Goal: Navigation & Orientation: Find specific page/section

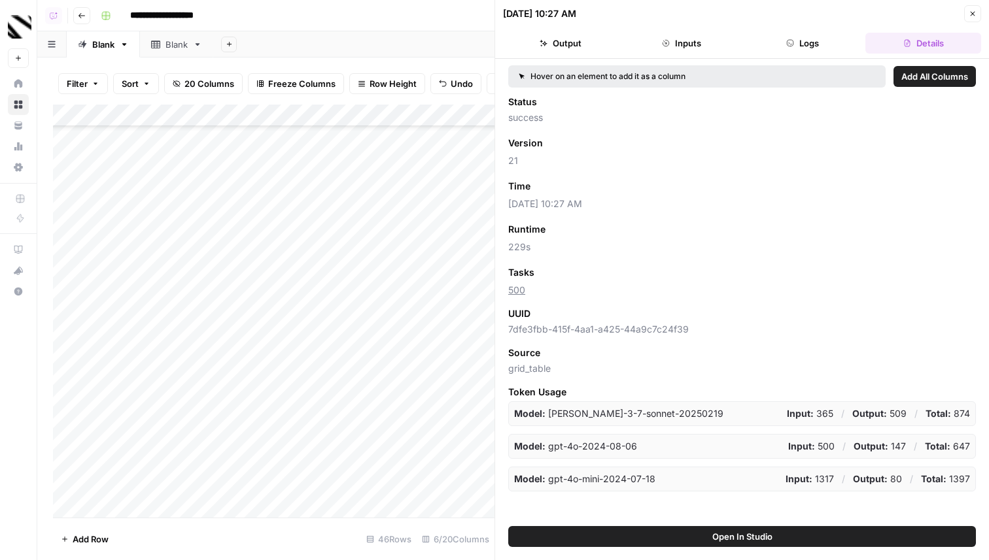
scroll to position [652, 0]
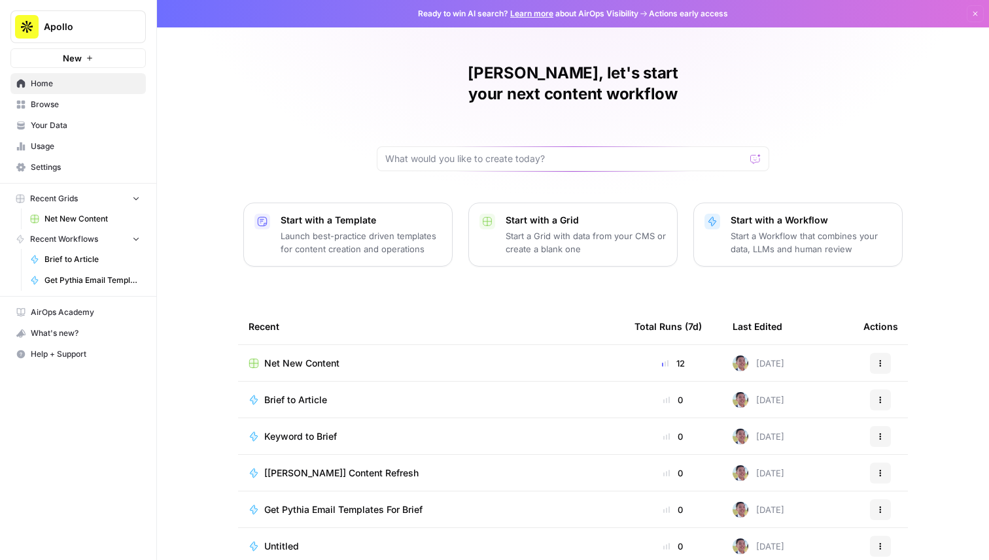
scroll to position [41, 0]
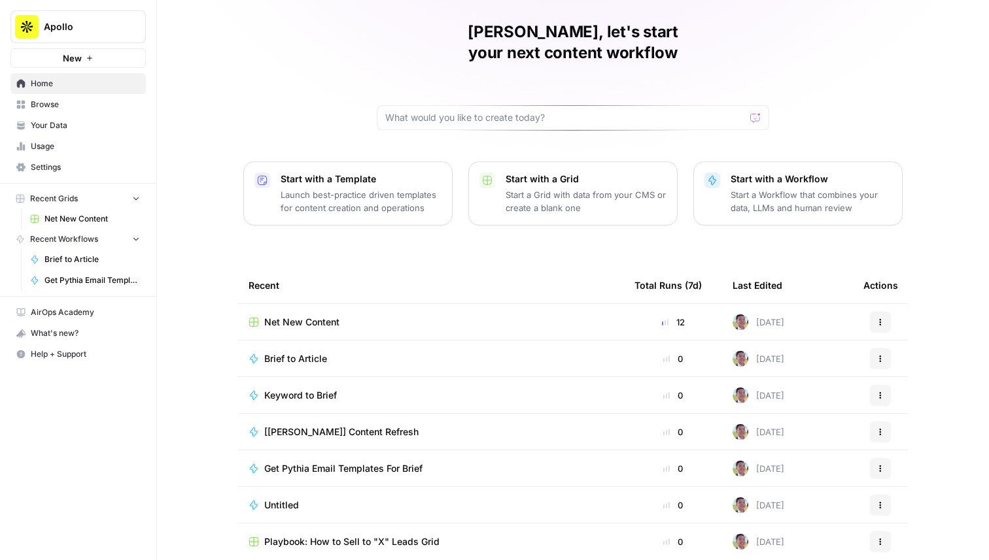
click at [90, 103] on span "Browse" at bounding box center [85, 105] width 109 height 12
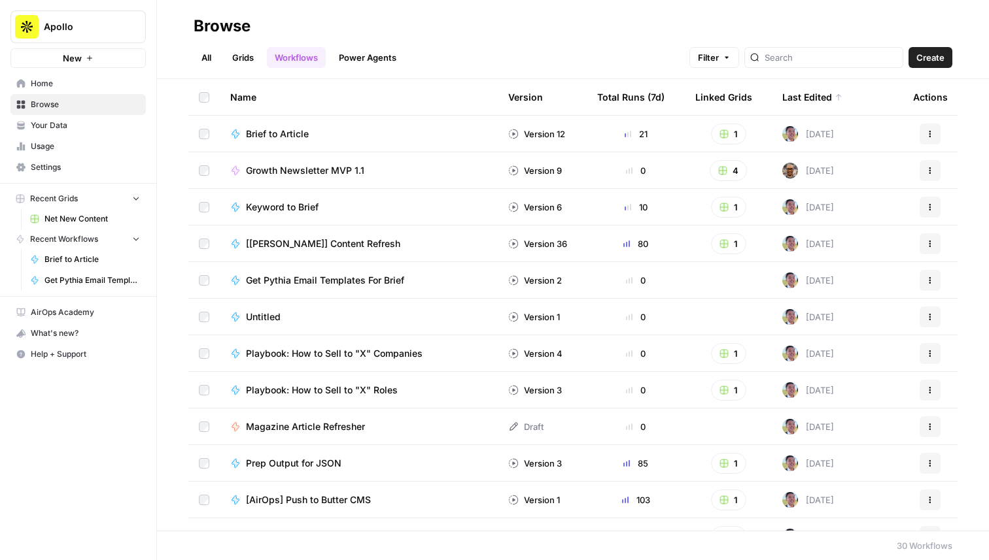
click at [306, 173] on span "Growth Newsletter MVP 1.1" at bounding box center [305, 170] width 118 height 13
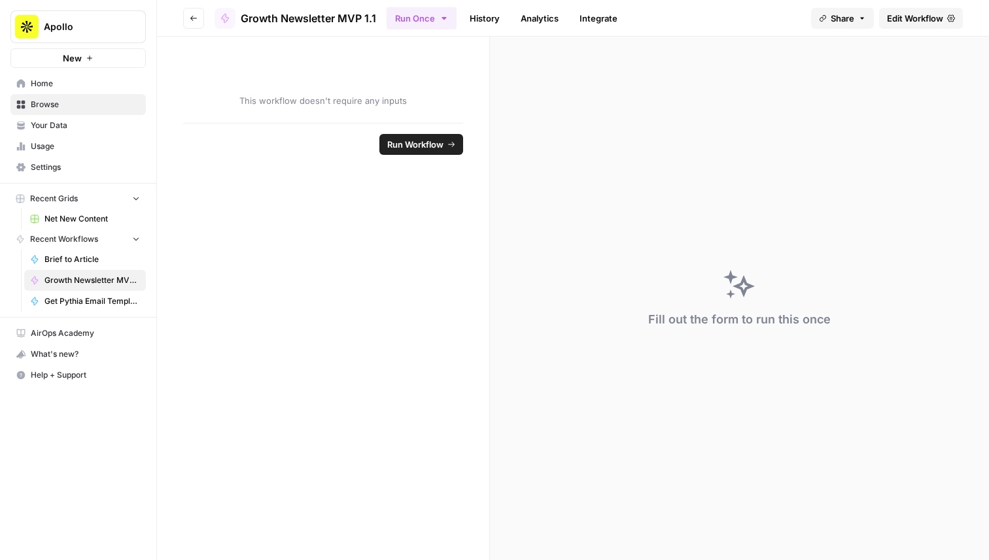
click at [909, 24] on link "Edit Workflow" at bounding box center [921, 18] width 84 height 21
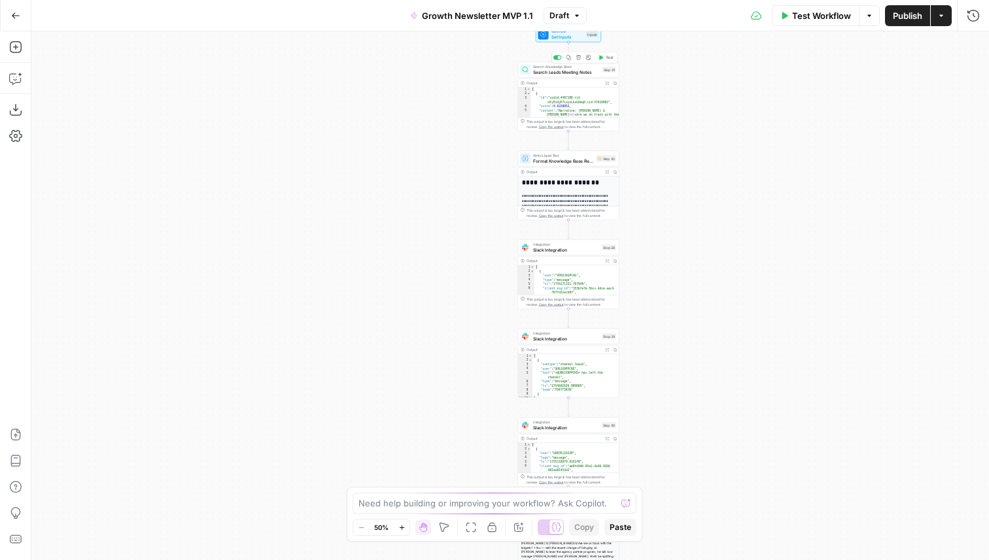
click at [566, 72] on span "Search Leads Meeting Notes" at bounding box center [566, 72] width 67 height 7
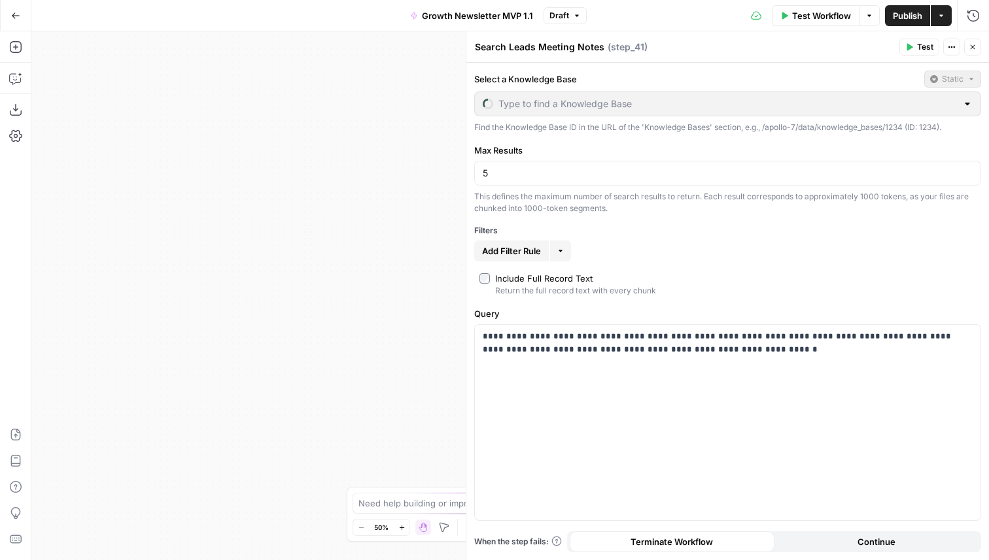
type input "Slack Newsletter Data Source Test 07/29/2025"
click at [971, 41] on button "Close" at bounding box center [972, 47] width 17 height 17
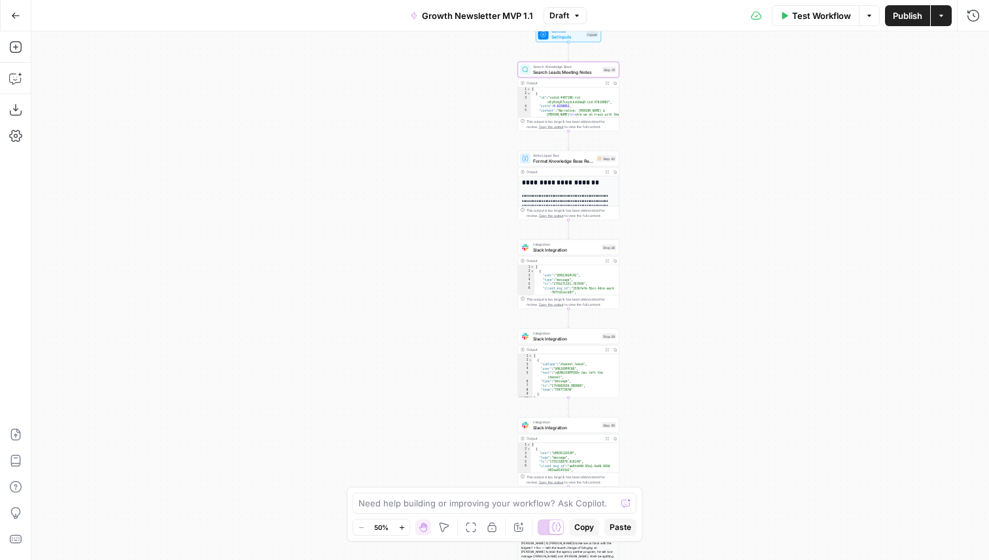
click at [561, 161] on span "Format Knowledge Base Results" at bounding box center [563, 161] width 61 height 7
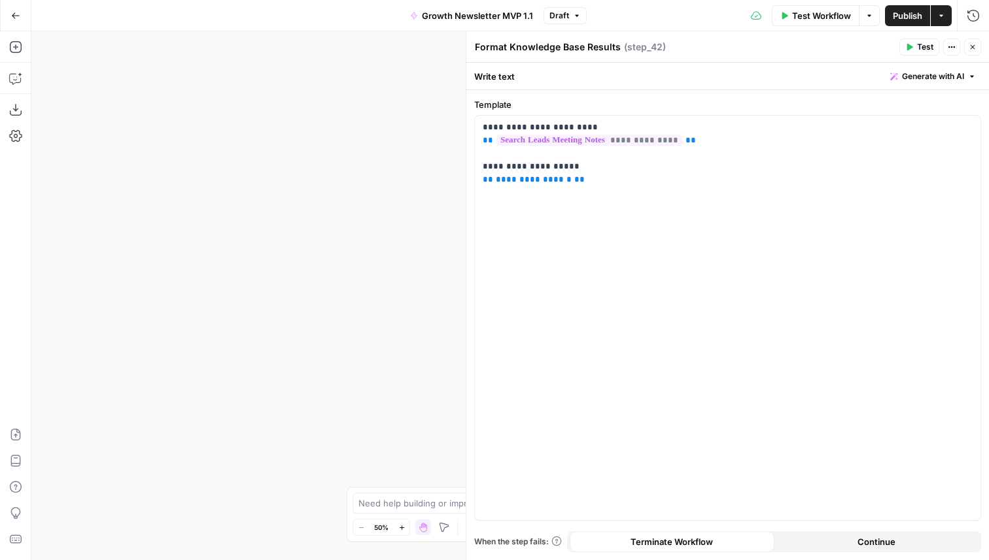
click at [968, 46] on icon "button" at bounding box center [972, 47] width 8 height 8
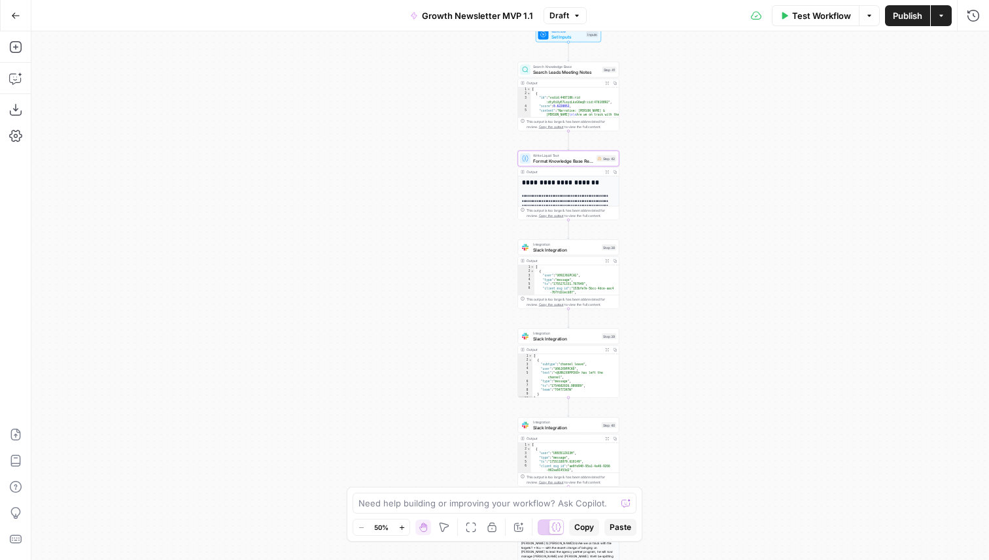
click at [586, 34] on div "Inputs" at bounding box center [592, 34] width 12 height 6
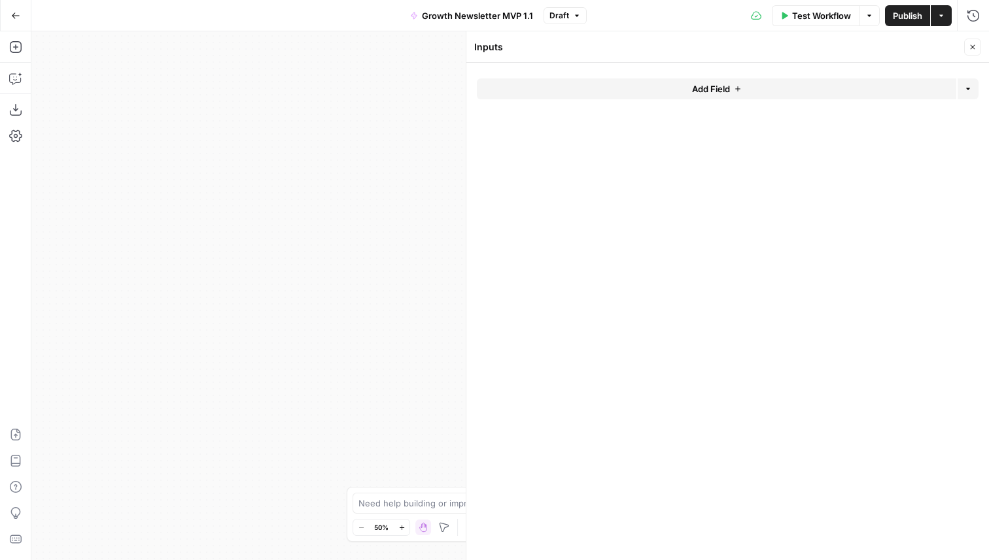
click at [966, 49] on button "Close" at bounding box center [972, 47] width 17 height 17
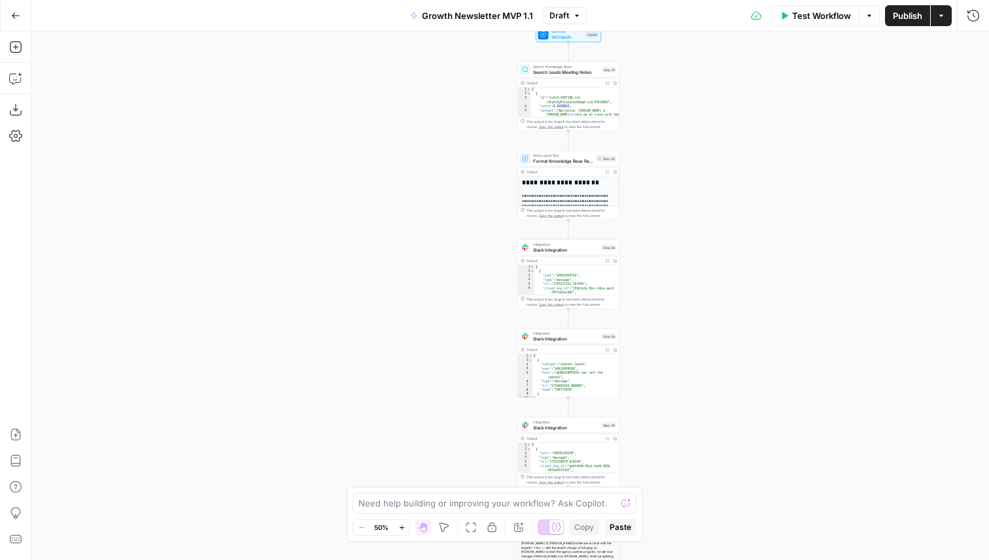
click at [558, 249] on span "Slack Integration" at bounding box center [566, 249] width 66 height 7
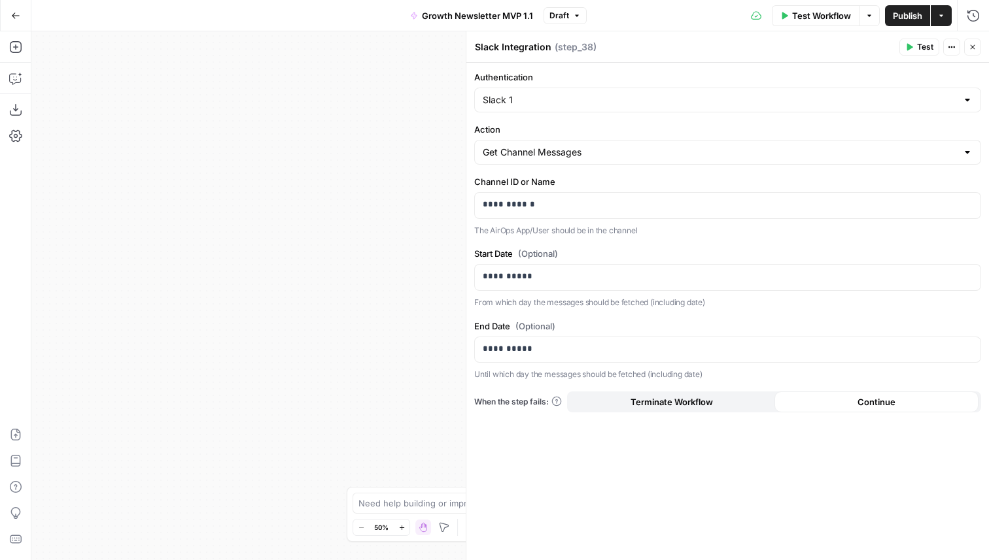
click at [971, 39] on button "Close" at bounding box center [972, 47] width 17 height 17
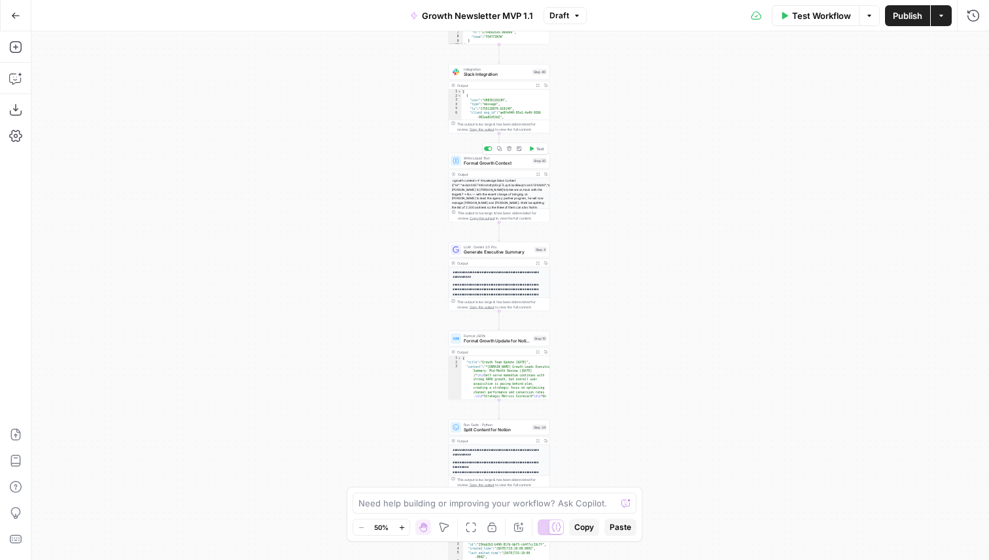
click at [483, 160] on span "Format Growth Context" at bounding box center [497, 163] width 66 height 7
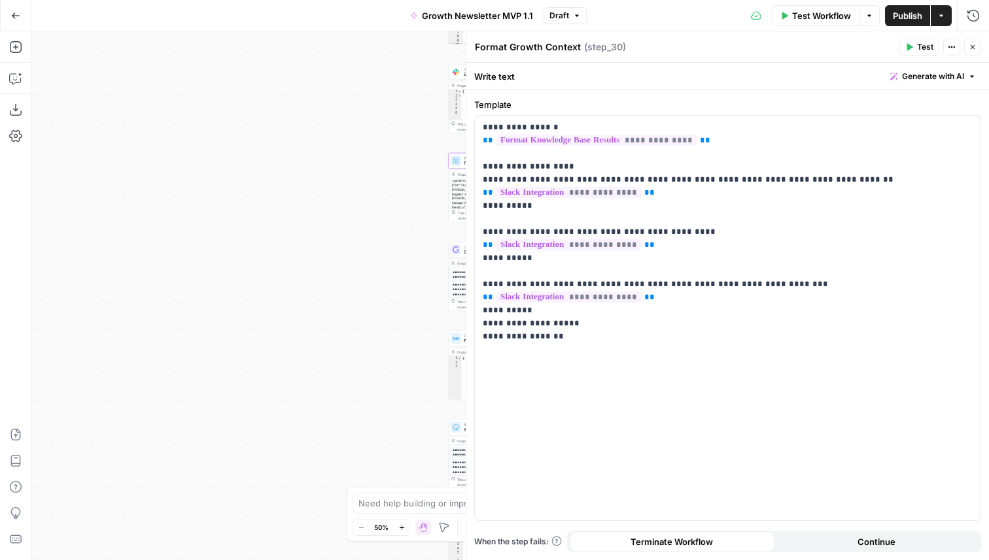
click at [976, 48] on button "Close" at bounding box center [972, 47] width 17 height 17
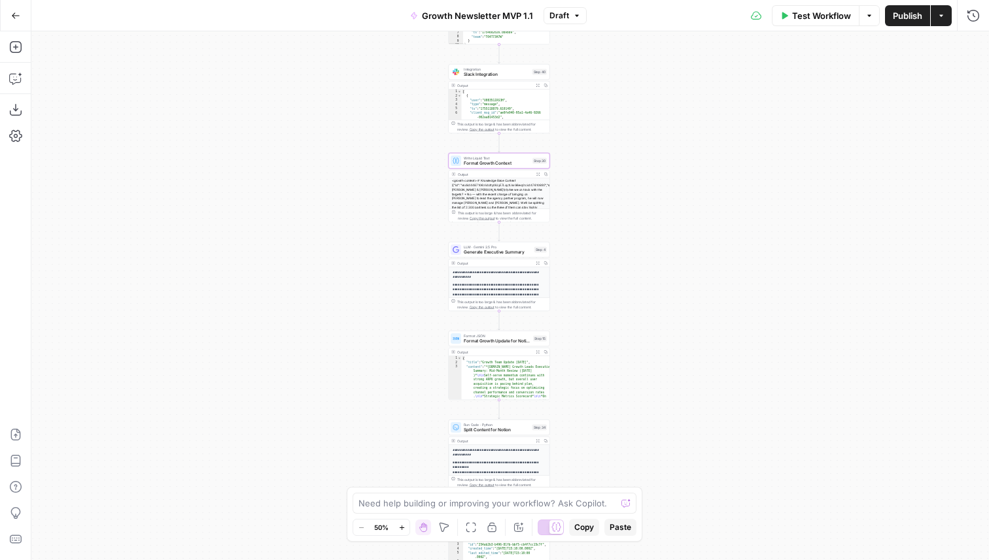
click at [522, 255] on div "LLM · Gemini 2.5 Pro Generate Executive Summary Step 4 Copy step Delete step Ed…" at bounding box center [498, 250] width 101 height 16
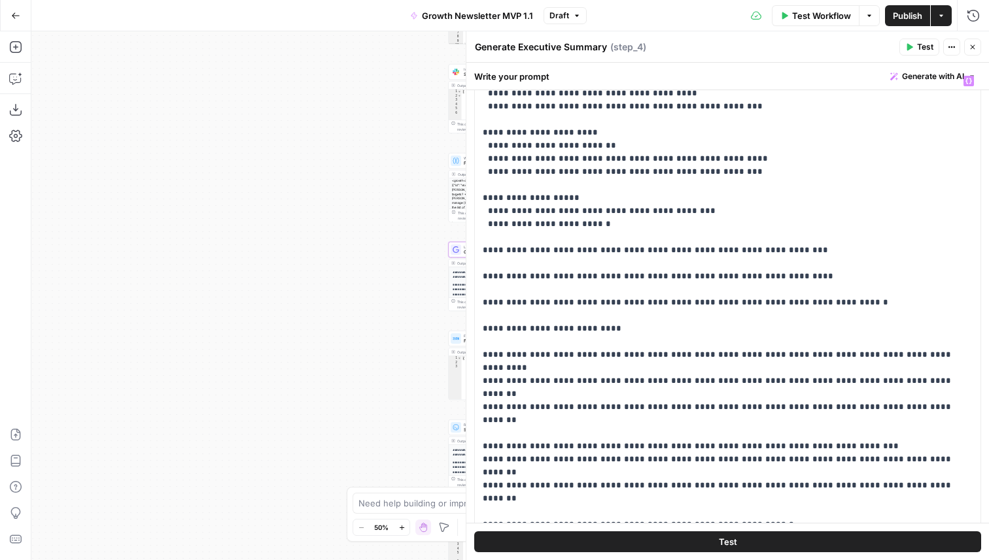
scroll to position [337, 0]
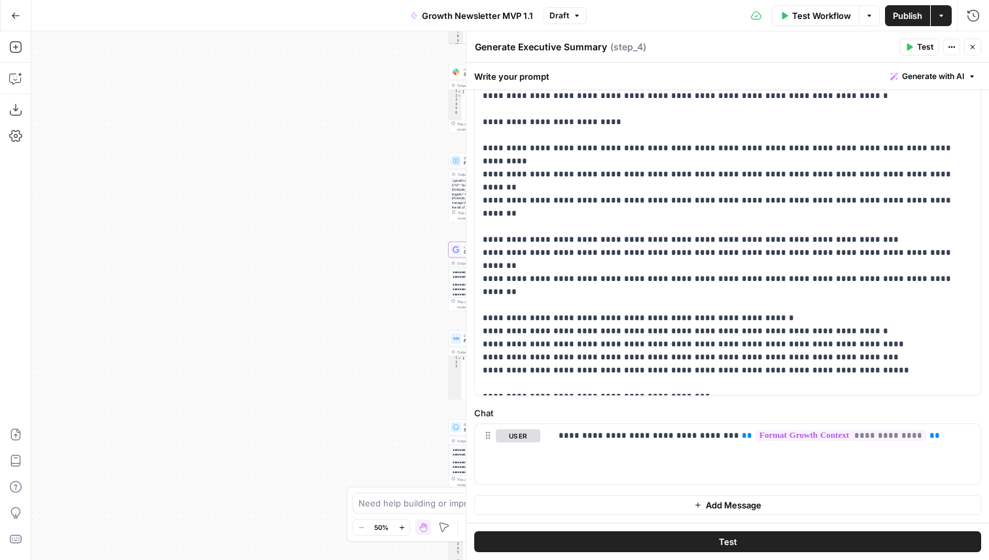
click at [975, 37] on header "Generate Executive Summary Generate Executive Summary ( step_4 ) Test Actions C…" at bounding box center [727, 46] width 522 height 31
click at [972, 44] on icon "button" at bounding box center [972, 47] width 8 height 8
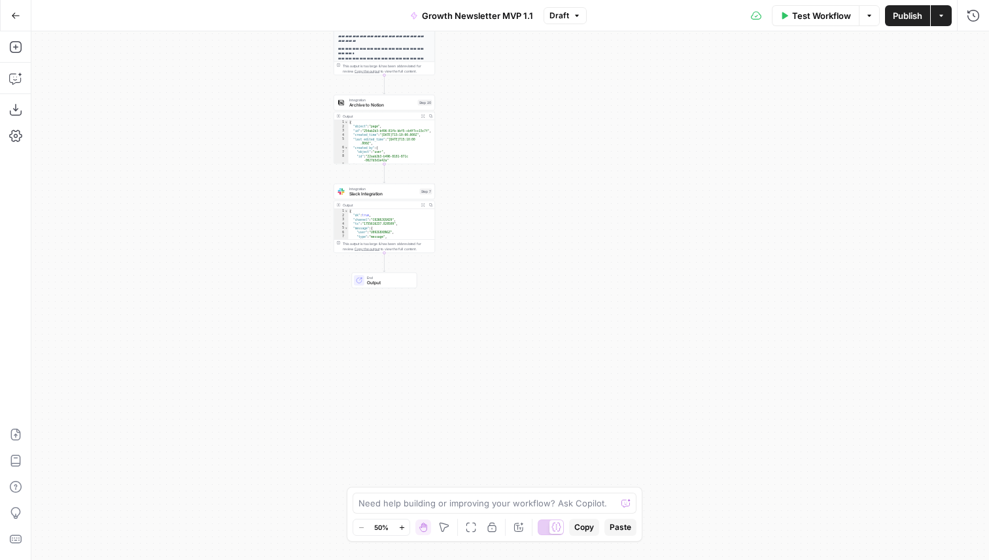
click at [20, 10] on button "Go Back" at bounding box center [16, 16] width 24 height 24
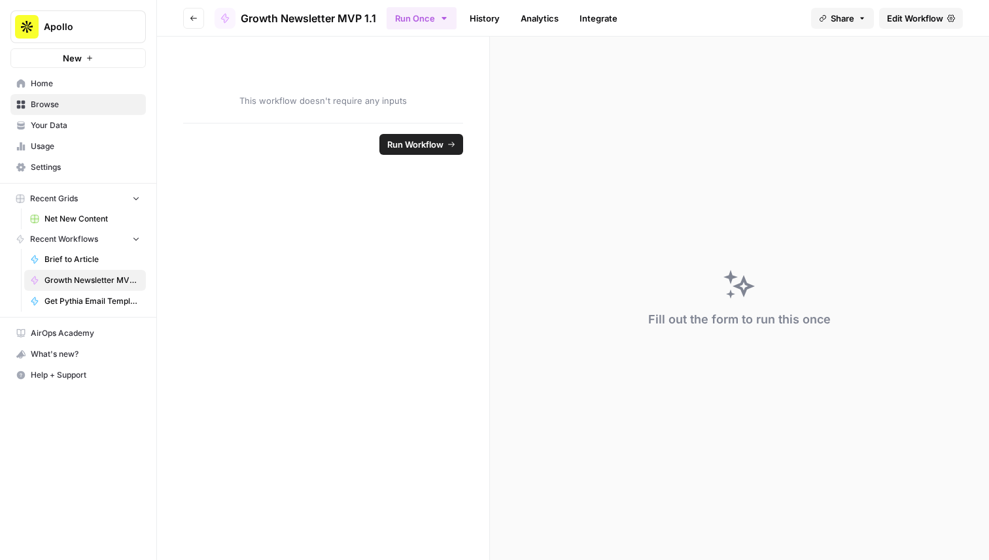
click at [205, 20] on header "Go back Growth Newsletter MVP 1.1 Run Once History Analytics Integrate Share Ed…" at bounding box center [573, 18] width 832 height 37
click at [192, 19] on icon "button" at bounding box center [193, 18] width 7 height 5
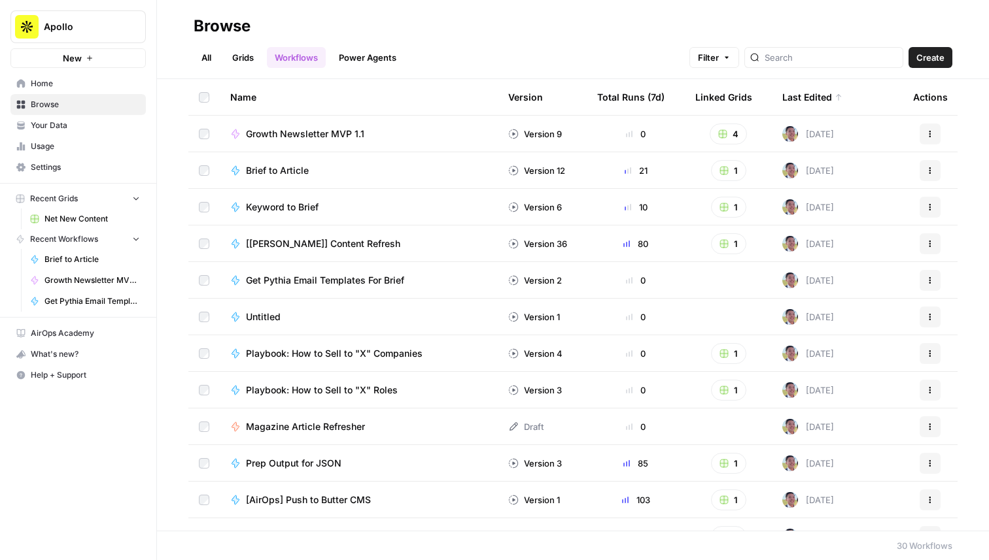
click at [234, 63] on link "Grids" at bounding box center [242, 57] width 37 height 21
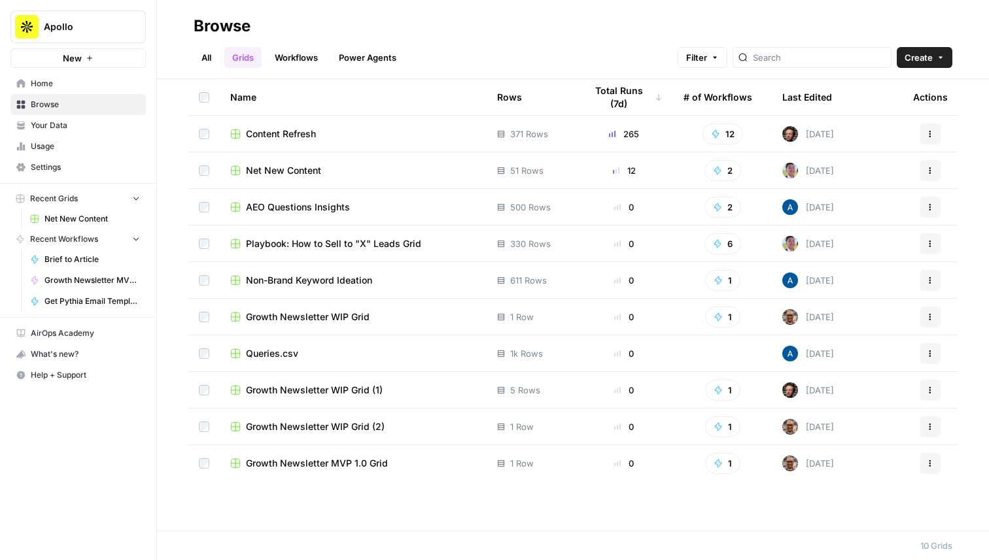
click at [299, 134] on span "Content Refresh" at bounding box center [281, 133] width 70 height 13
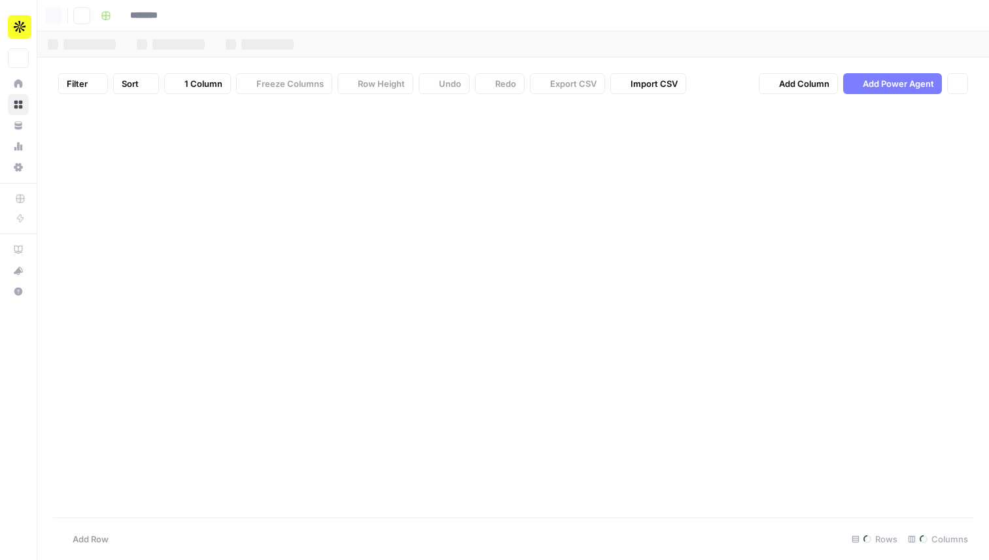
type input "**********"
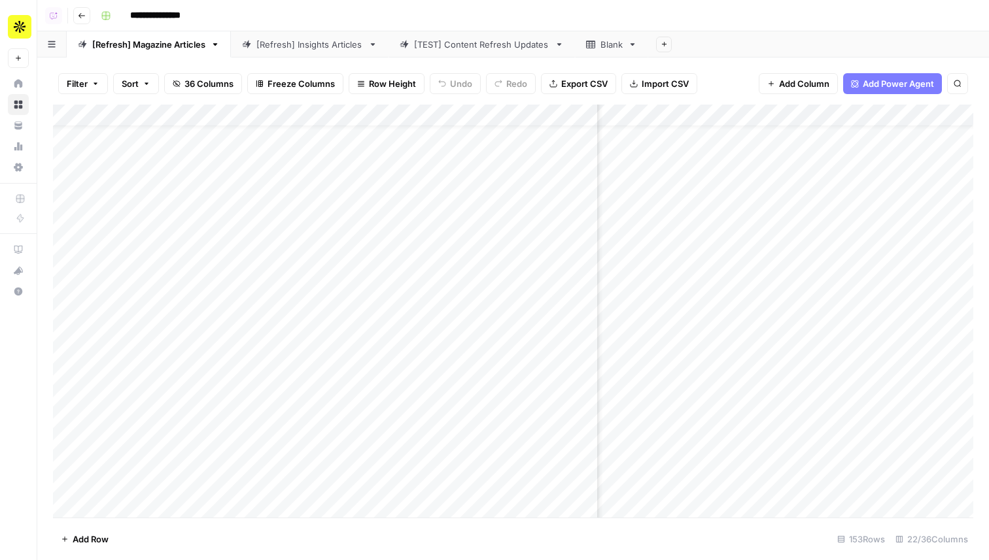
scroll to position [27, 673]
click at [656, 260] on div "Add Column" at bounding box center [513, 311] width 920 height 413
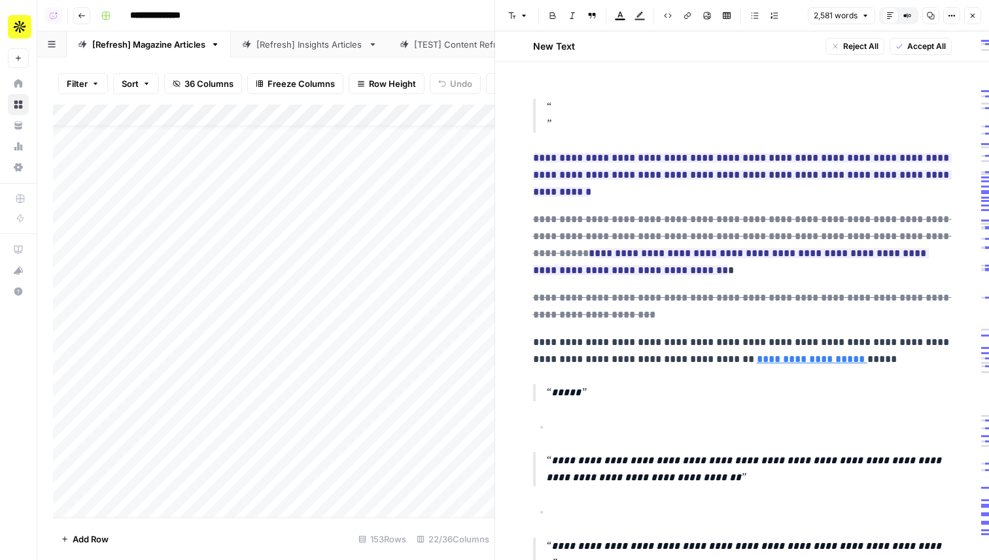
click at [971, 18] on icon "button" at bounding box center [972, 16] width 8 height 8
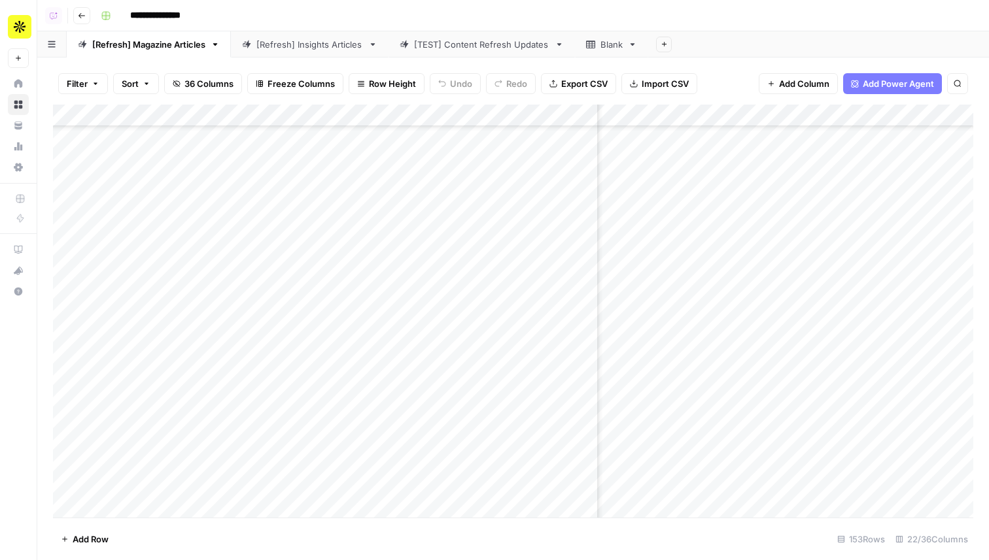
scroll to position [81, 673]
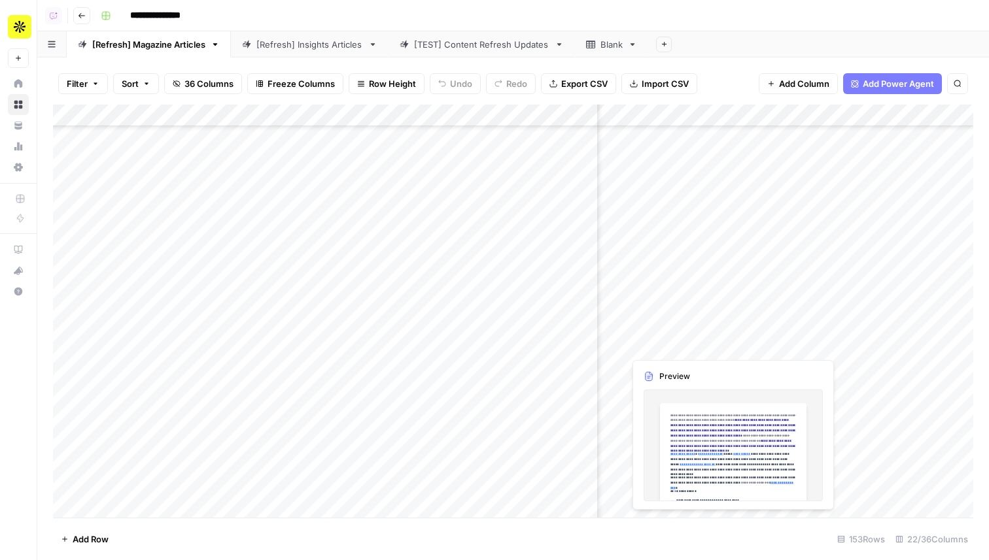
click at [658, 345] on div "Add Column" at bounding box center [513, 311] width 920 height 413
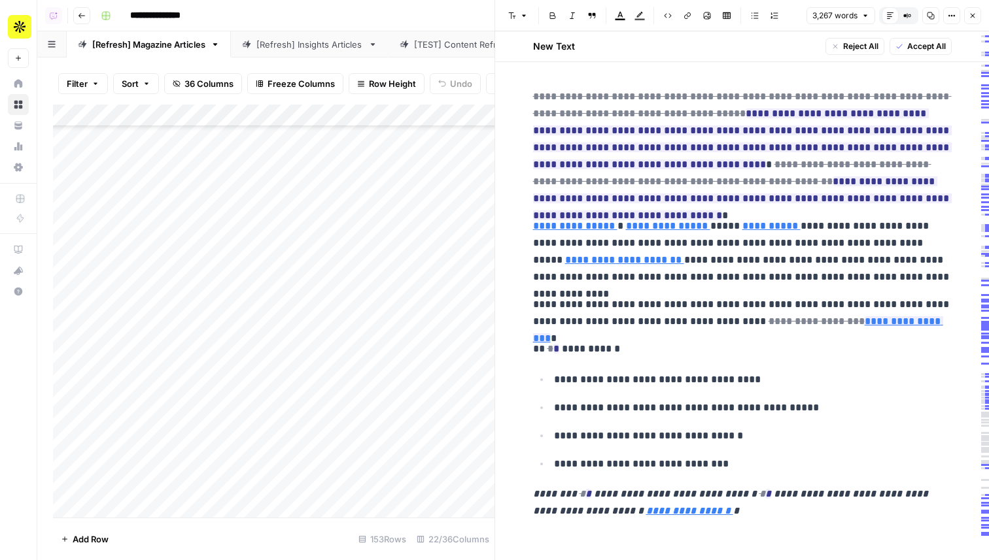
click at [969, 22] on button "Close" at bounding box center [972, 15] width 17 height 17
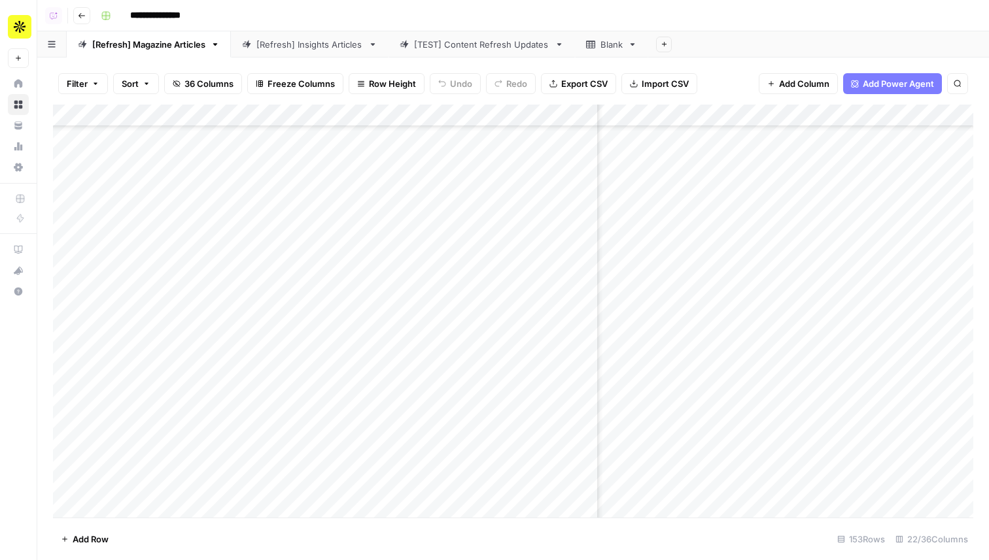
scroll to position [81, 1274]
click at [781, 346] on div "Add Column" at bounding box center [513, 311] width 920 height 413
click at [789, 331] on div "Add Column" at bounding box center [513, 311] width 920 height 413
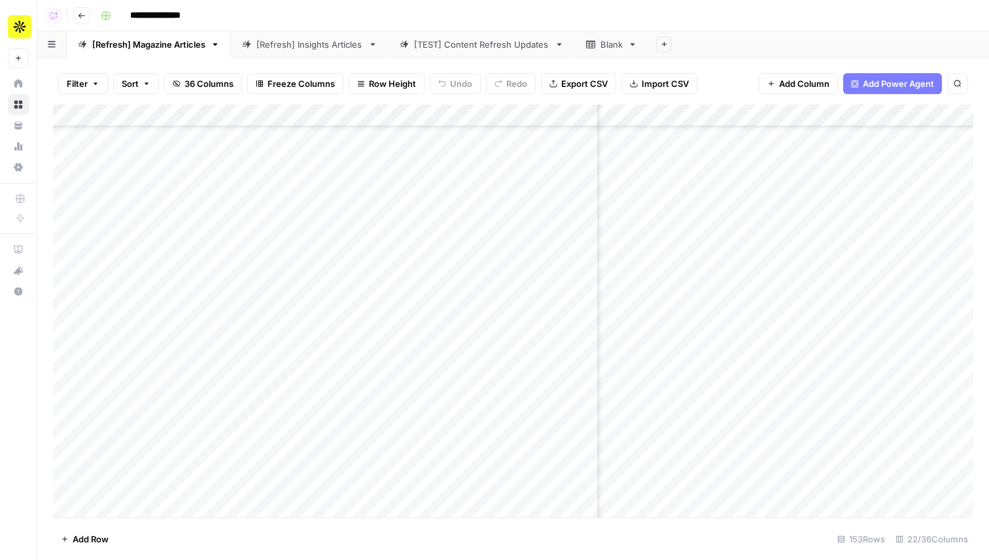
scroll to position [72, 1279]
click at [466, 39] on div "[TEST] Content Refresh Updates" at bounding box center [481, 44] width 135 height 13
click at [131, 46] on div "[Refresh] Magazine Articles" at bounding box center [148, 44] width 113 height 13
click at [704, 396] on div "Add Column" at bounding box center [513, 311] width 920 height 413
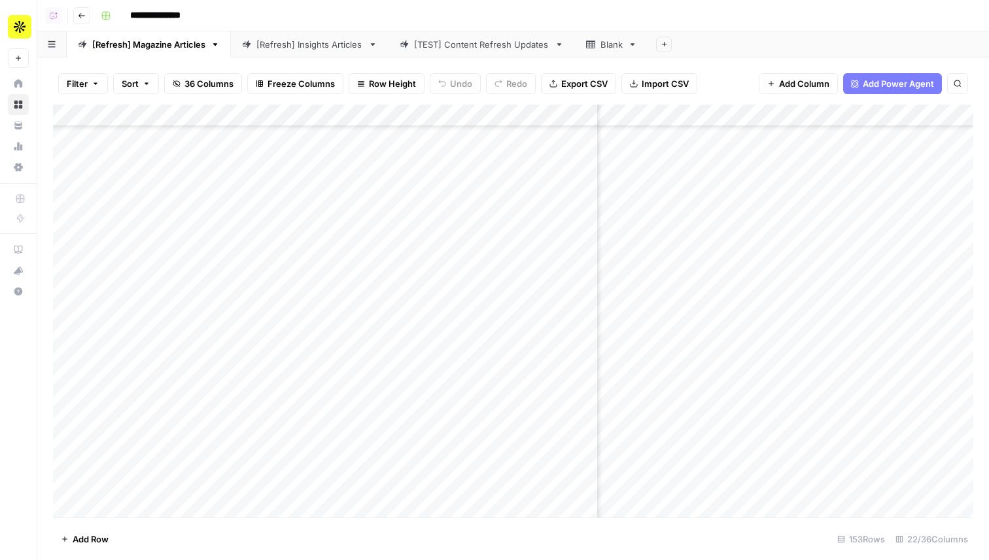
scroll to position [501, 1195]
click at [852, 392] on div "Add Column" at bounding box center [513, 311] width 920 height 413
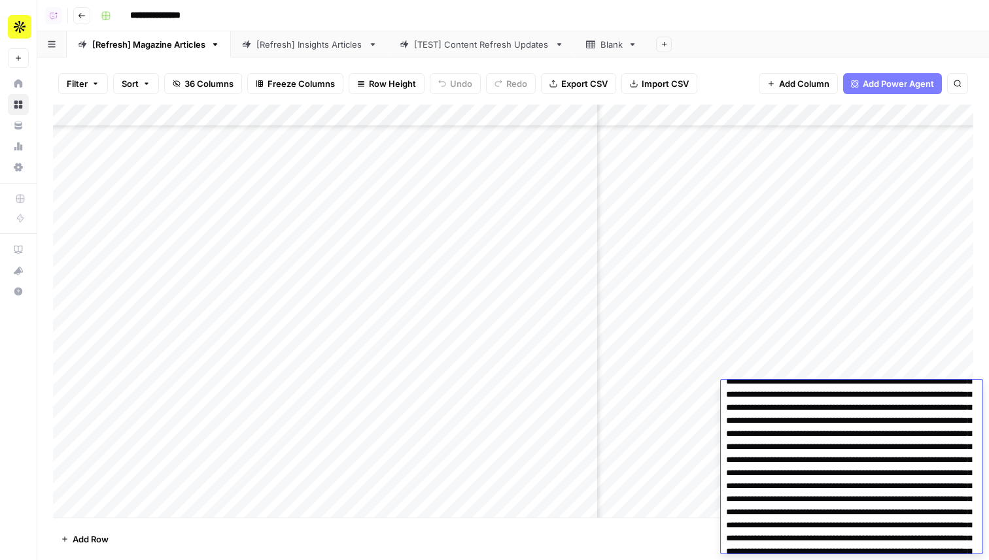
scroll to position [0, 0]
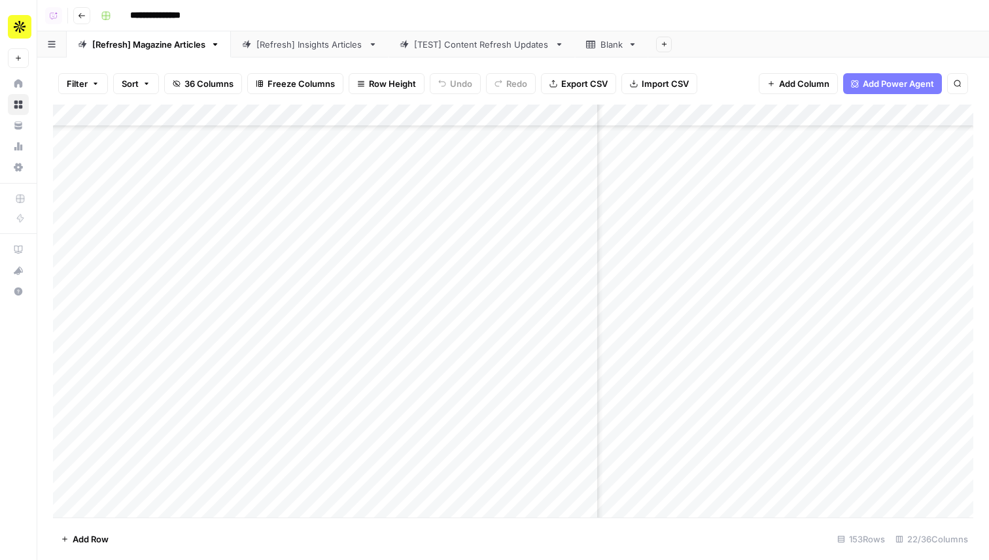
click at [864, 352] on div "Add Column" at bounding box center [513, 311] width 920 height 413
click at [84, 15] on icon "button" at bounding box center [81, 15] width 7 height 5
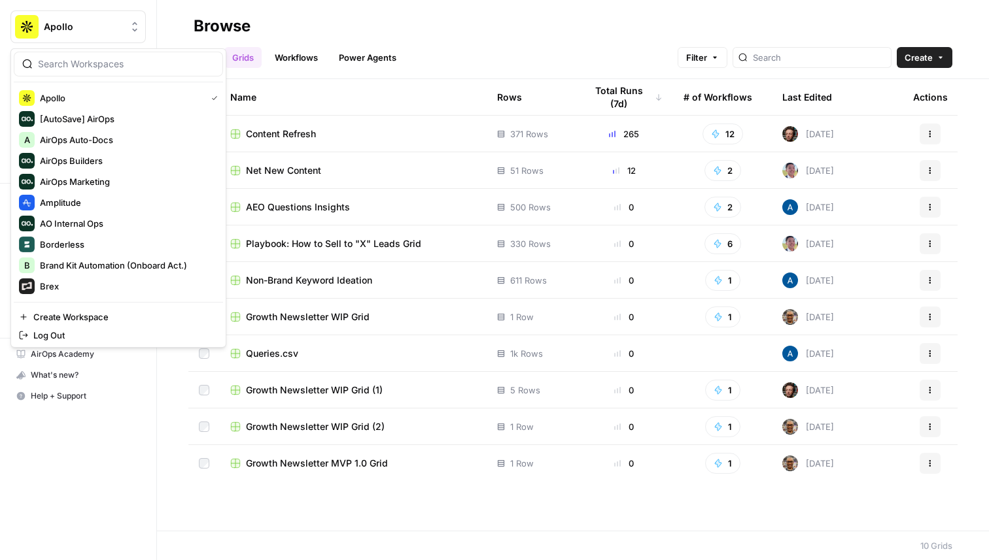
click at [85, 39] on button "Apollo" at bounding box center [77, 26] width 135 height 33
click at [101, 202] on span "Amplitude" at bounding box center [126, 202] width 173 height 13
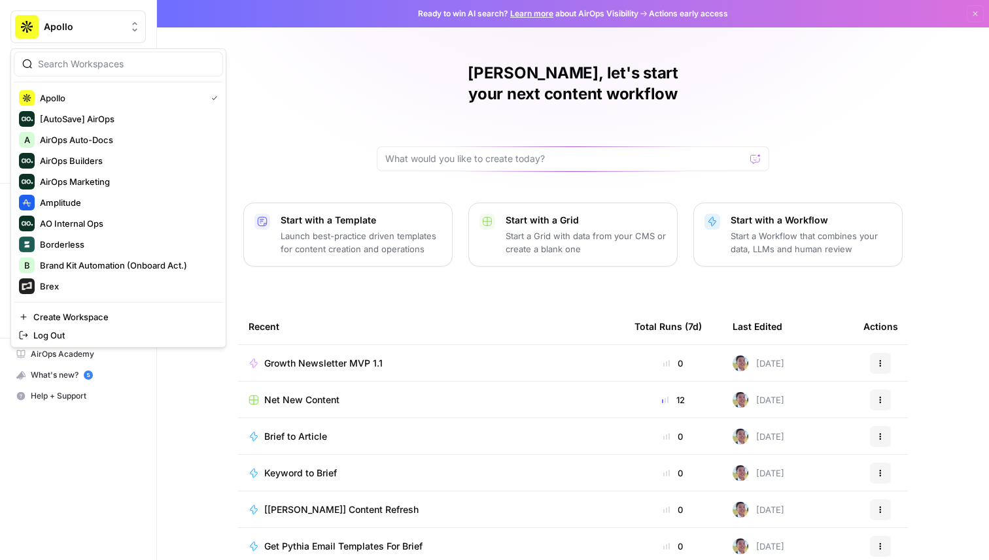
click at [91, 16] on button "Apollo" at bounding box center [77, 26] width 135 height 33
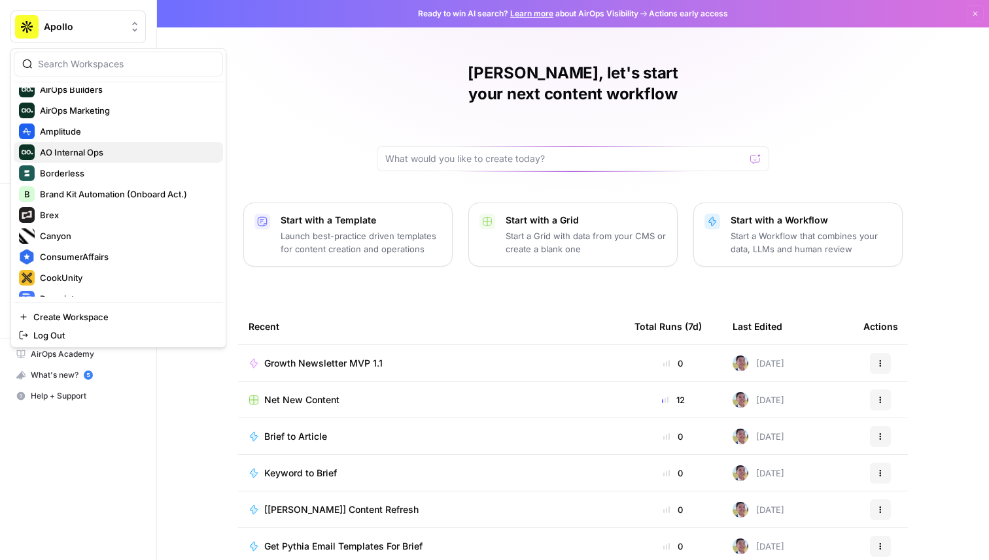
scroll to position [76, 0]
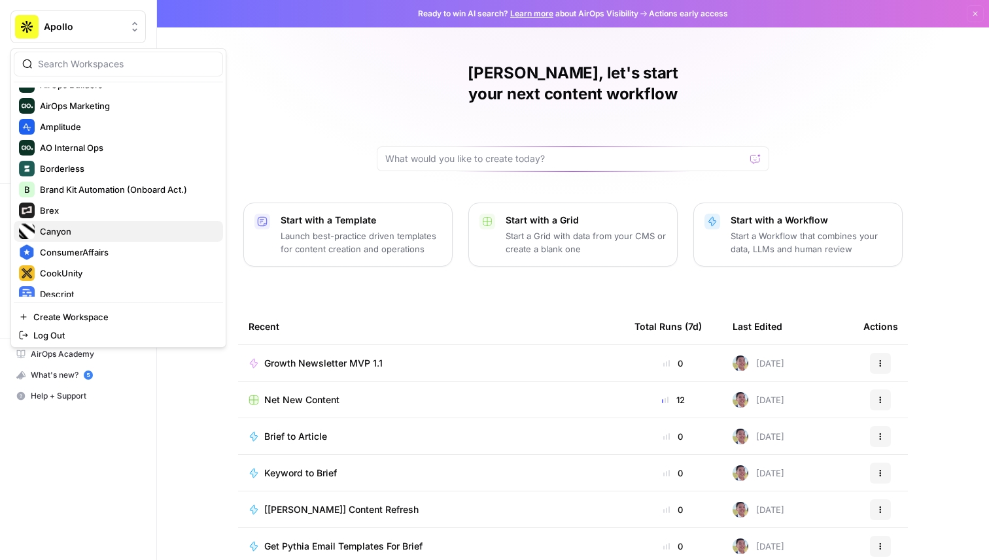
click at [110, 236] on span "Canyon" at bounding box center [126, 231] width 173 height 13
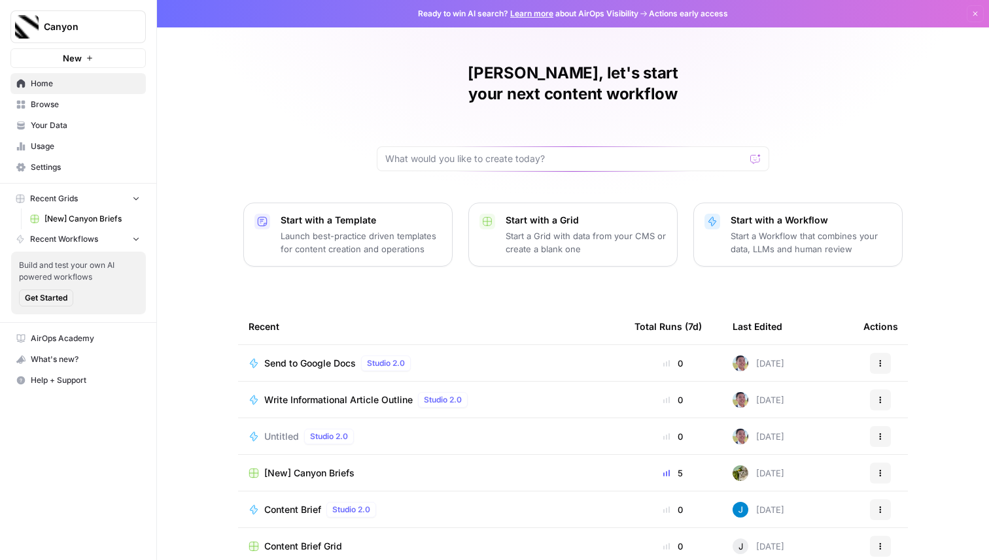
click at [295, 345] on td "Send to Google Docs Studio 2.0" at bounding box center [431, 363] width 386 height 36
click at [295, 357] on span "Send to Google Docs" at bounding box center [310, 363] width 92 height 13
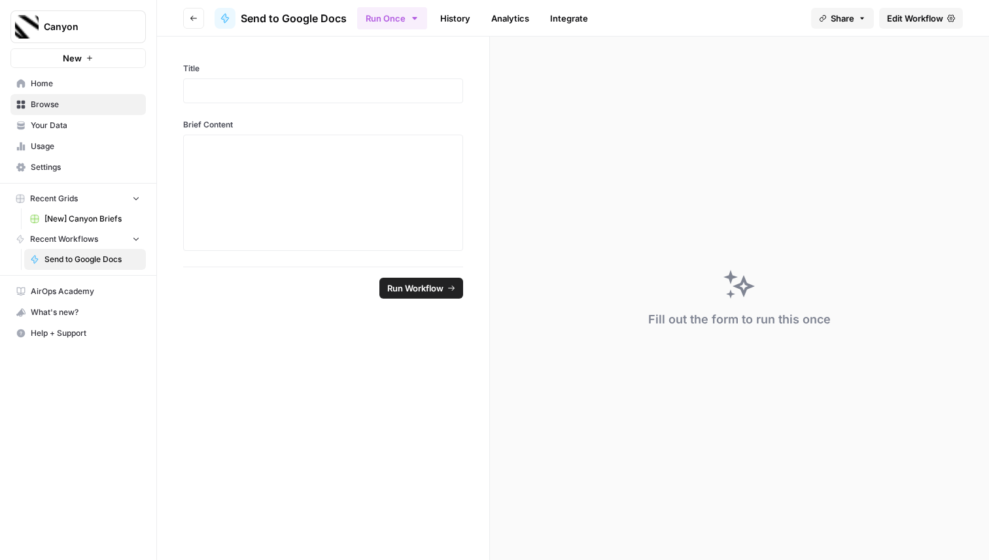
click at [937, 14] on span "Edit Workflow" at bounding box center [915, 18] width 56 height 13
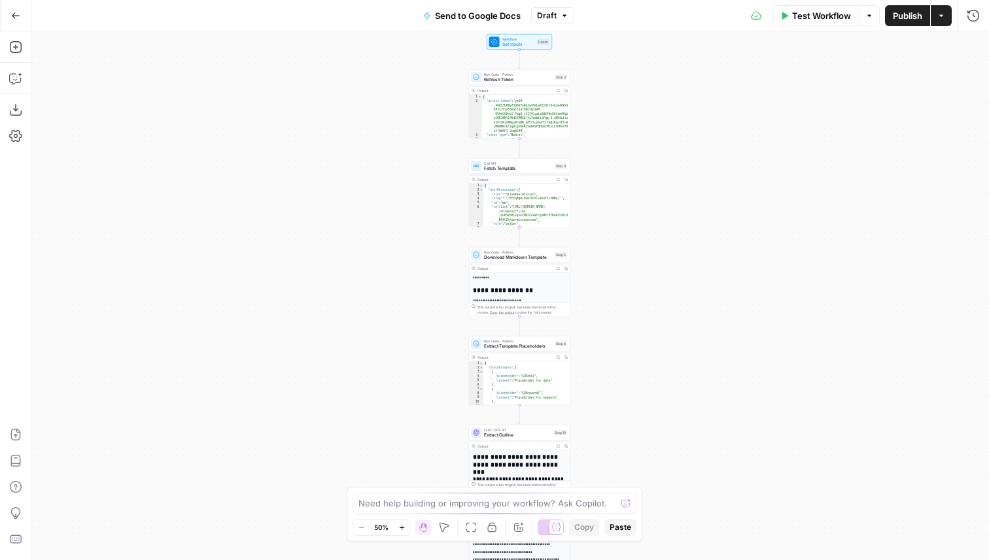
click at [547, 30] on div "Go Back Send to Google Docs Draft Test Workflow Options Publish Actions Run His…" at bounding box center [494, 15] width 989 height 31
click at [547, 14] on span "Draft" at bounding box center [547, 16] width 20 height 12
click at [397, 65] on div "Workflow Set Inputs Inputs Run Code · Python Refresh Token Step 3 Output Expand…" at bounding box center [509, 295] width 957 height 529
click at [16, 16] on icon "button" at bounding box center [15, 15] width 9 height 9
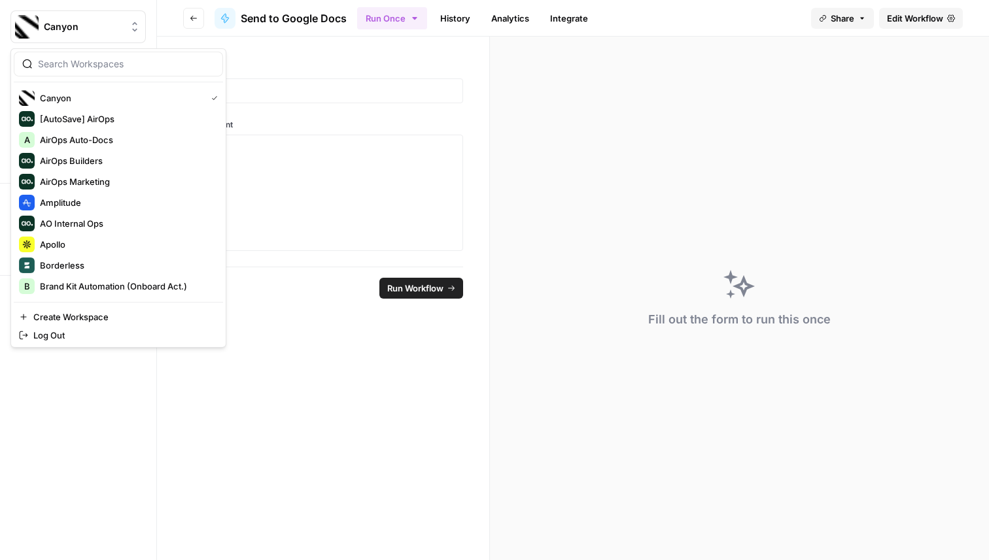
click at [17, 18] on img "Workspace: Canyon" at bounding box center [27, 27] width 24 height 24
click at [201, 20] on button "Go back" at bounding box center [193, 18] width 21 height 21
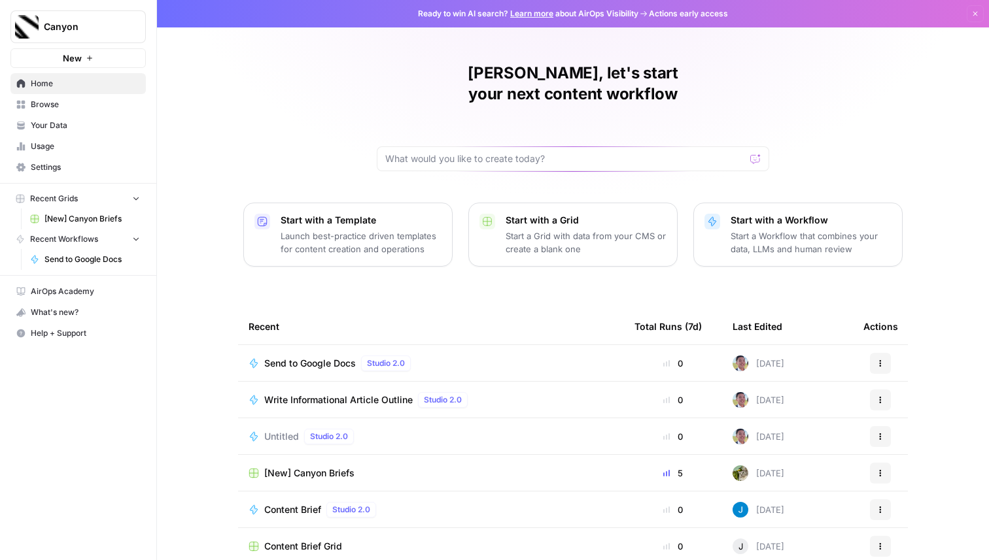
scroll to position [41, 0]
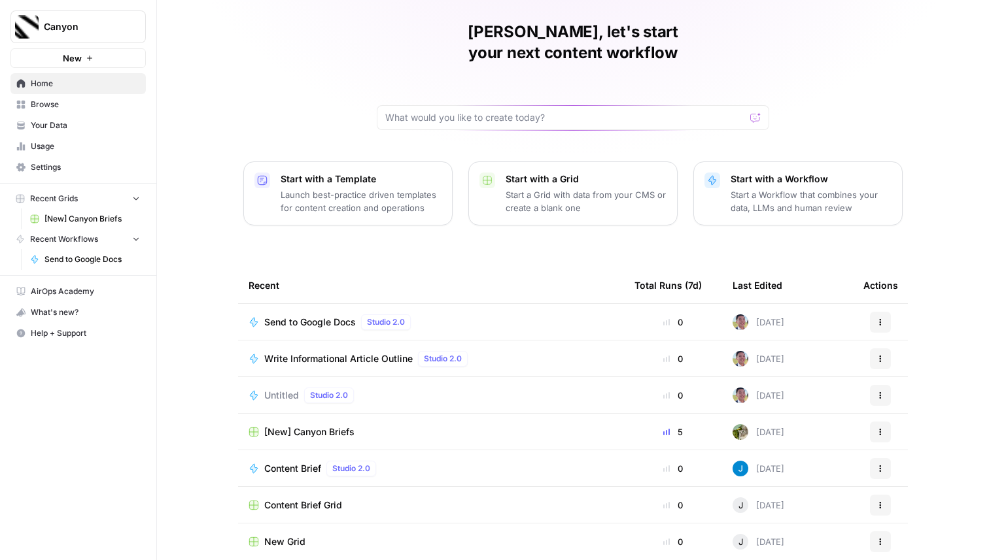
click at [317, 426] on span "[New] Canyon Briefs" at bounding box center [309, 432] width 90 height 13
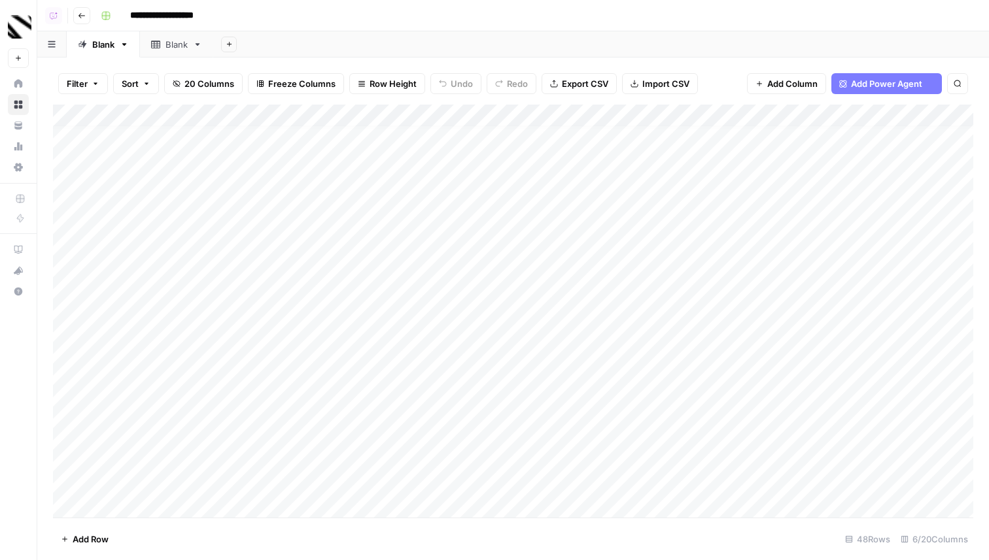
scroll to position [697, 0]
click at [653, 489] on div "Add Column" at bounding box center [513, 311] width 920 height 413
click at [745, 480] on div "Add Column" at bounding box center [513, 311] width 920 height 413
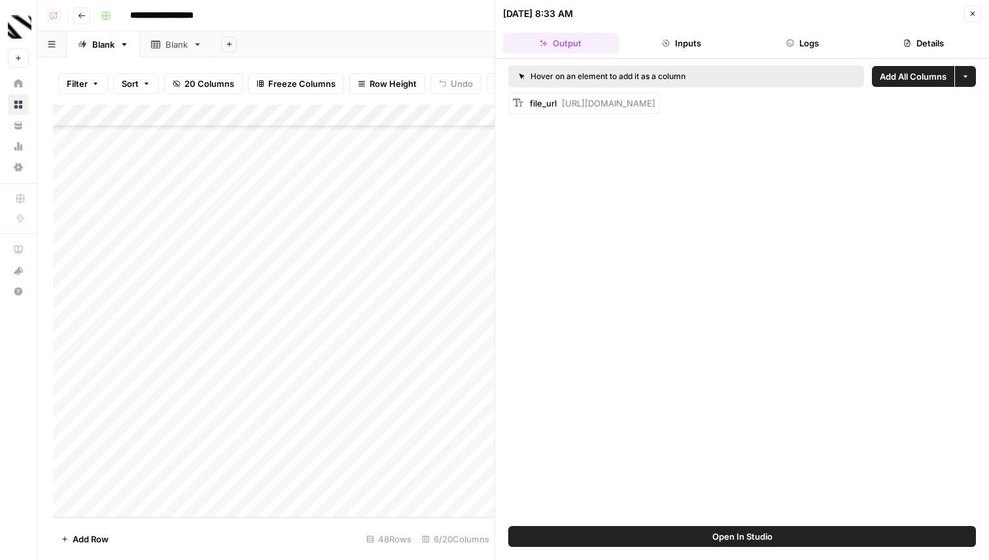
click at [972, 15] on icon "button" at bounding box center [972, 14] width 8 height 8
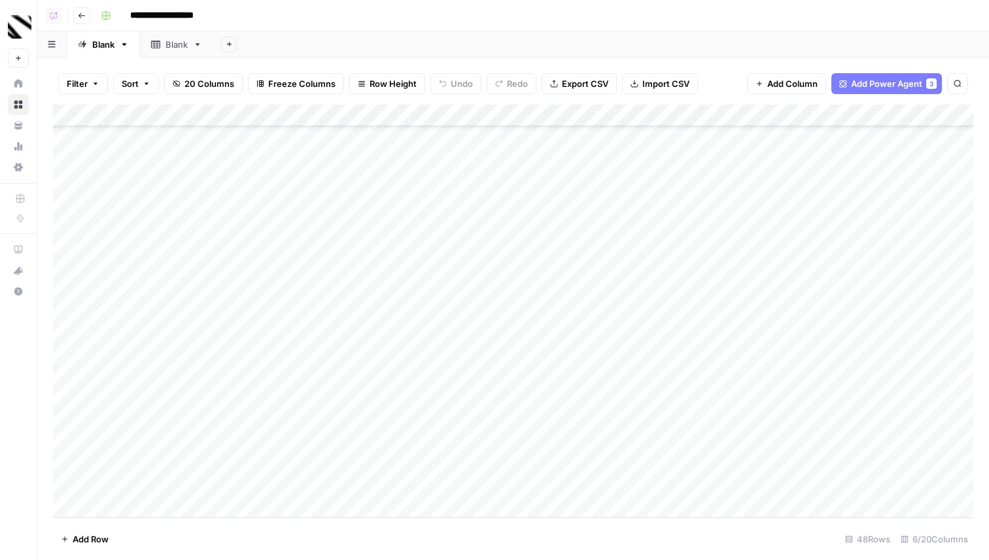
click at [936, 484] on div "Add Column" at bounding box center [513, 311] width 920 height 413
drag, startPoint x: 771, startPoint y: 485, endPoint x: 917, endPoint y: 501, distance: 146.7
click at [917, 501] on textarea "**********" at bounding box center [851, 492] width 262 height 31
click at [749, 332] on div "Add Column" at bounding box center [513, 311] width 920 height 413
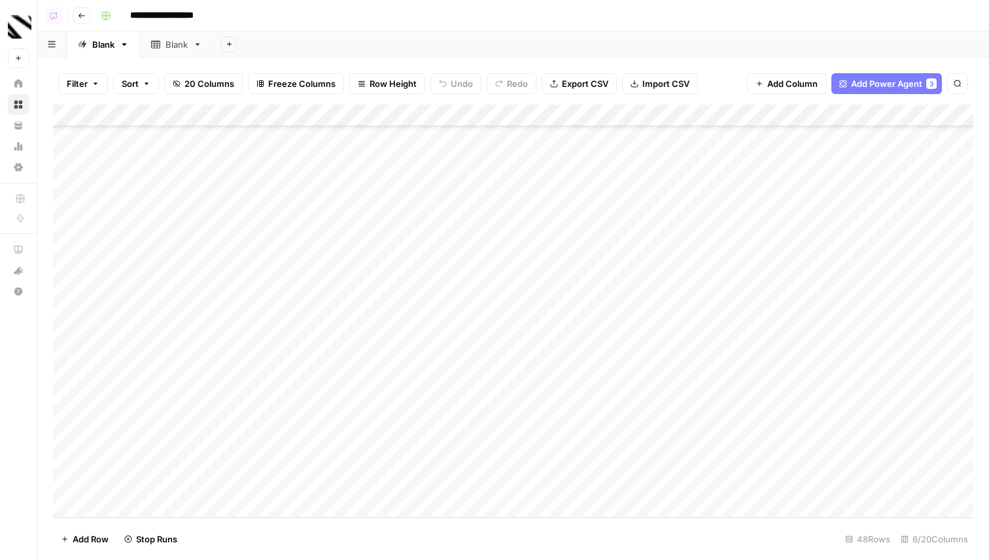
click at [763, 328] on div "Add Column" at bounding box center [513, 311] width 920 height 413
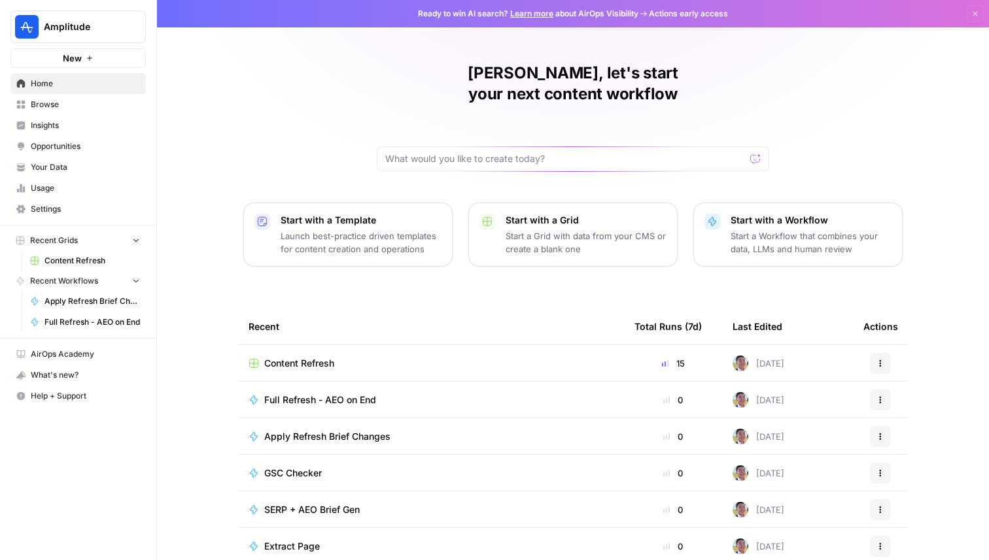
click at [311, 357] on span "Content Refresh" at bounding box center [299, 363] width 70 height 13
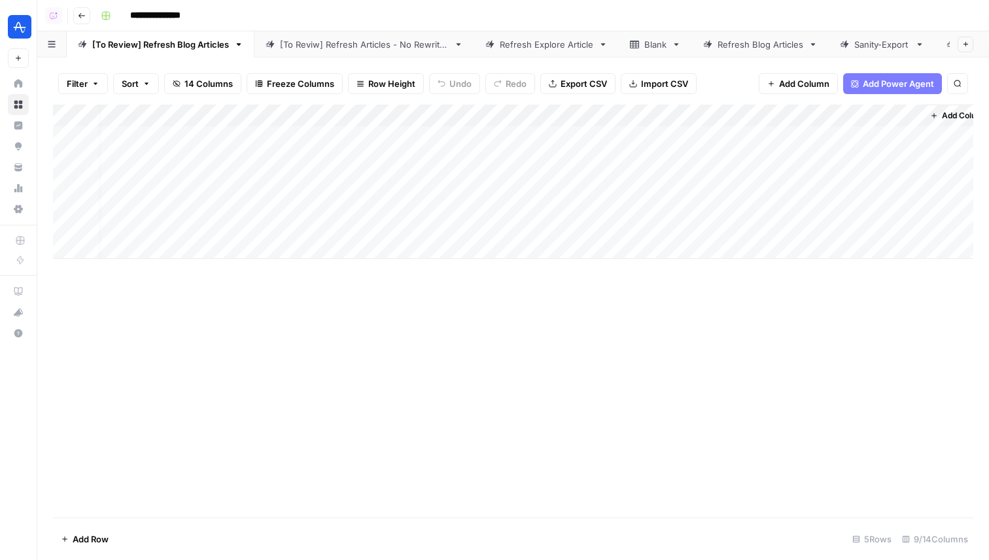
scroll to position [0, 258]
click at [710, 135] on div "Add Column" at bounding box center [513, 182] width 920 height 154
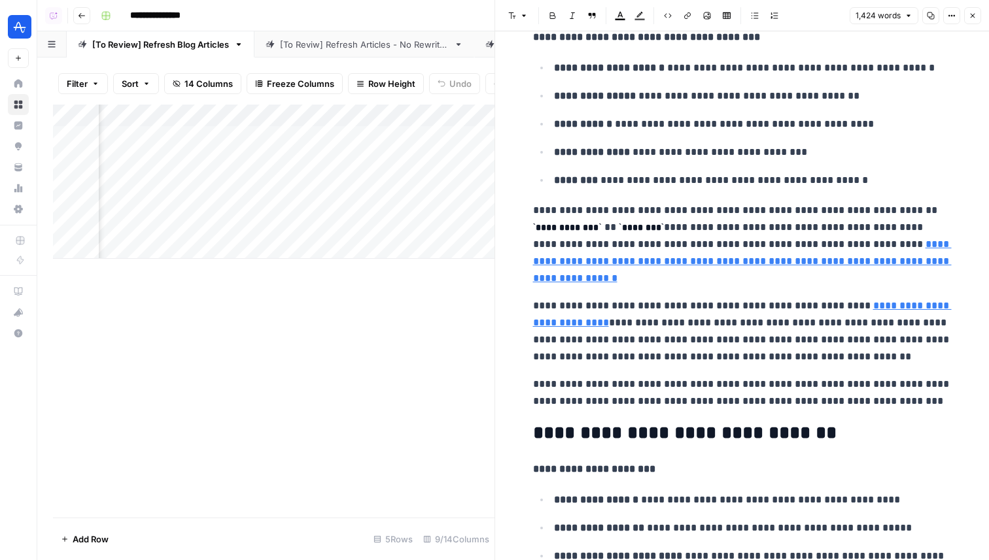
scroll to position [3098, 0]
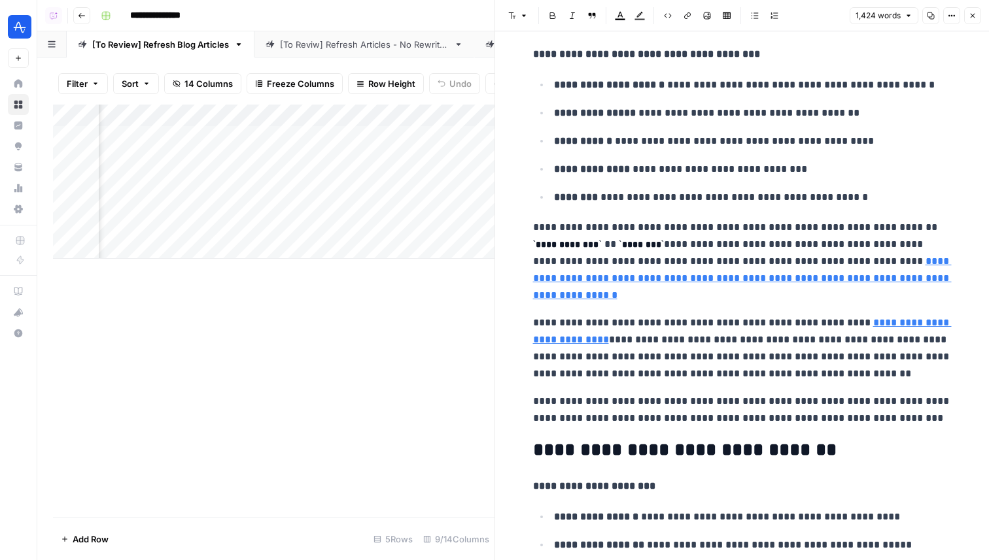
click at [965, 14] on button "Close" at bounding box center [972, 15] width 17 height 17
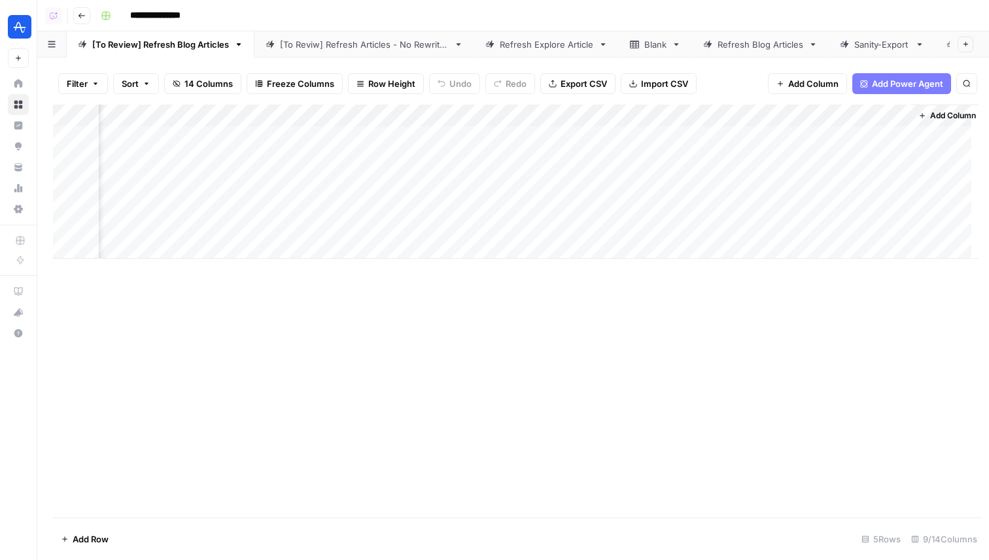
scroll to position [0, 243]
click at [709, 137] on div "Add Column" at bounding box center [513, 182] width 920 height 154
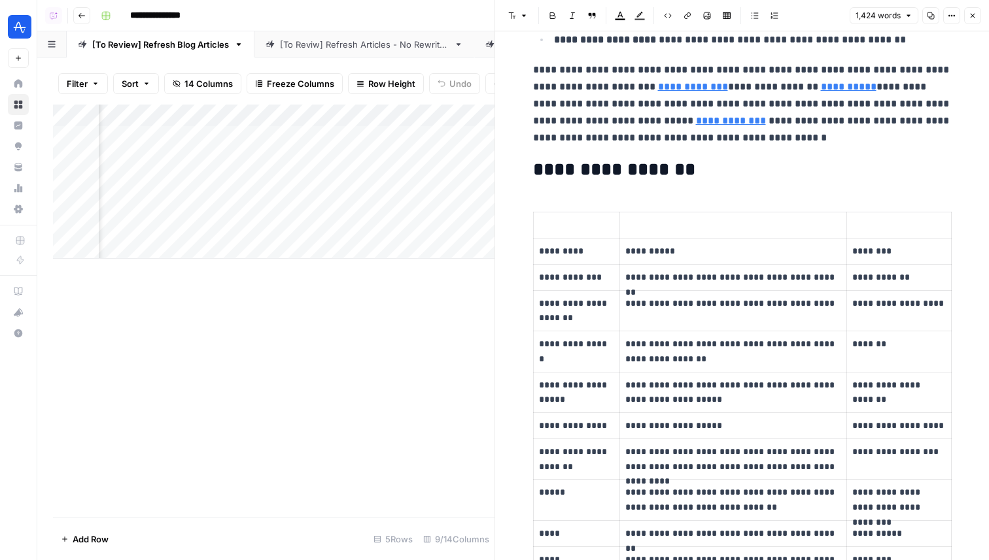
scroll to position [335, 0]
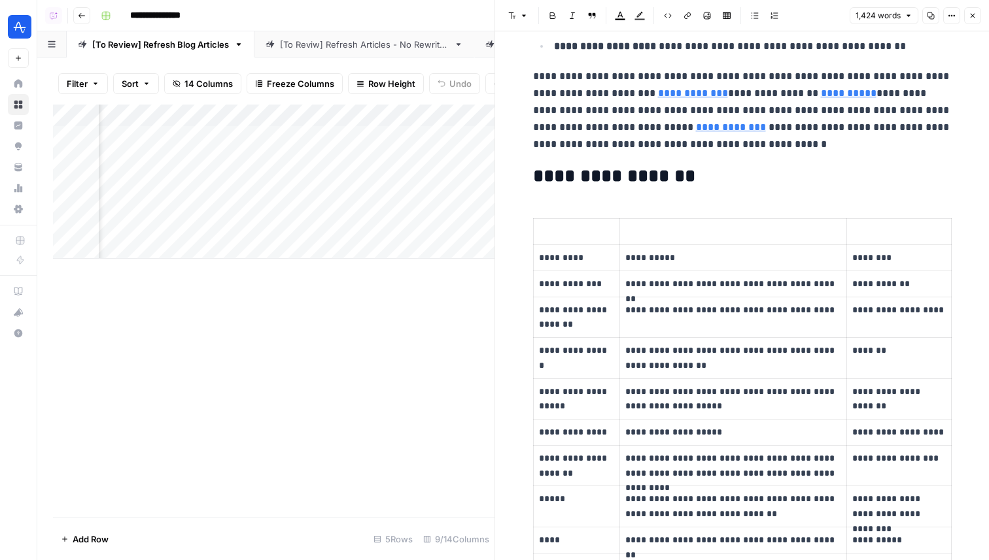
click at [975, 18] on icon "button" at bounding box center [972, 16] width 8 height 8
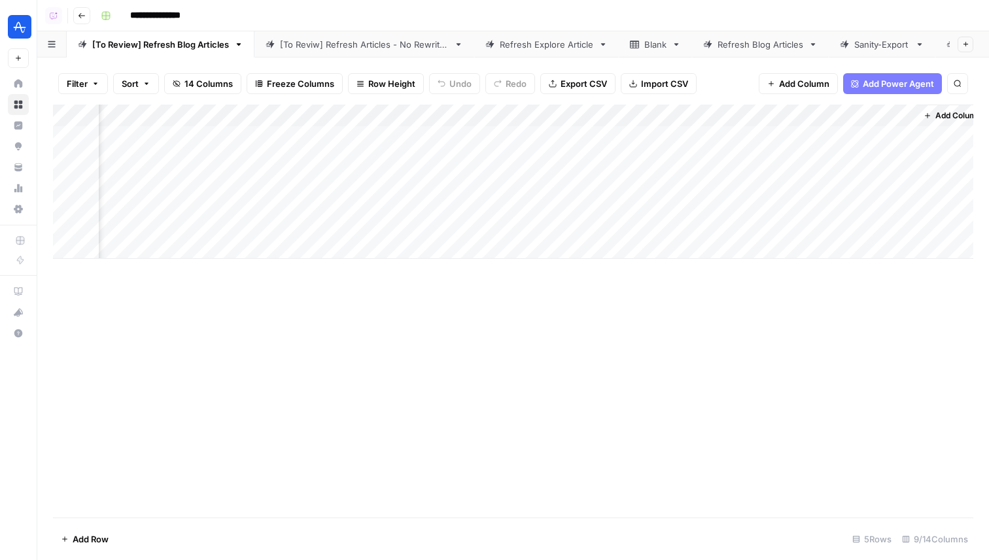
click at [652, 115] on div "Add Column" at bounding box center [513, 182] width 920 height 154
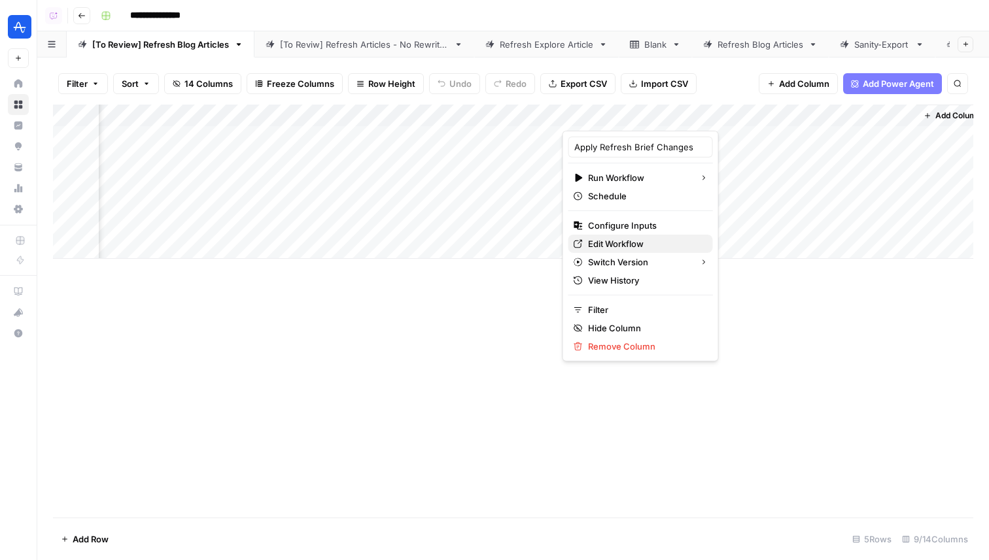
click at [630, 237] on span "Edit Workflow" at bounding box center [645, 243] width 114 height 13
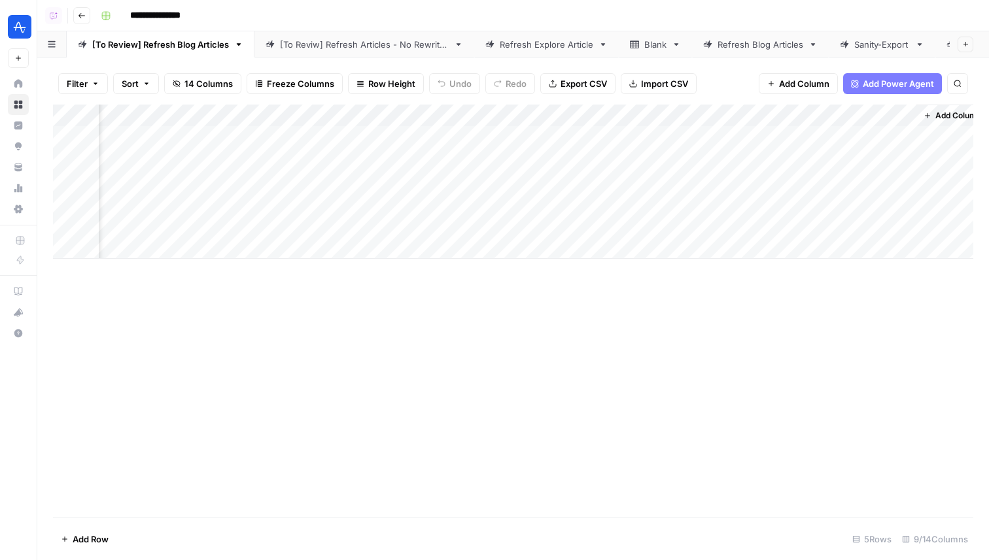
click at [651, 111] on div "Add Column" at bounding box center [513, 182] width 920 height 154
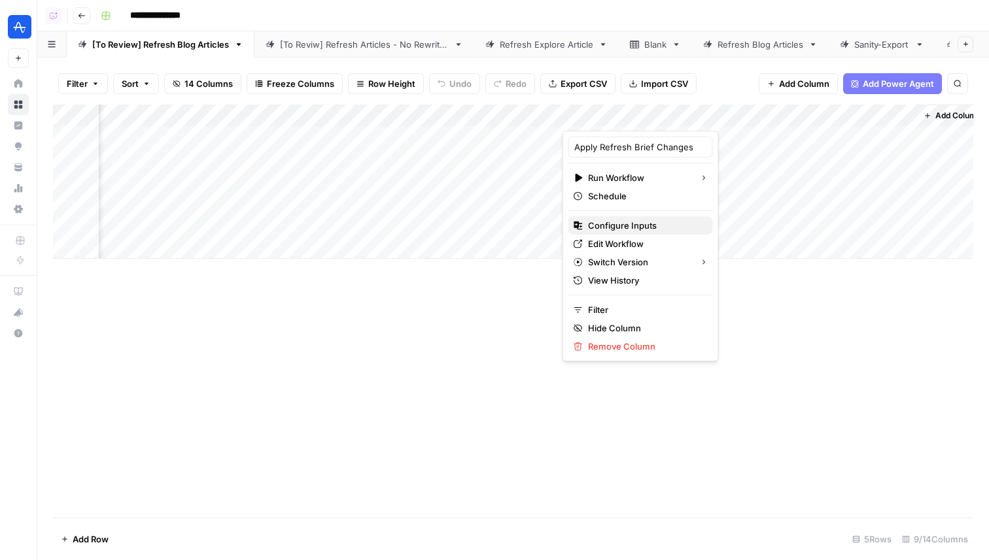
click at [618, 229] on span "Configure Inputs" at bounding box center [645, 225] width 114 height 13
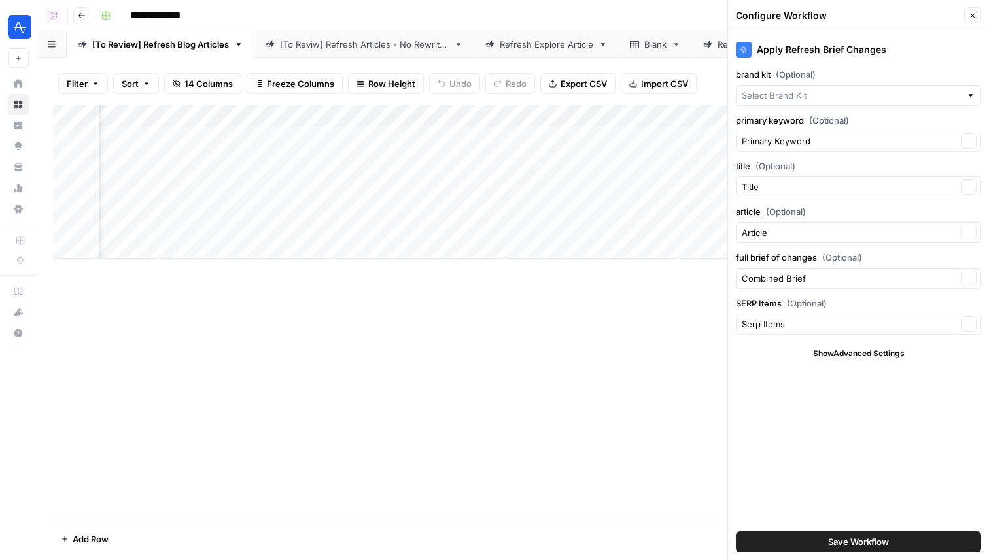
type input "Amplitude"
click at [977, 12] on button "Close" at bounding box center [972, 15] width 17 height 17
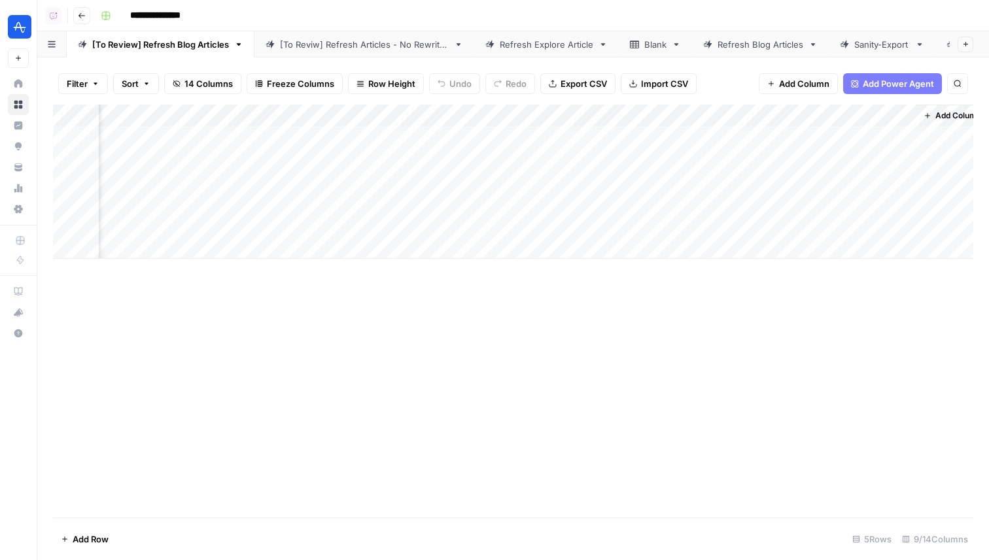
click at [652, 110] on div "Add Column" at bounding box center [513, 182] width 920 height 154
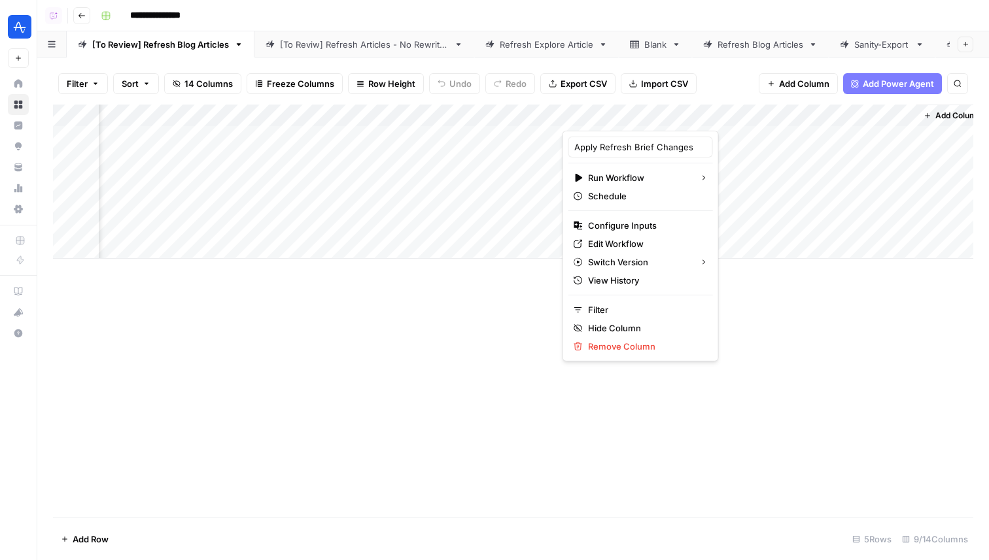
click at [489, 289] on div "Add Column" at bounding box center [513, 311] width 920 height 413
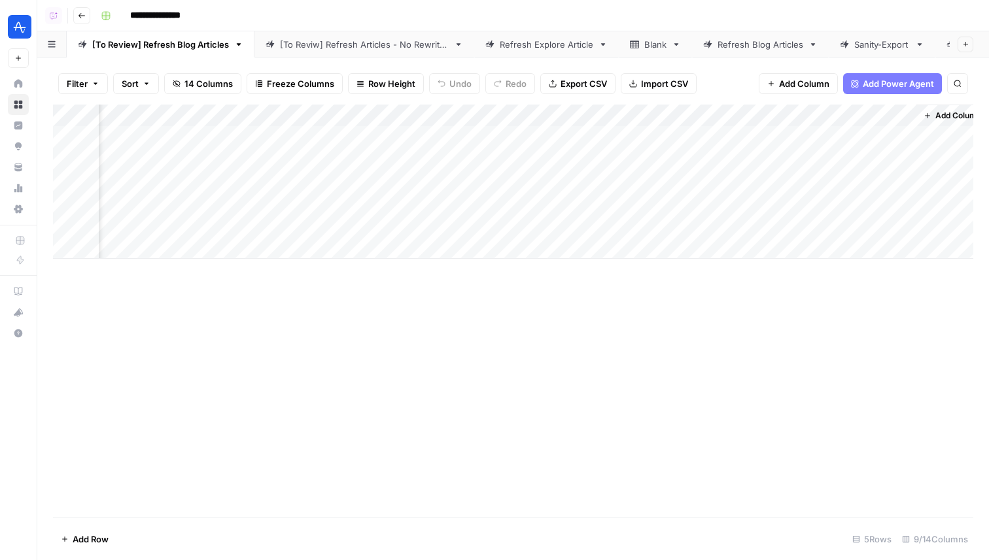
click at [649, 141] on div "Add Column" at bounding box center [513, 182] width 920 height 154
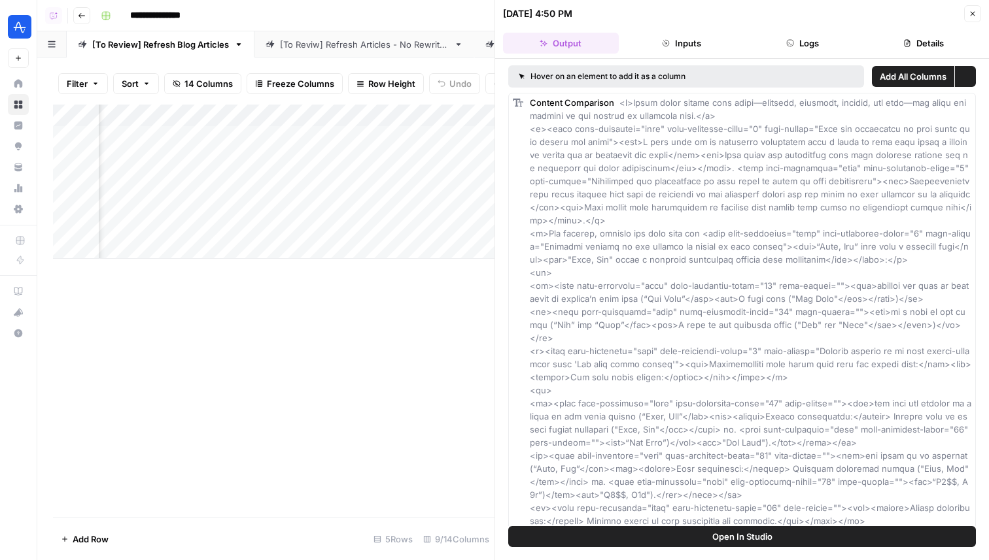
click at [806, 38] on button "Logs" at bounding box center [803, 43] width 116 height 21
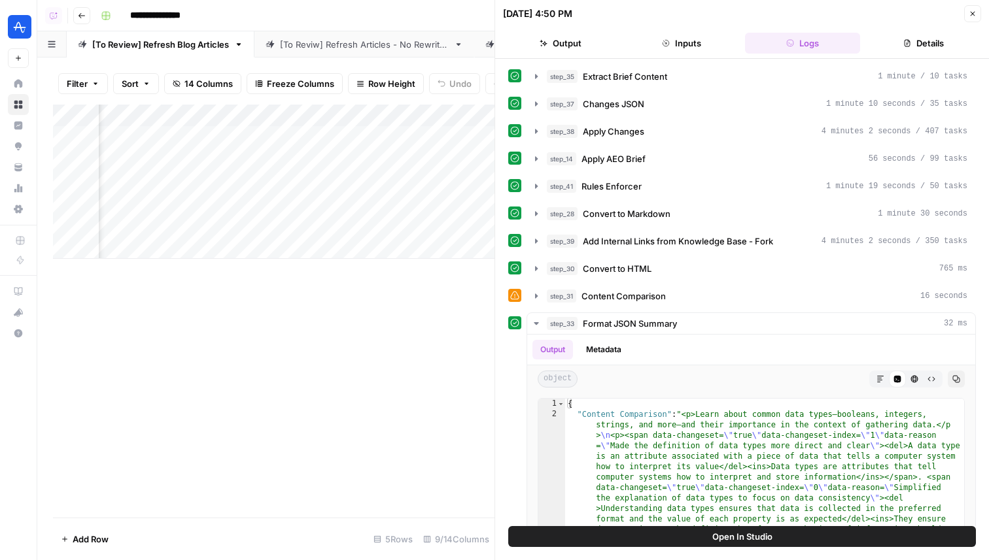
click at [894, 41] on button "Details" at bounding box center [923, 43] width 116 height 21
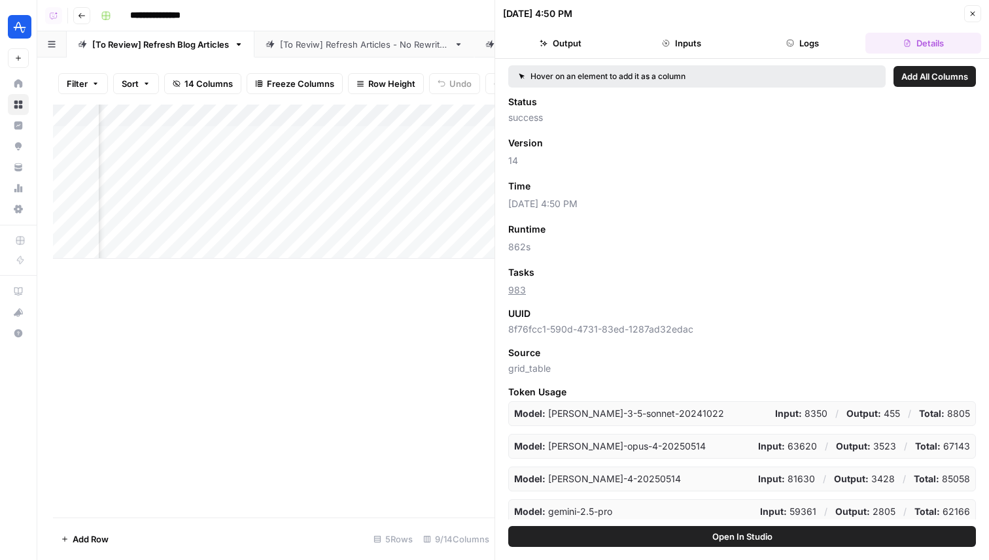
scroll to position [103, 0]
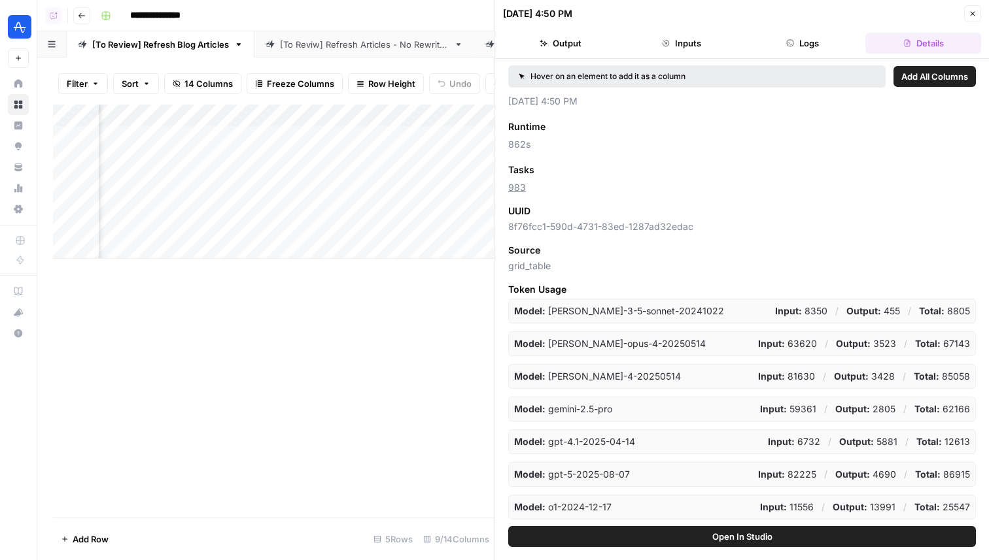
click at [968, 13] on icon "button" at bounding box center [972, 14] width 8 height 8
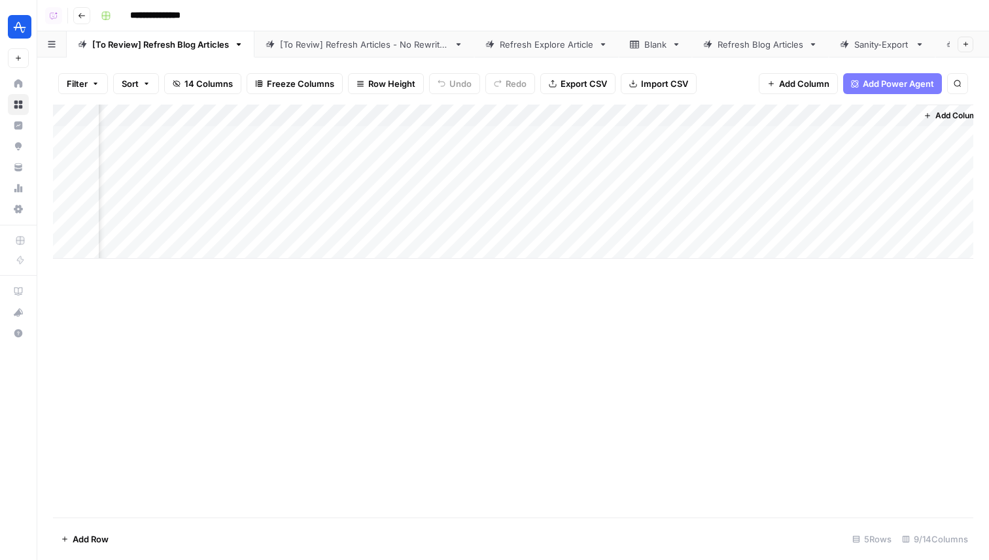
click at [646, 160] on div "Add Column" at bounding box center [513, 182] width 920 height 154
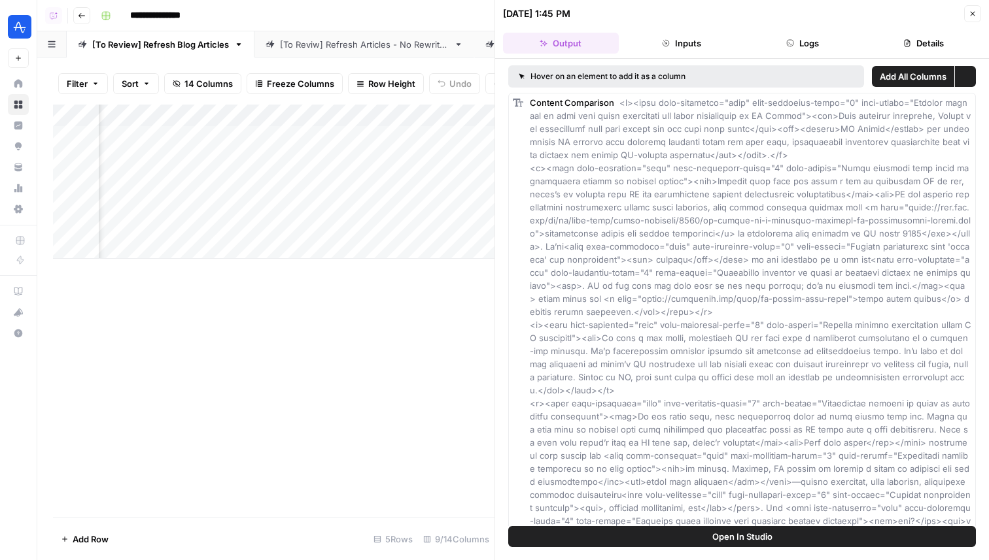
click at [824, 52] on button "Logs" at bounding box center [803, 43] width 116 height 21
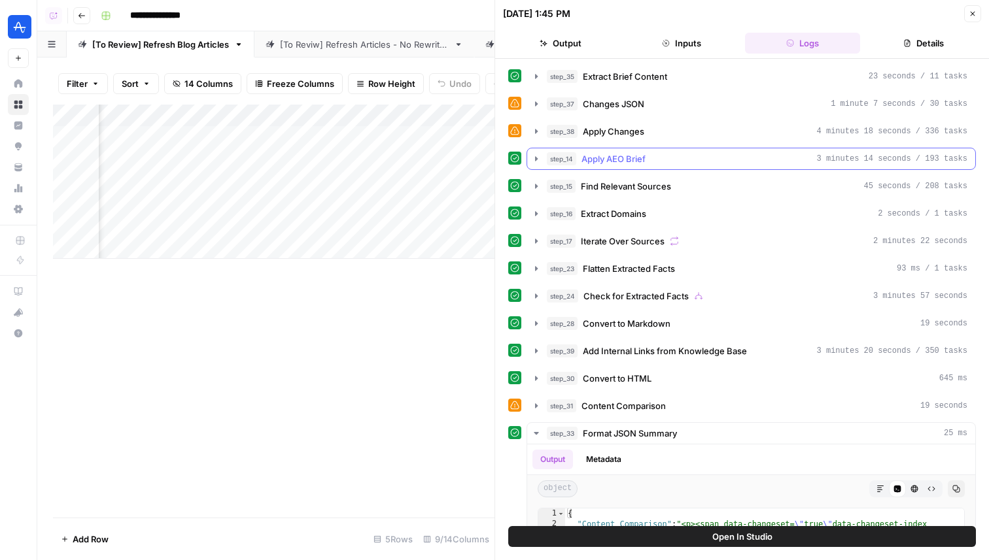
click at [679, 155] on div "step_14 Apply AEO Brief 3 minutes 14 seconds / 193 tasks" at bounding box center [757, 158] width 420 height 13
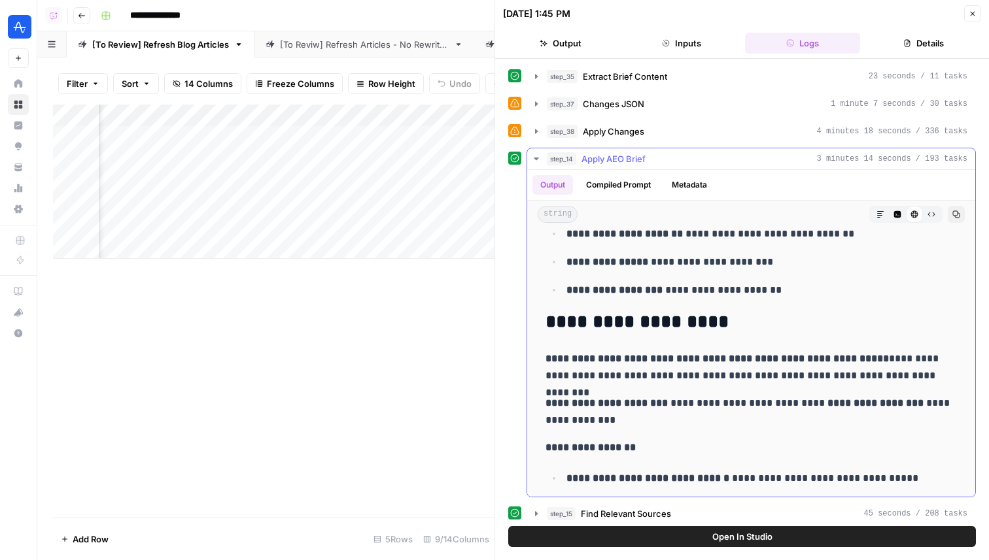
scroll to position [339, 0]
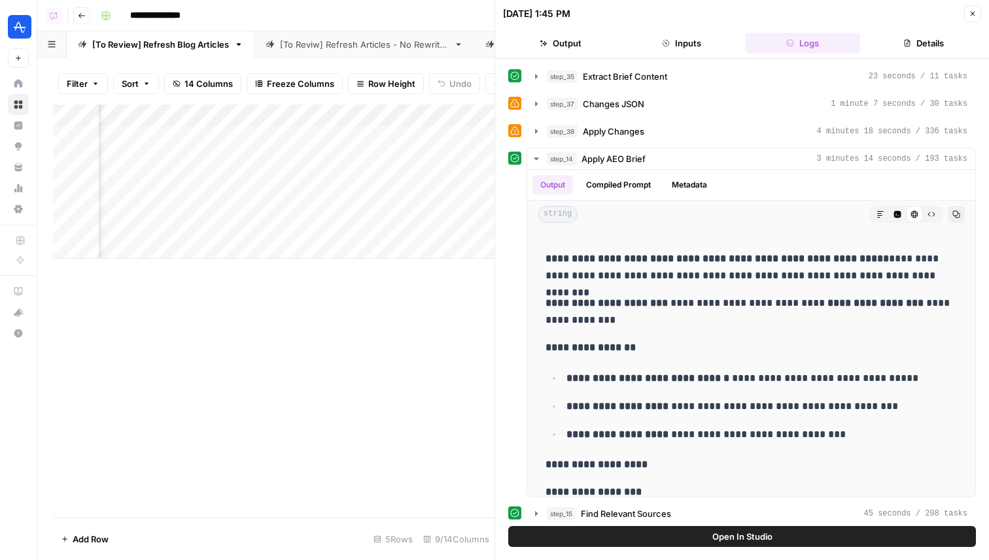
click at [966, 19] on button "Close" at bounding box center [972, 13] width 17 height 17
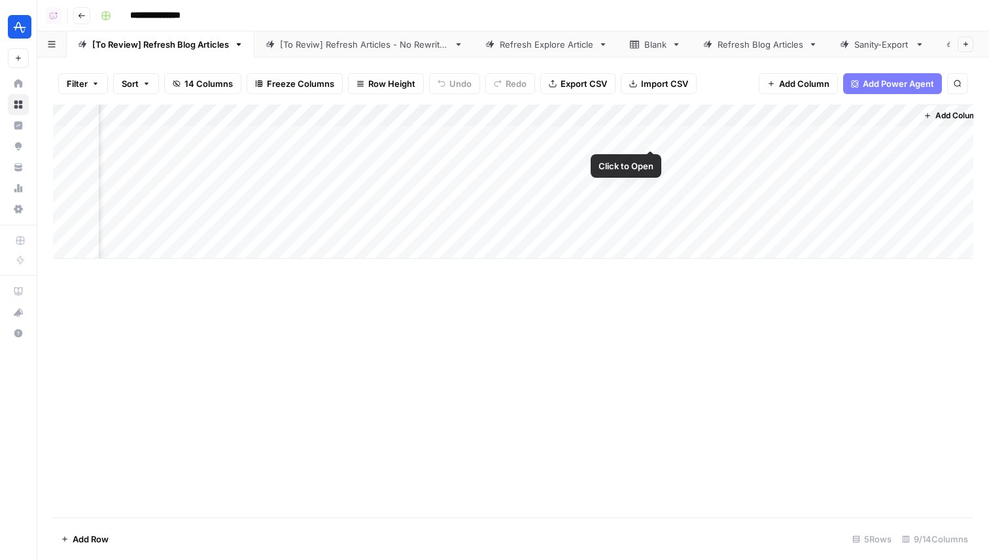
click at [648, 133] on div "Add Column" at bounding box center [513, 182] width 920 height 154
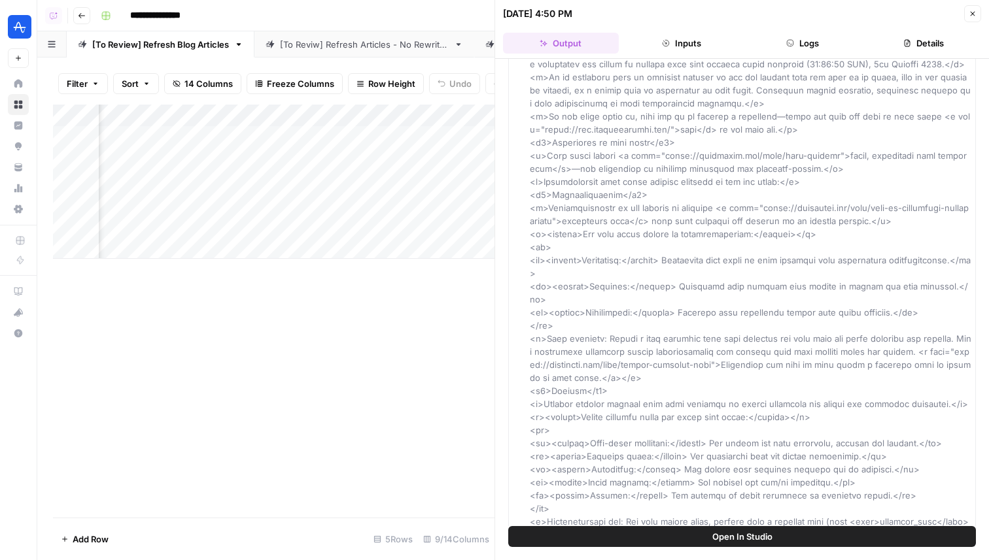
scroll to position [6414, 0]
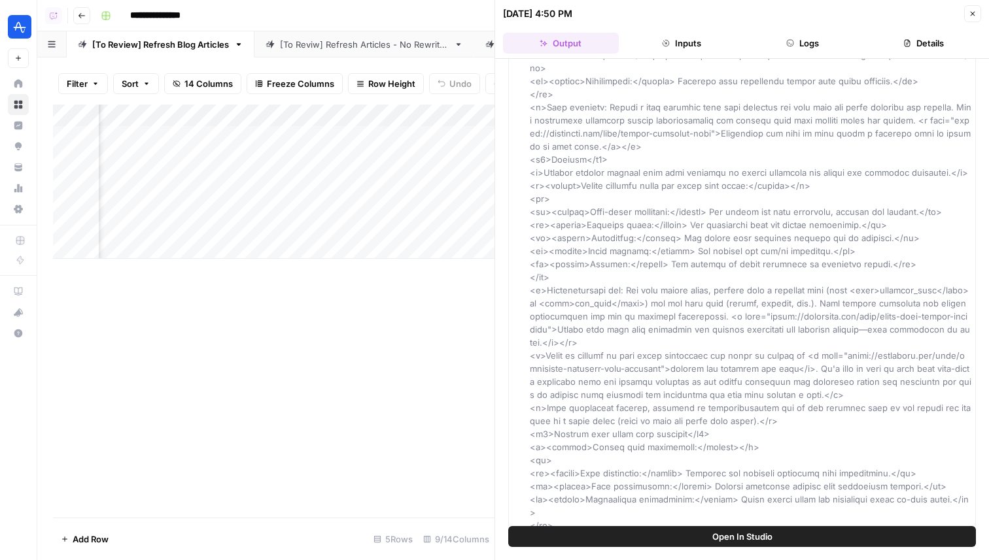
click at [816, 34] on button "Logs" at bounding box center [803, 43] width 116 height 21
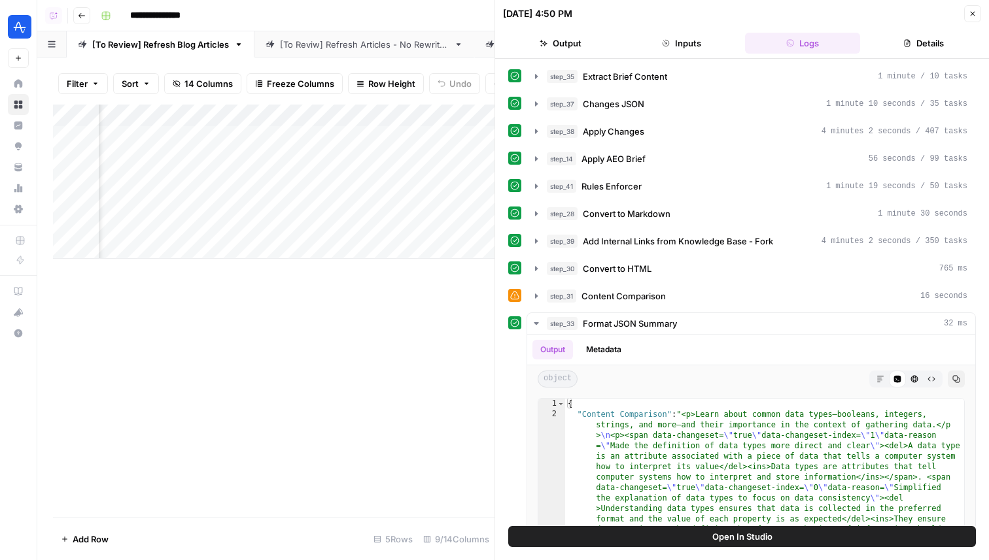
click at [669, 147] on div "step_35 Extract Brief Content 1 minute / 10 tasks step_37 Changes JSON 1 minute…" at bounding box center [741, 363] width 467 height 597
click at [665, 156] on div "step_14 Apply AEO Brief 56 seconds / 99 tasks" at bounding box center [757, 158] width 420 height 13
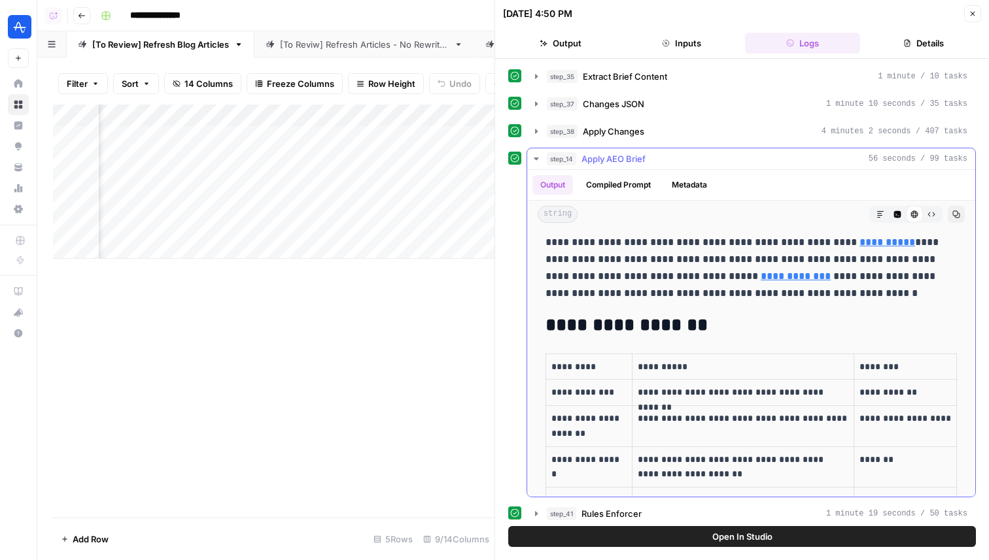
scroll to position [367, 0]
click at [681, 73] on div "step_35 Extract Brief Content 1 minute / 10 tasks" at bounding box center [757, 76] width 420 height 13
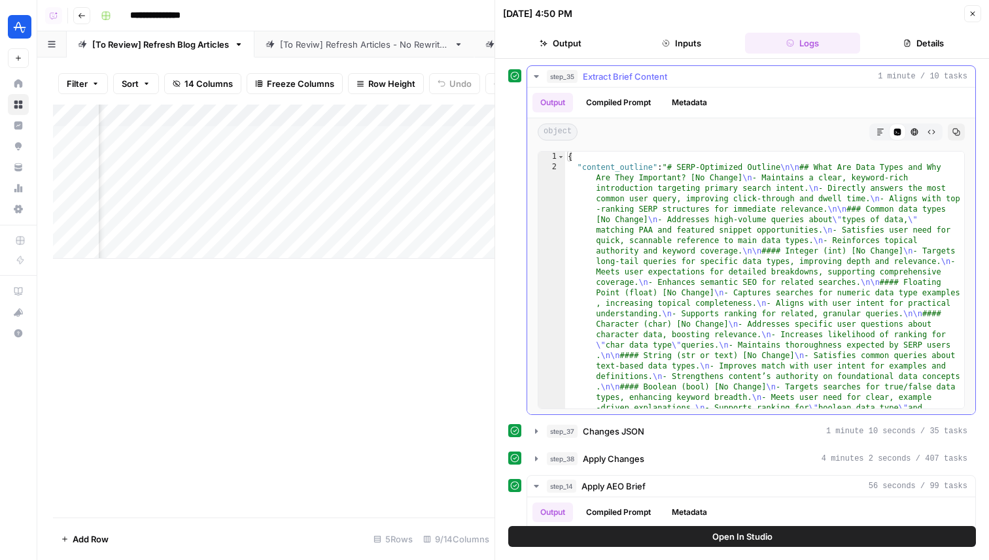
click at [887, 129] on button "Markdown" at bounding box center [879, 132] width 17 height 17
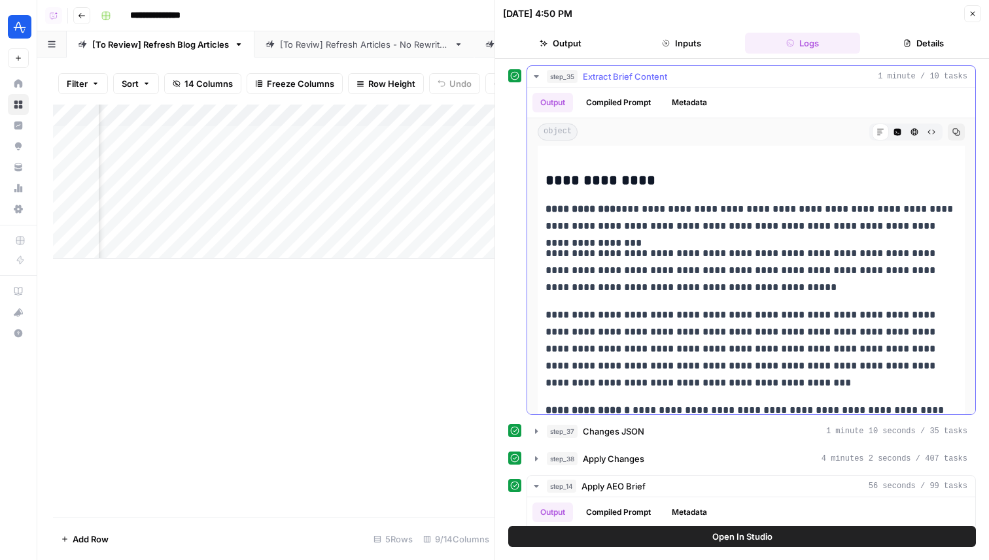
scroll to position [4869, 0]
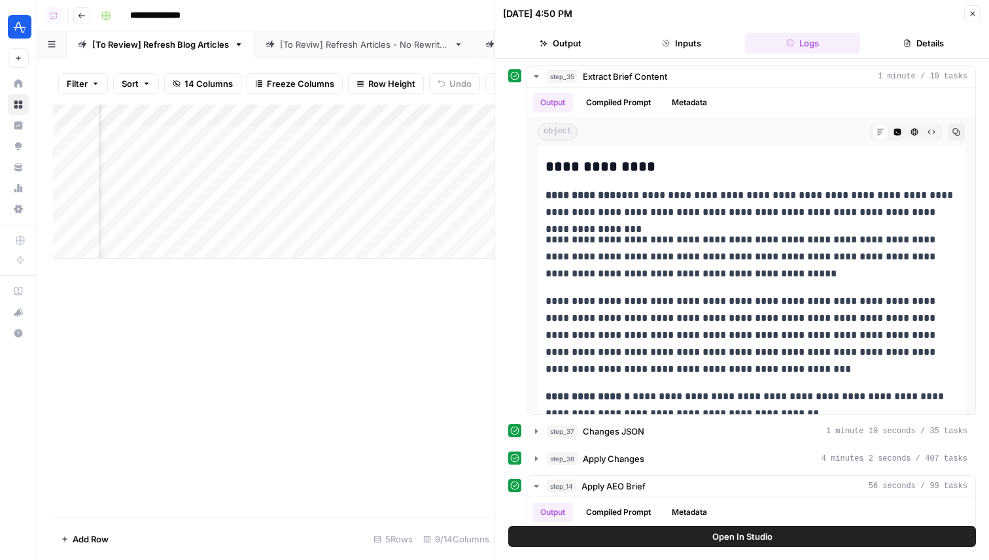
click at [970, 12] on icon "button" at bounding box center [972, 14] width 8 height 8
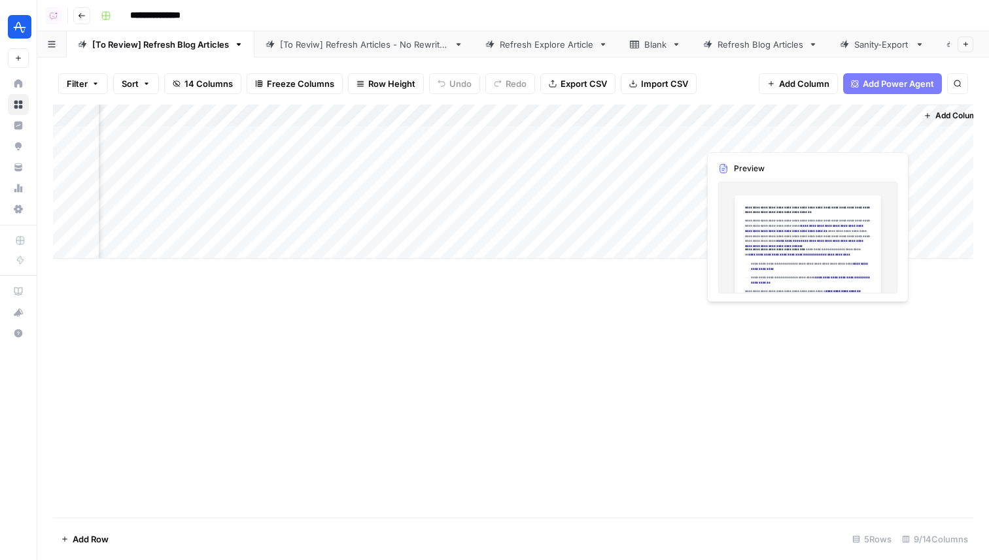
click at [819, 141] on div "Add Column" at bounding box center [513, 182] width 920 height 154
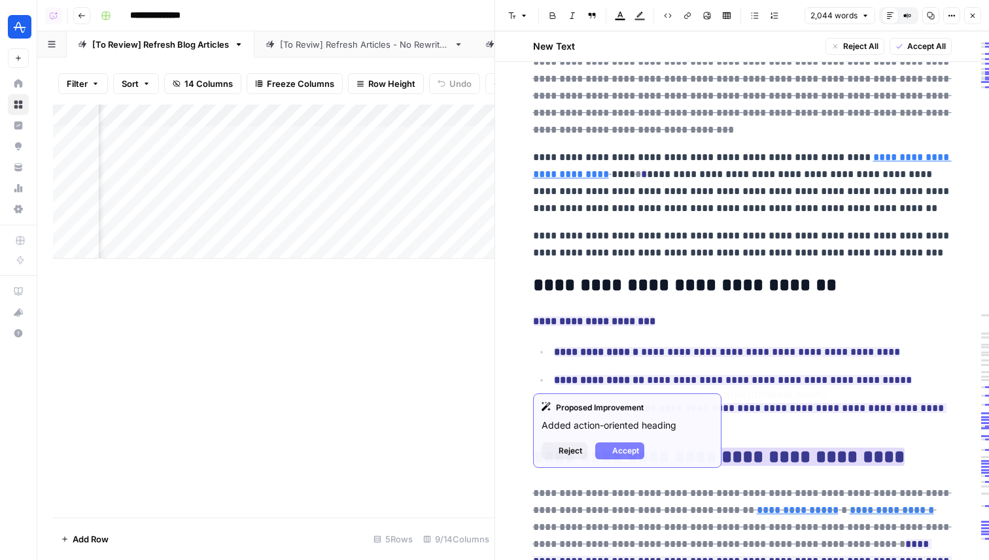
scroll to position [4302, 0]
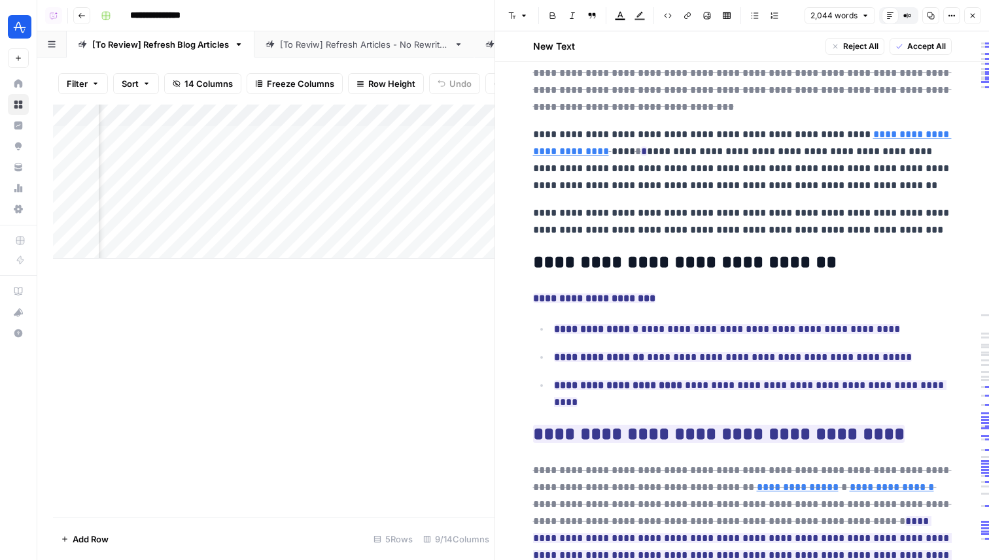
click at [971, 12] on icon "button" at bounding box center [972, 16] width 8 height 8
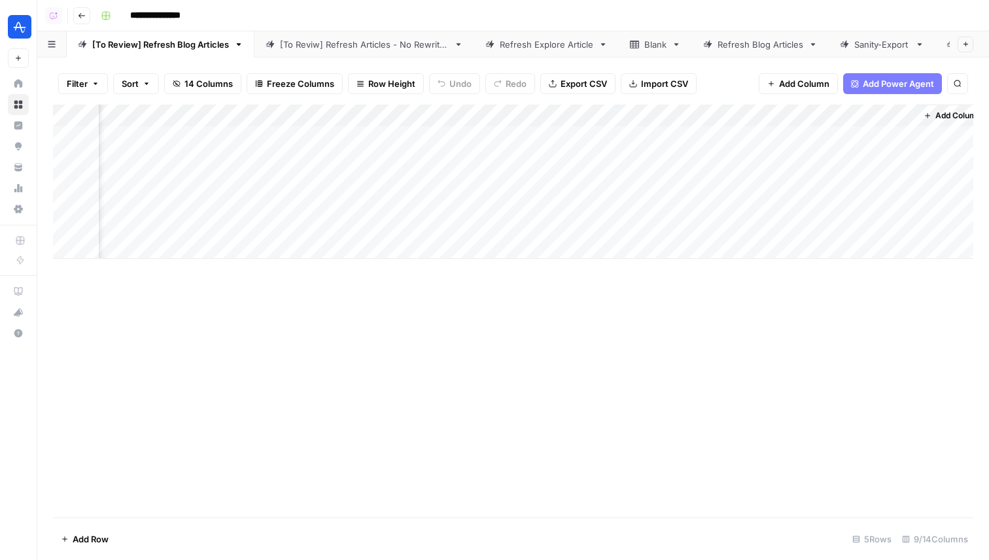
click at [358, 53] on link "[To Reviw] Refresh Articles - No Rewrites" at bounding box center [364, 44] width 220 height 26
click at [592, 135] on div "Add Column" at bounding box center [513, 182] width 920 height 154
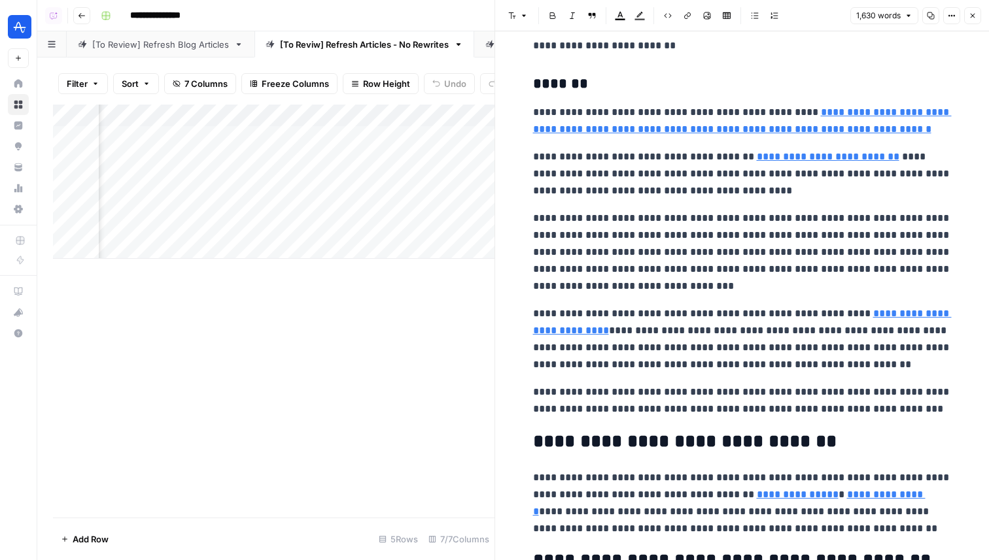
scroll to position [3242, 0]
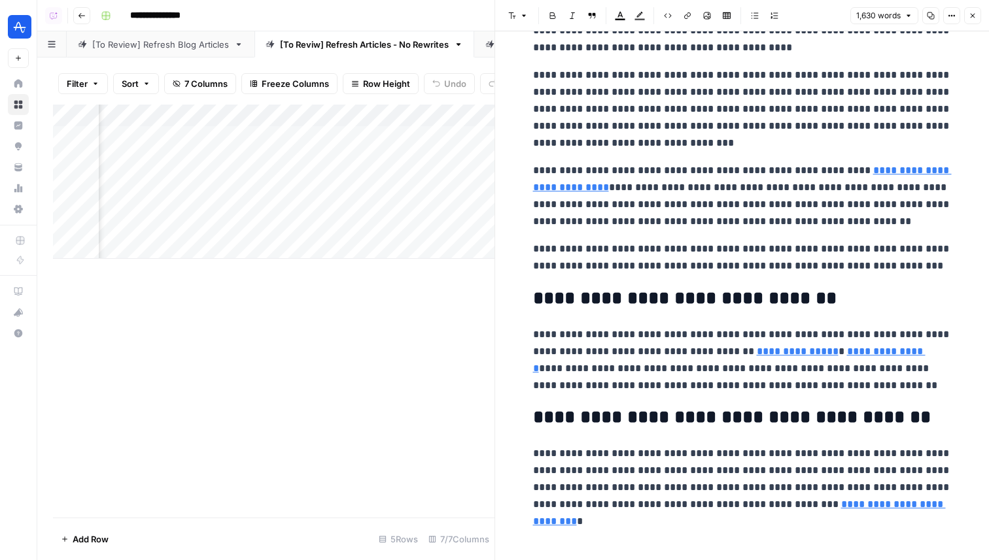
click at [975, 17] on icon "button" at bounding box center [972, 16] width 8 height 8
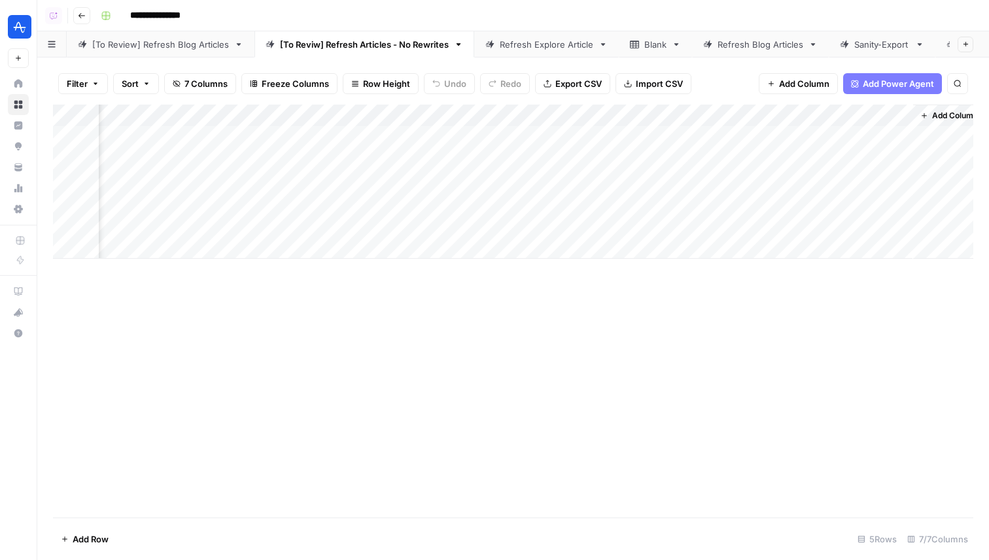
scroll to position [0, 268]
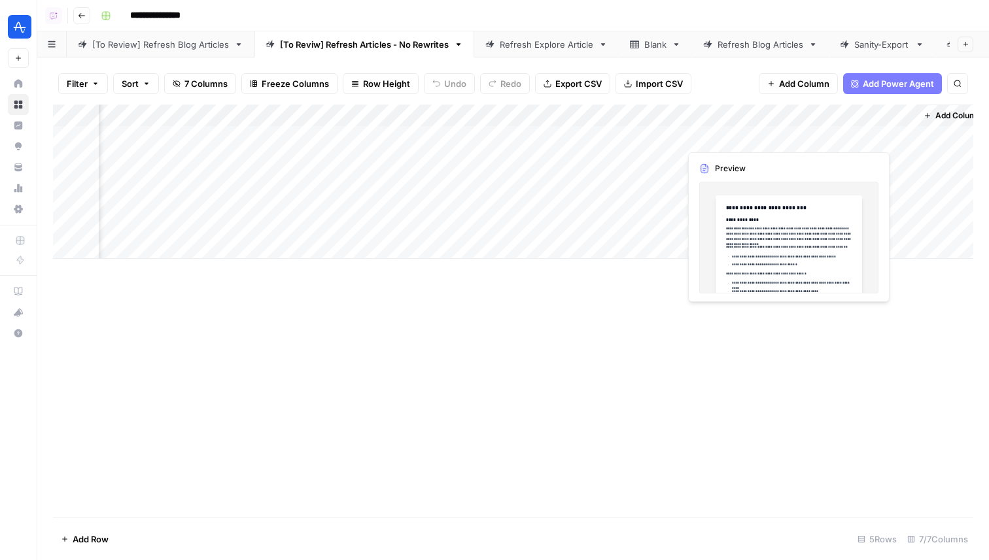
click at [719, 131] on div "Add Column" at bounding box center [513, 182] width 920 height 154
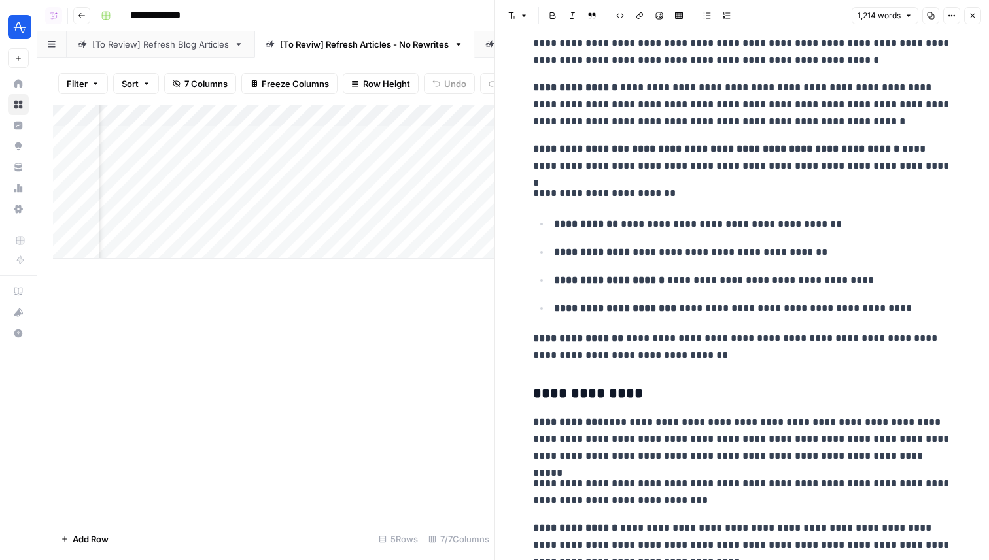
scroll to position [1181, 0]
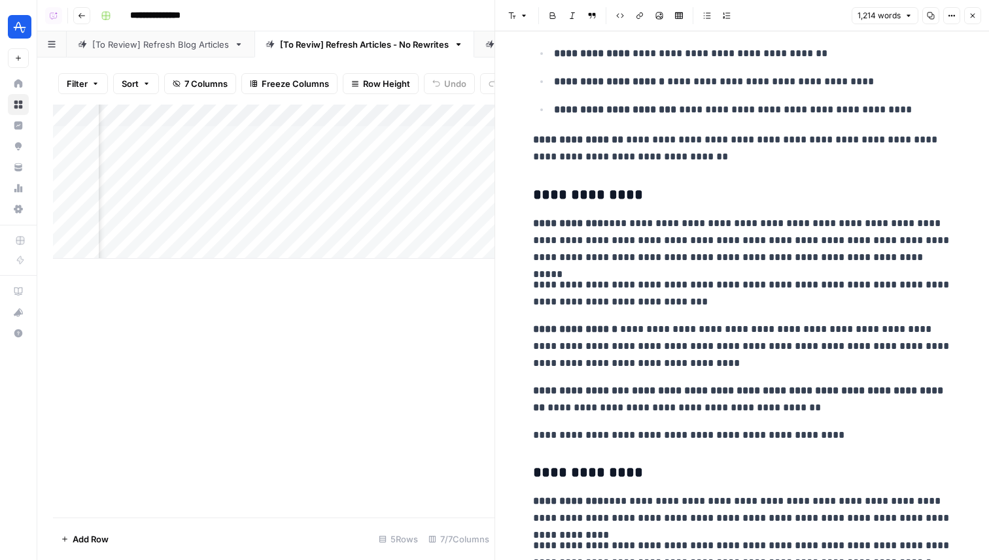
click at [973, 19] on icon "button" at bounding box center [972, 16] width 8 height 8
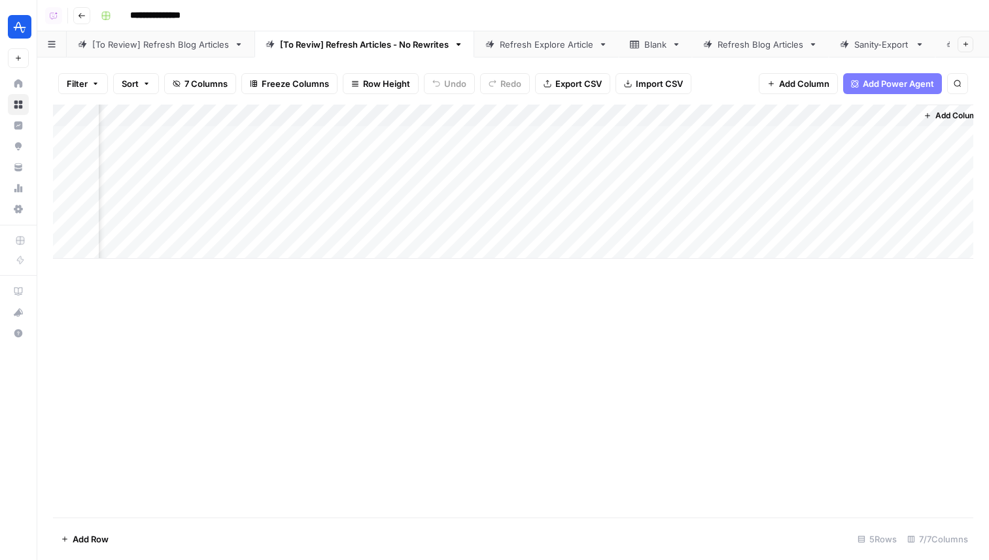
click at [904, 114] on div "Add Column" at bounding box center [513, 182] width 920 height 154
click at [851, 229] on span "Hide Column" at bounding box center [880, 225] width 114 height 13
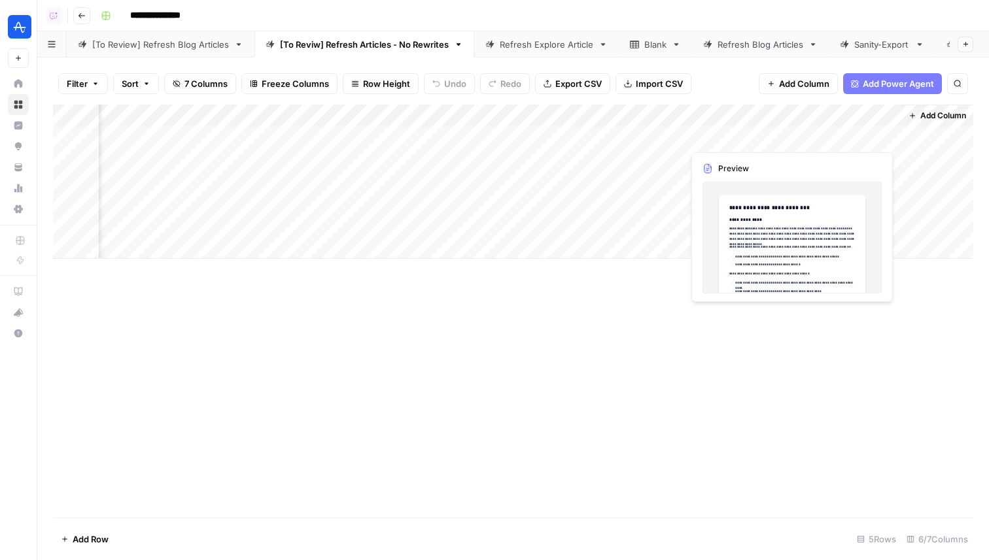
click at [803, 130] on div "Add Column" at bounding box center [513, 182] width 920 height 154
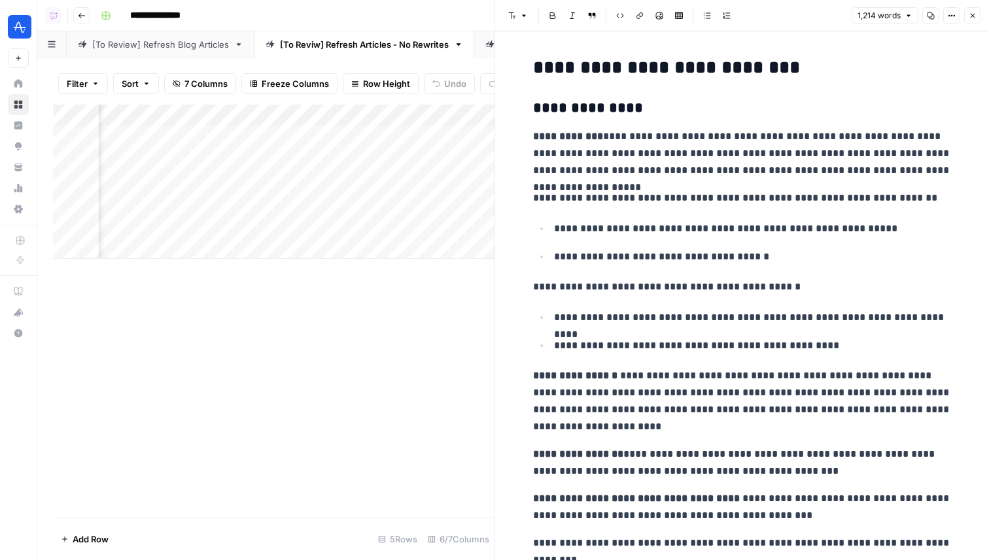
click at [970, 16] on icon "button" at bounding box center [972, 16] width 8 height 8
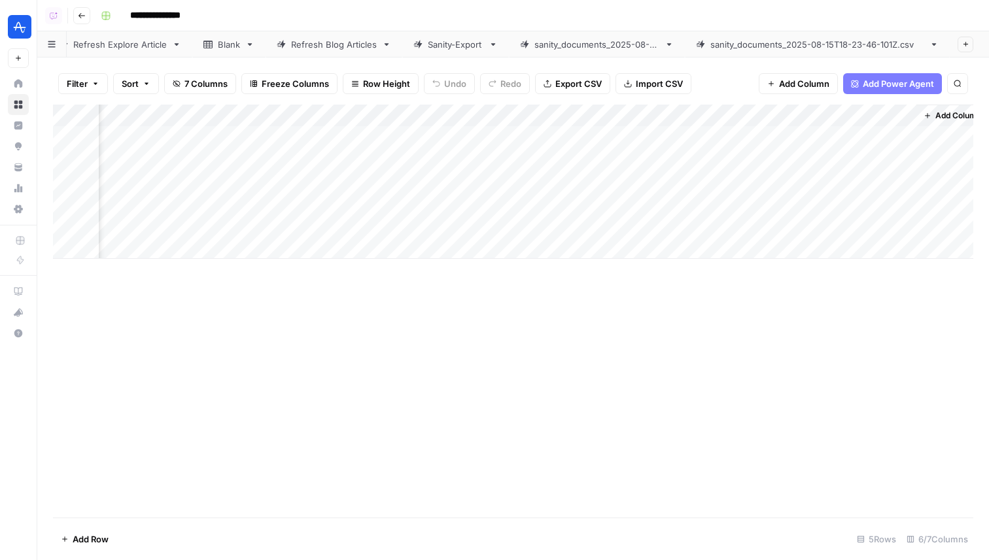
scroll to position [0, 447]
click at [805, 34] on link "sanity_documents_2025-08-15T18-23-46-101Z.csv" at bounding box center [817, 44] width 265 height 26
click at [486, 163] on div "Add Column" at bounding box center [513, 311] width 920 height 413
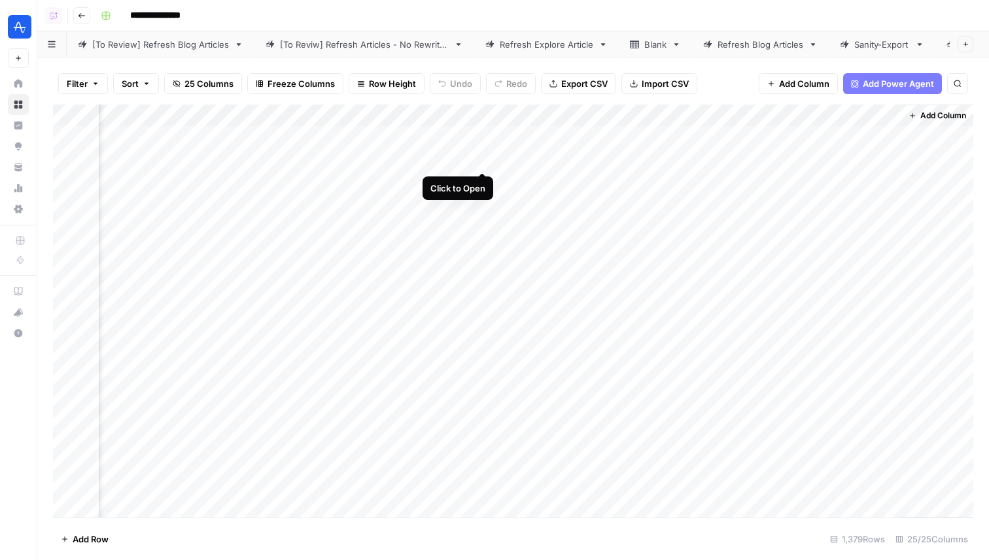
scroll to position [0, 2164]
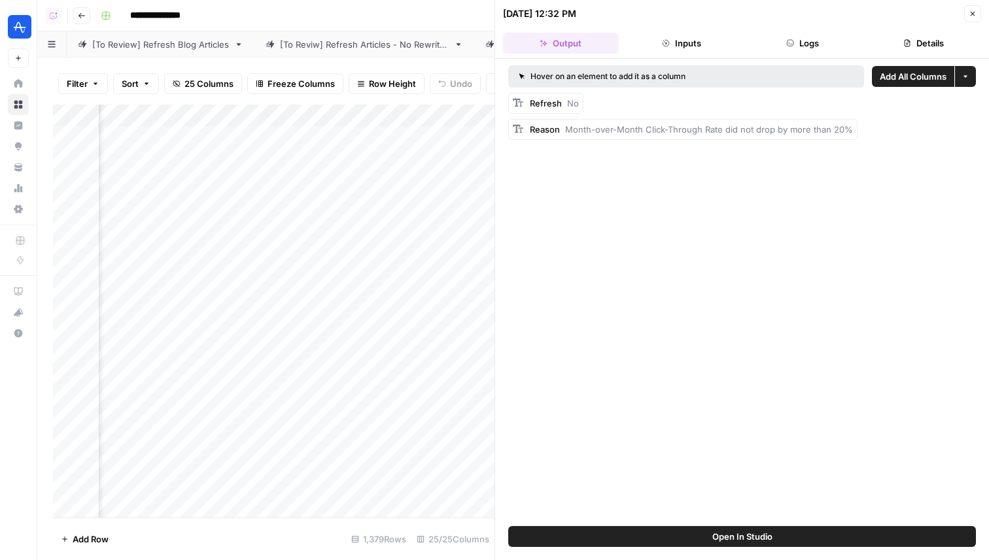
click at [807, 48] on button "Logs" at bounding box center [803, 43] width 116 height 21
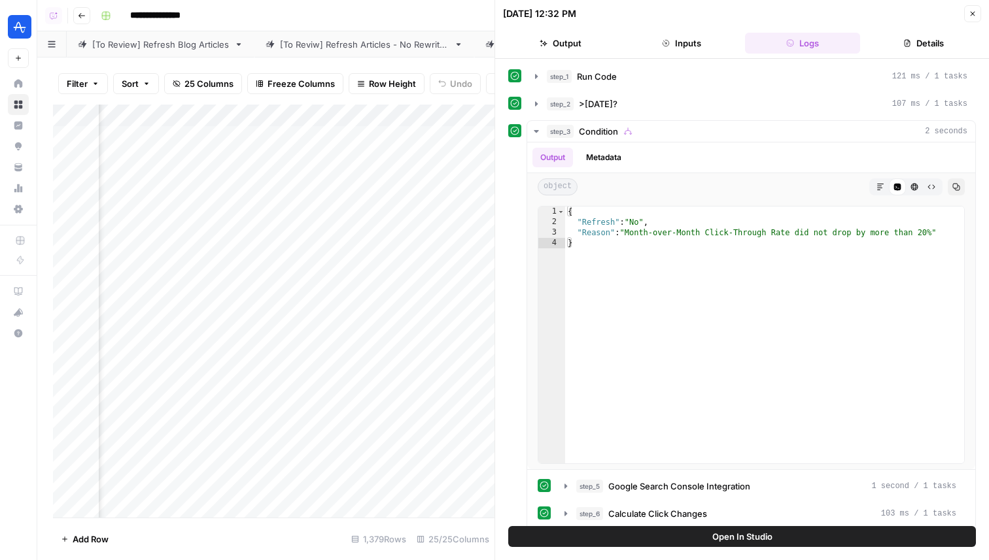
click at [690, 112] on button "step_2 >90 Days Ago? 107 ms / 1 tasks" at bounding box center [751, 103] width 448 height 21
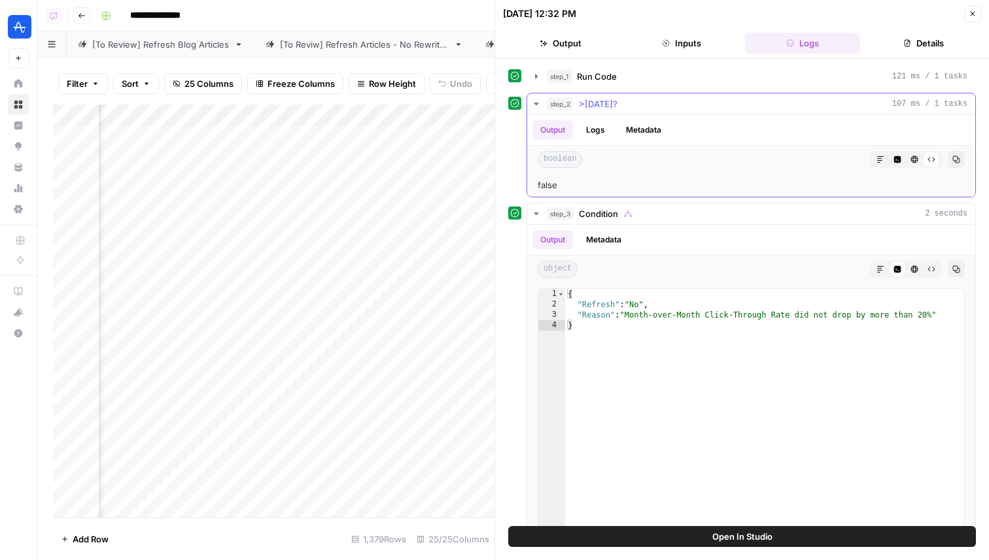
click at [676, 106] on div "step_2 >90 Days Ago? 107 ms / 1 tasks" at bounding box center [757, 103] width 420 height 13
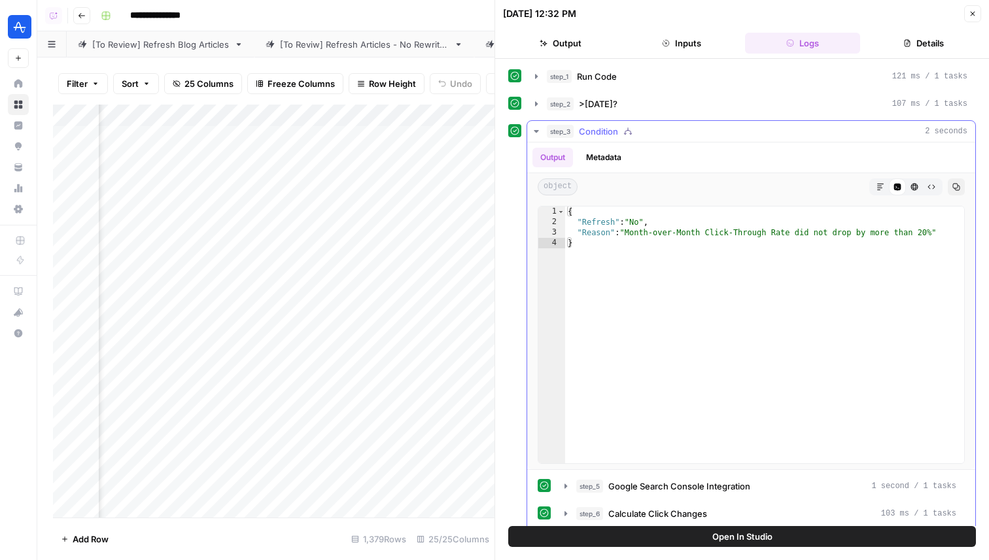
scroll to position [39, 0]
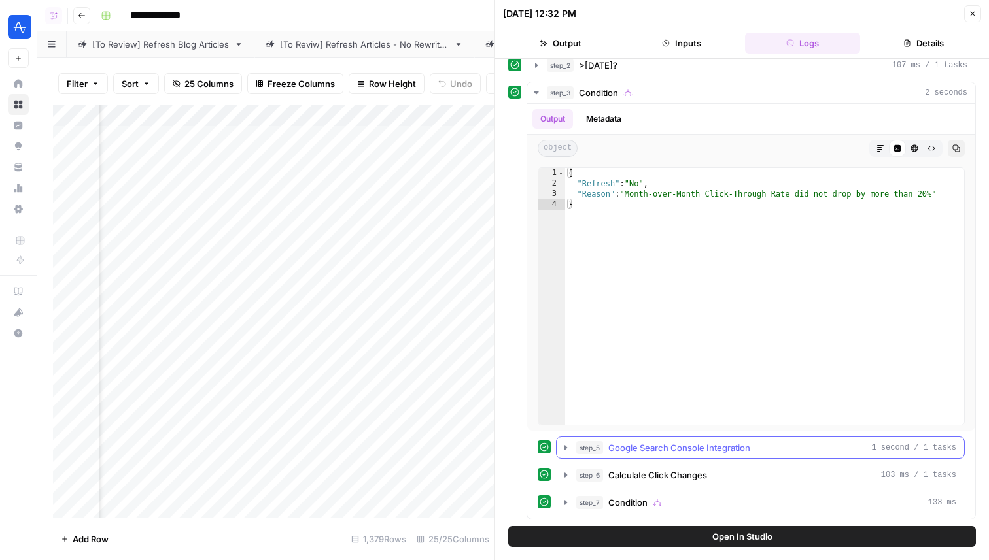
click at [683, 452] on span "Google Search Console Integration" at bounding box center [679, 447] width 142 height 13
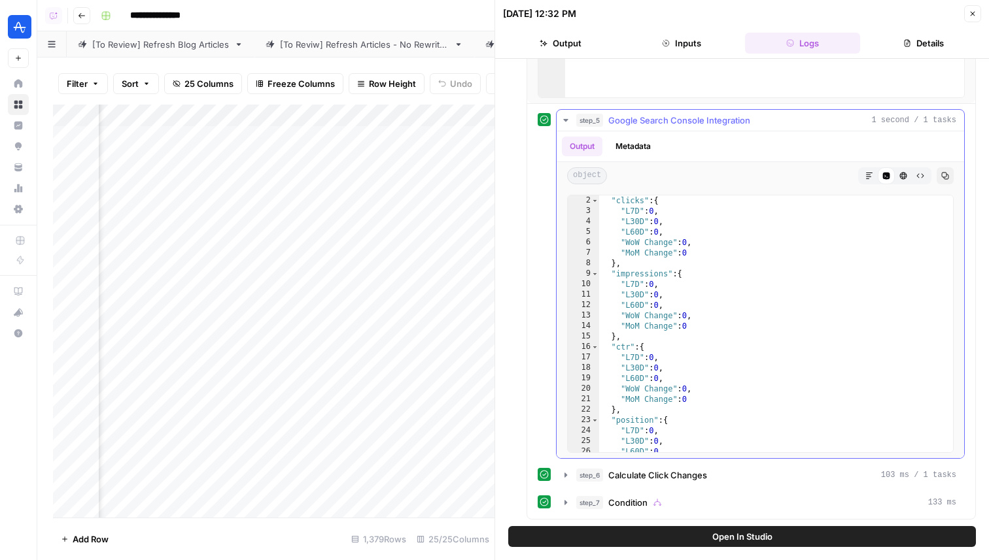
scroll to position [57, 0]
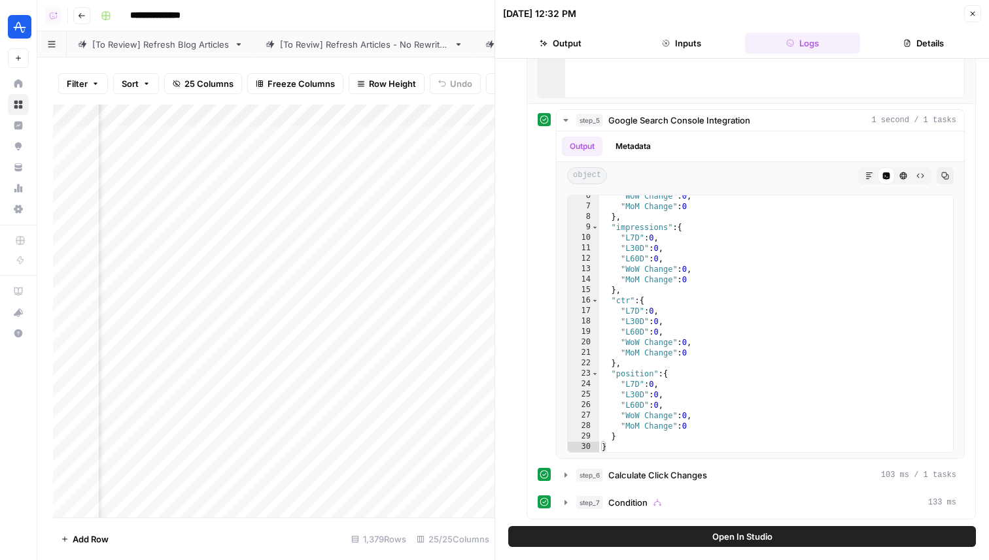
click at [970, 12] on icon "button" at bounding box center [972, 14] width 8 height 8
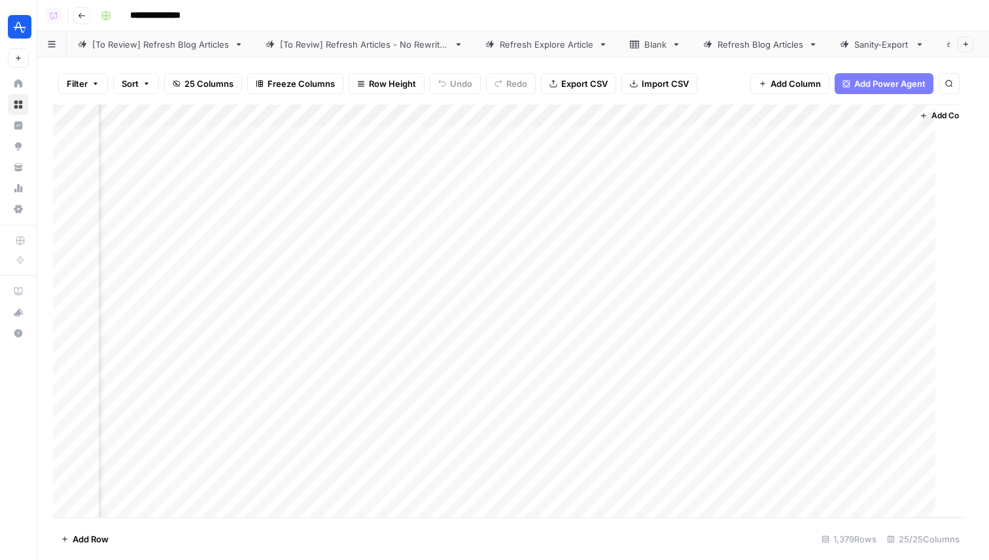
scroll to position [0, 2160]
click at [498, 156] on div "Add Column" at bounding box center [513, 311] width 920 height 413
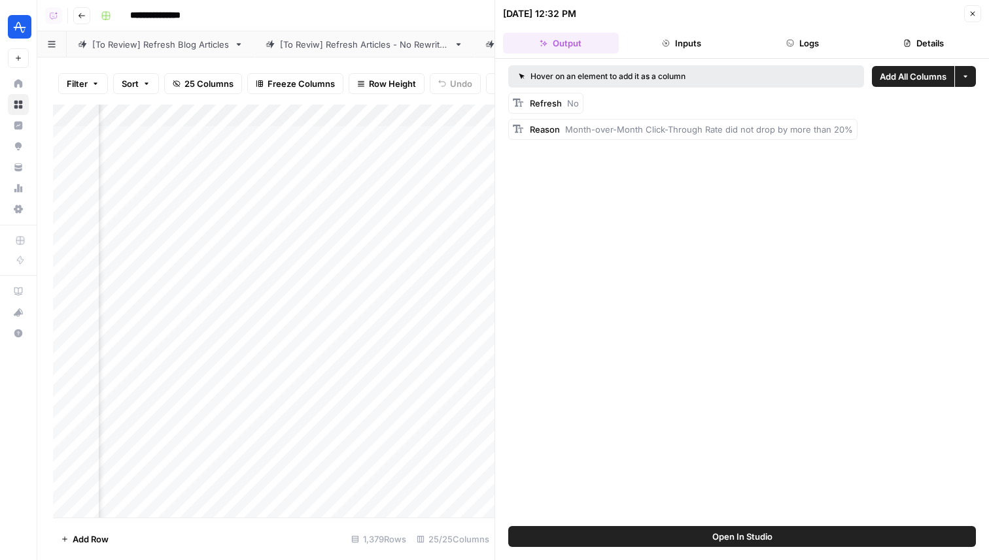
click at [752, 535] on span "Open In Studio" at bounding box center [742, 536] width 60 height 13
click at [970, 17] on icon "button" at bounding box center [972, 14] width 8 height 8
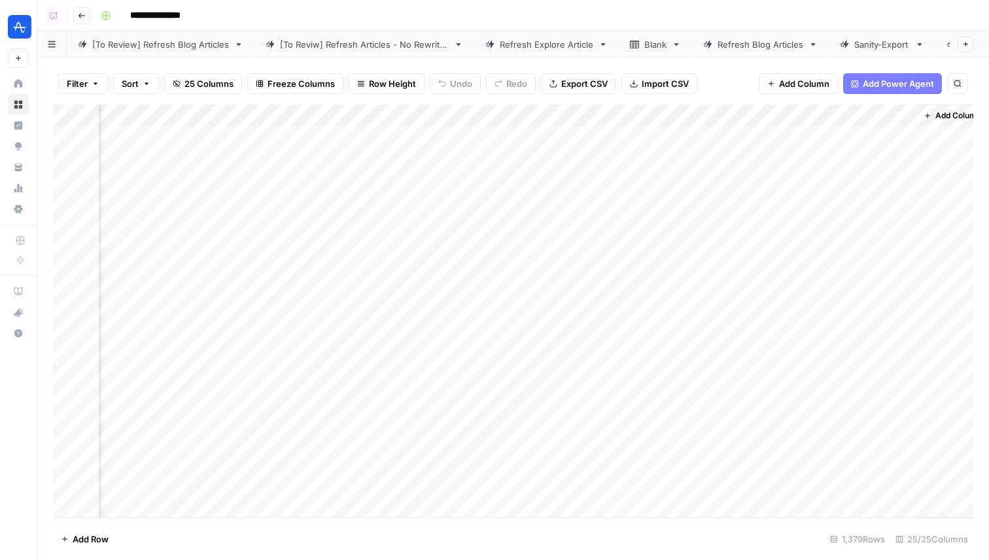
click at [164, 42] on div "[To Review] Refresh Blog Articles" at bounding box center [160, 44] width 137 height 13
click at [701, 150] on div "Add Column" at bounding box center [513, 182] width 920 height 154
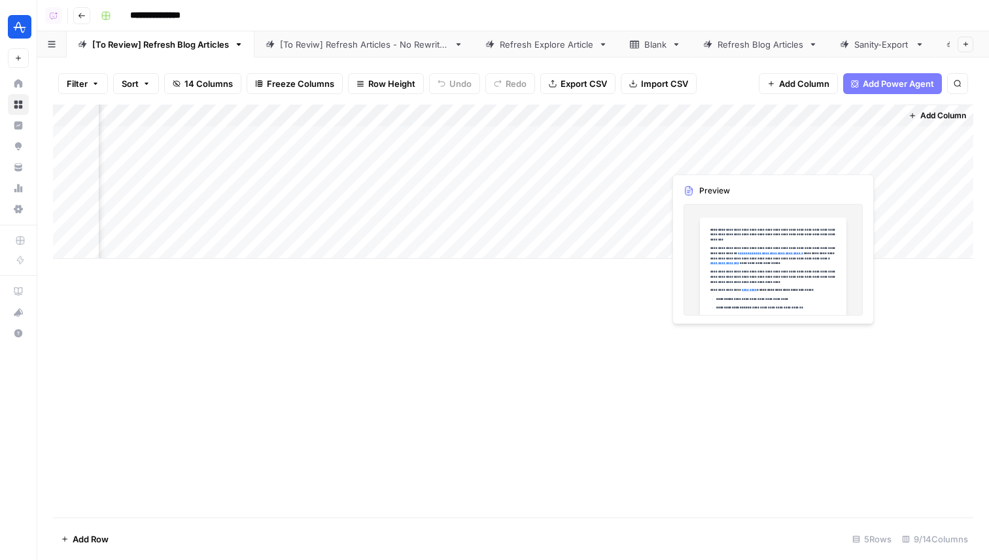
click at [701, 150] on div "Add Column" at bounding box center [513, 182] width 920 height 154
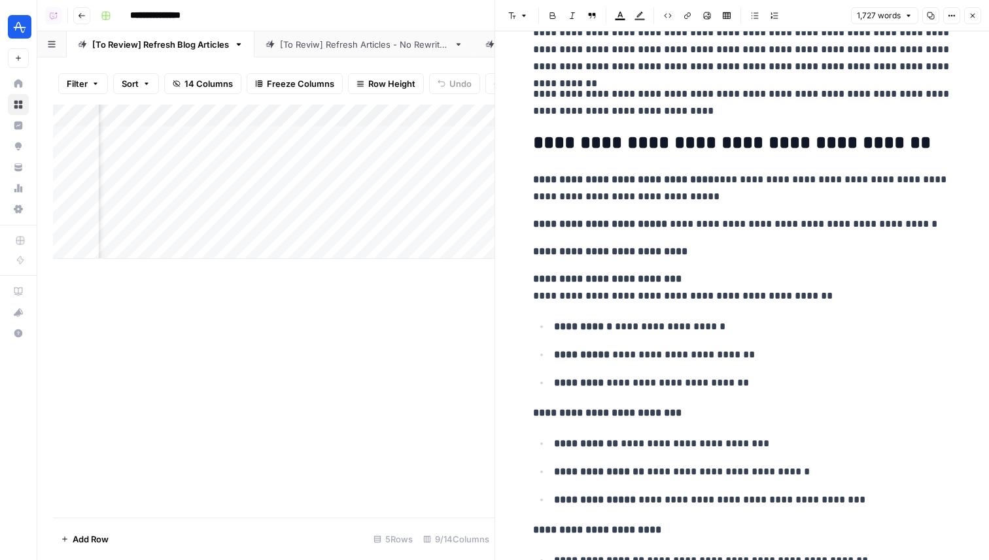
scroll to position [2833, 0]
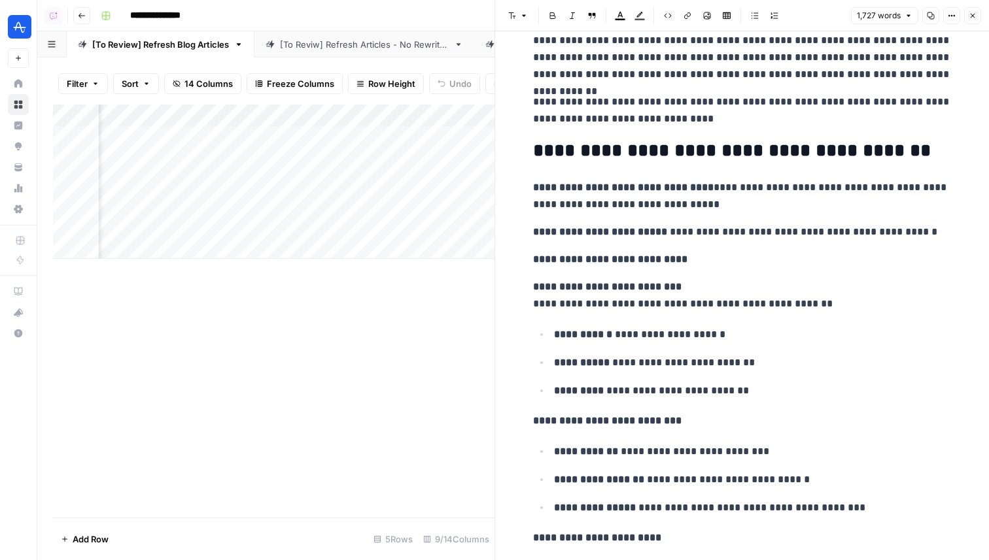
click at [966, 18] on button "Close" at bounding box center [972, 15] width 17 height 17
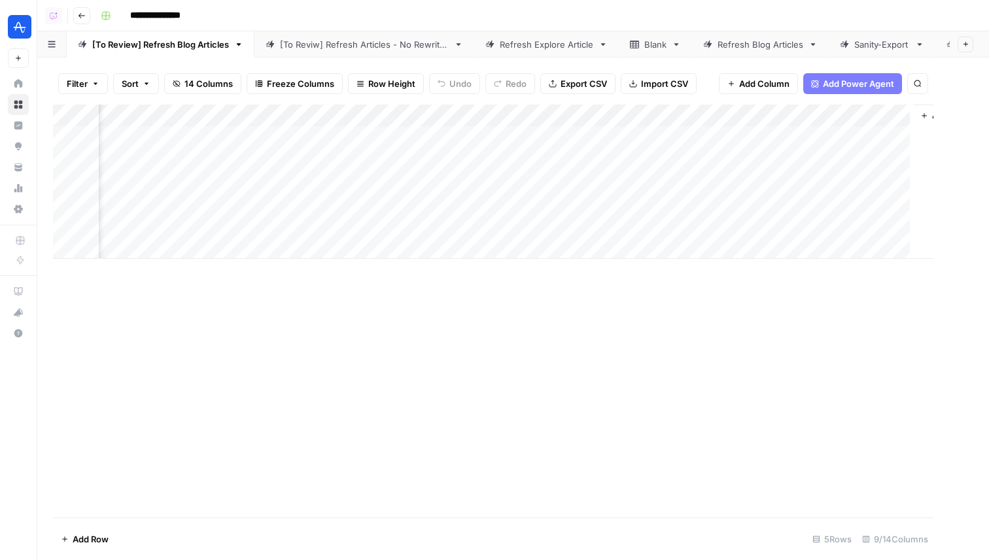
scroll to position [0, 243]
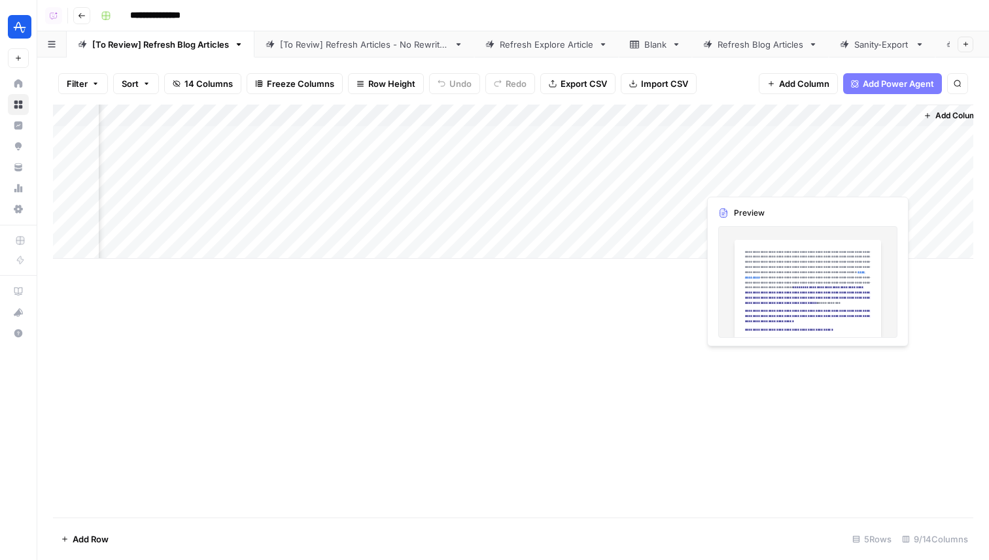
click at [840, 165] on div "Add Column" at bounding box center [513, 182] width 920 height 154
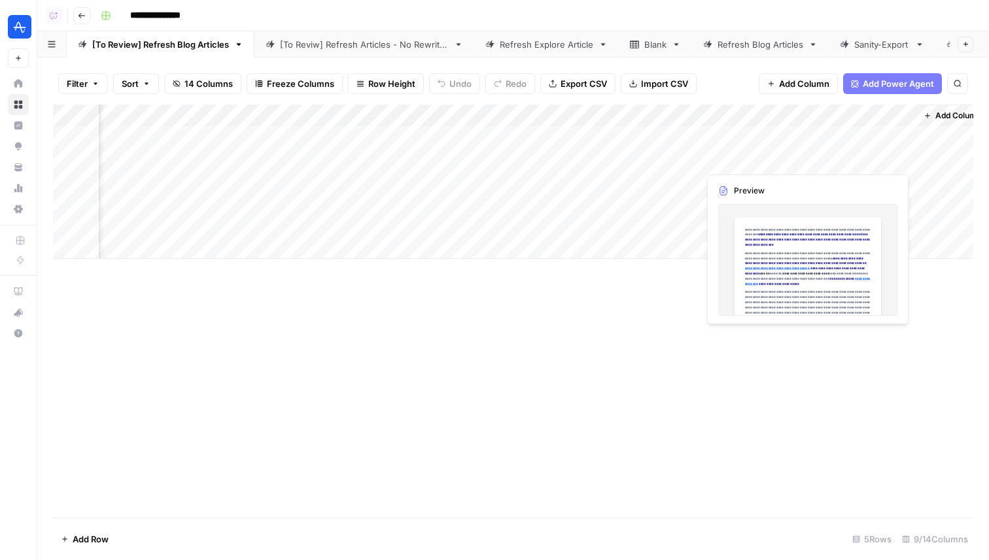
click at [840, 165] on div "Add Column" at bounding box center [513, 182] width 920 height 154
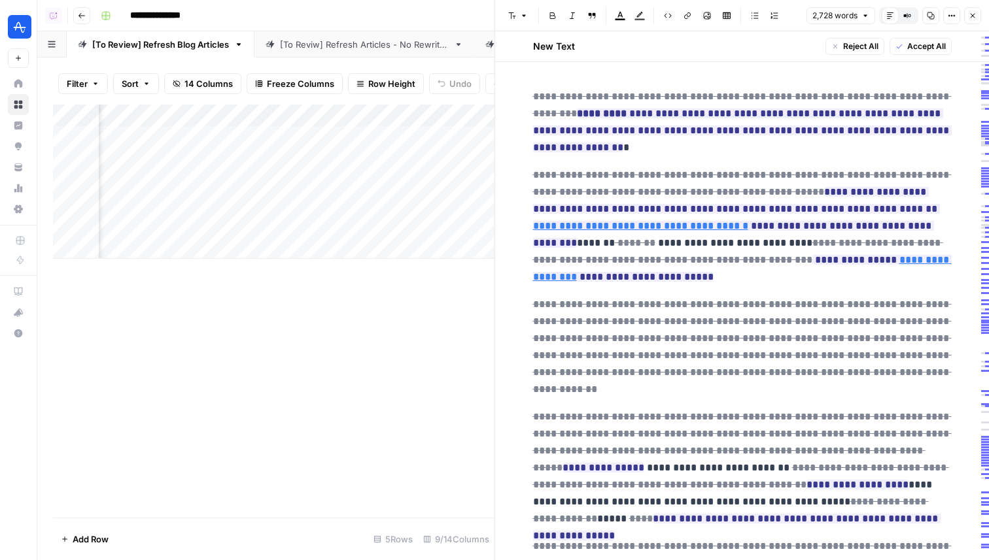
click at [969, 16] on icon "button" at bounding box center [972, 16] width 8 height 8
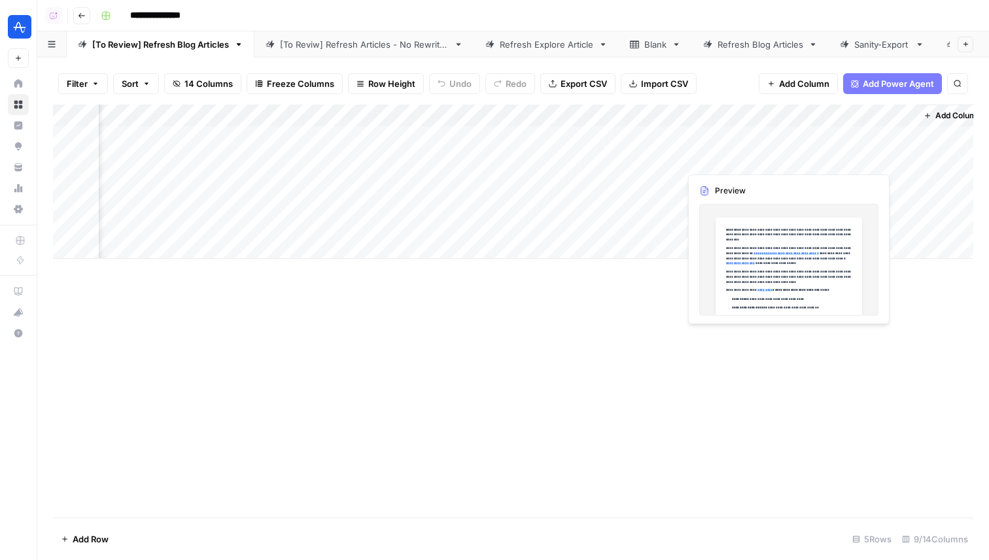
click at [732, 159] on div "Add Column" at bounding box center [513, 182] width 920 height 154
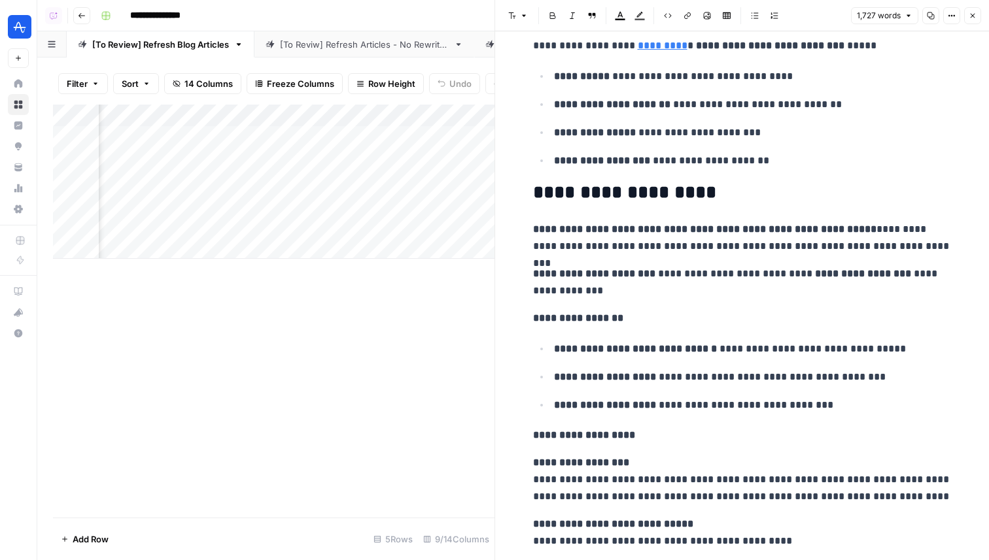
scroll to position [228, 0]
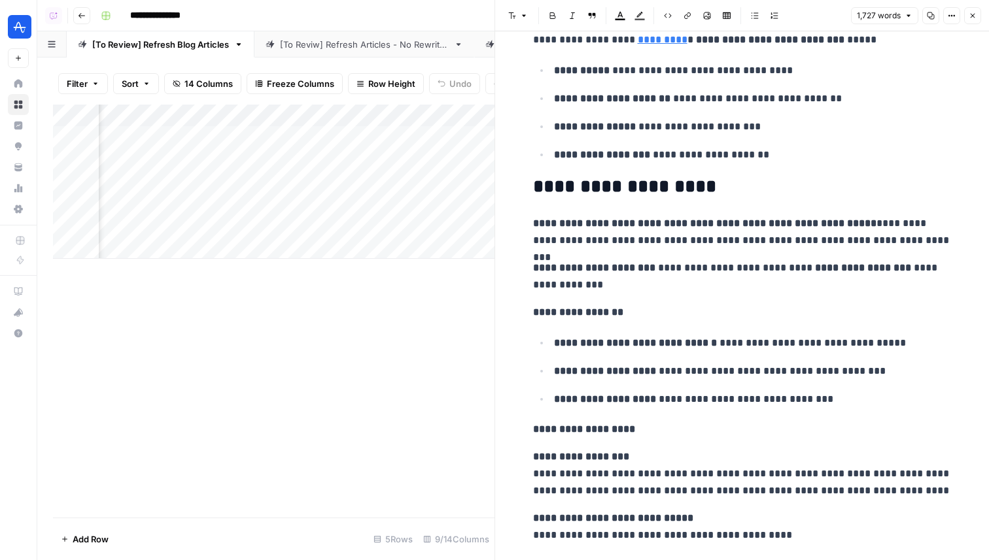
click at [969, 13] on icon "button" at bounding box center [972, 16] width 8 height 8
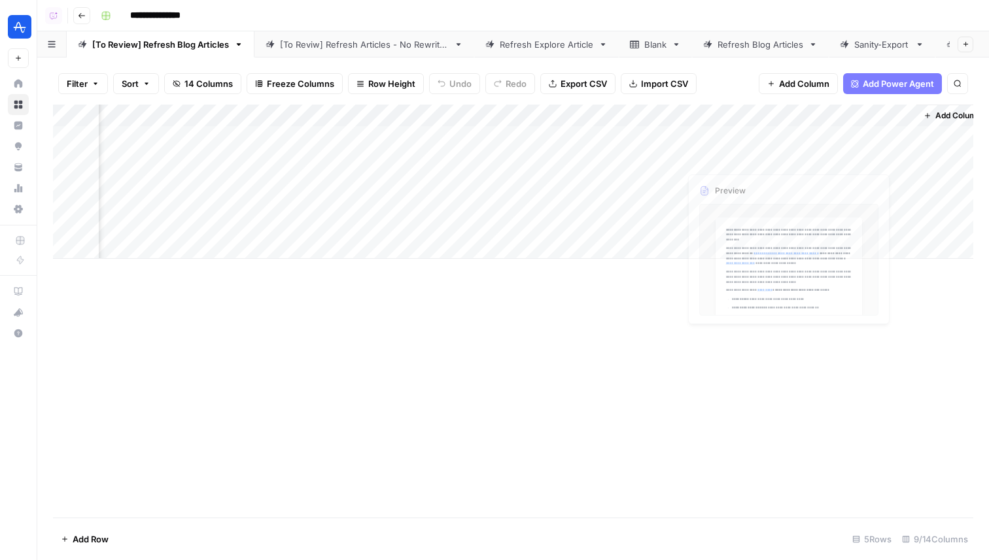
click at [652, 155] on div "Add Column" at bounding box center [513, 182] width 920 height 154
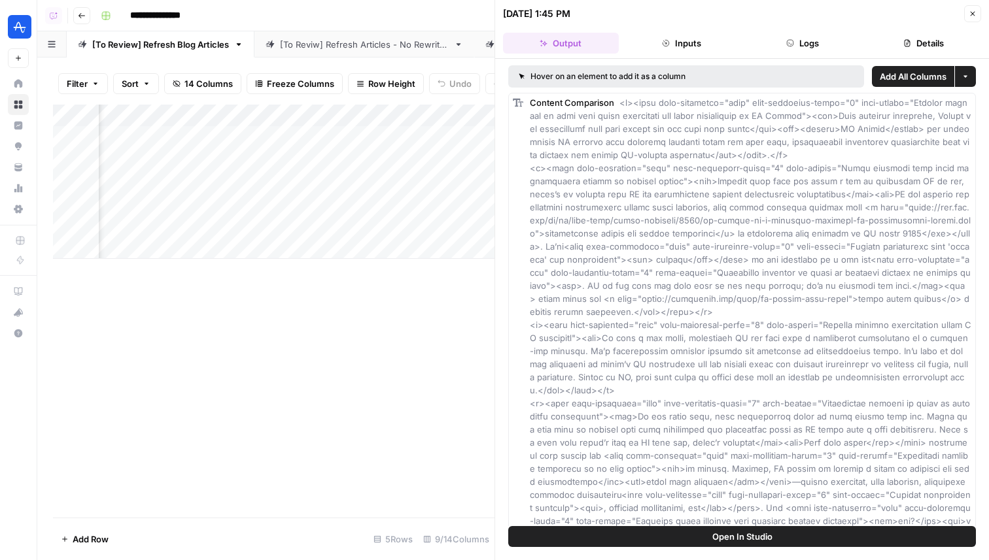
click at [819, 50] on button "Logs" at bounding box center [803, 43] width 116 height 21
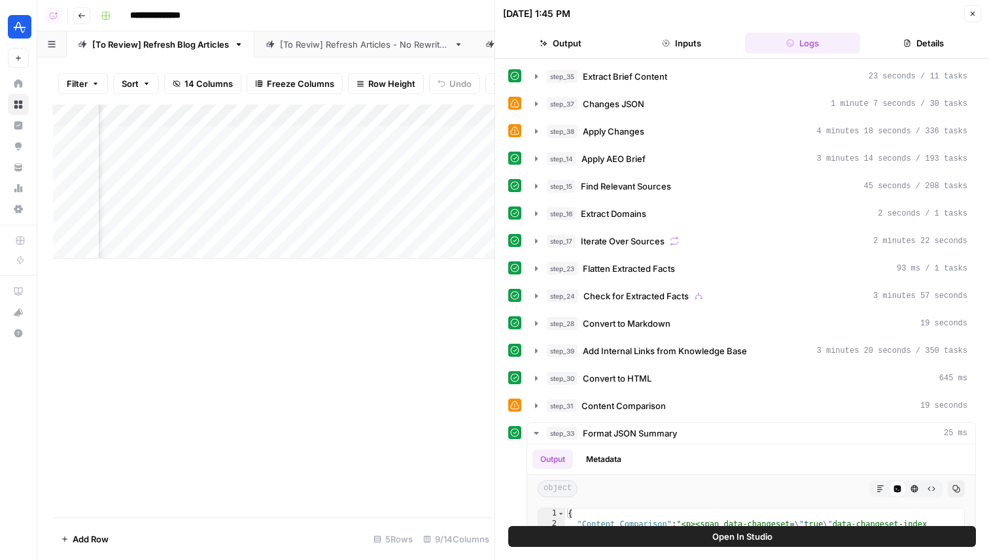
click at [970, 13] on icon "button" at bounding box center [972, 14] width 8 height 8
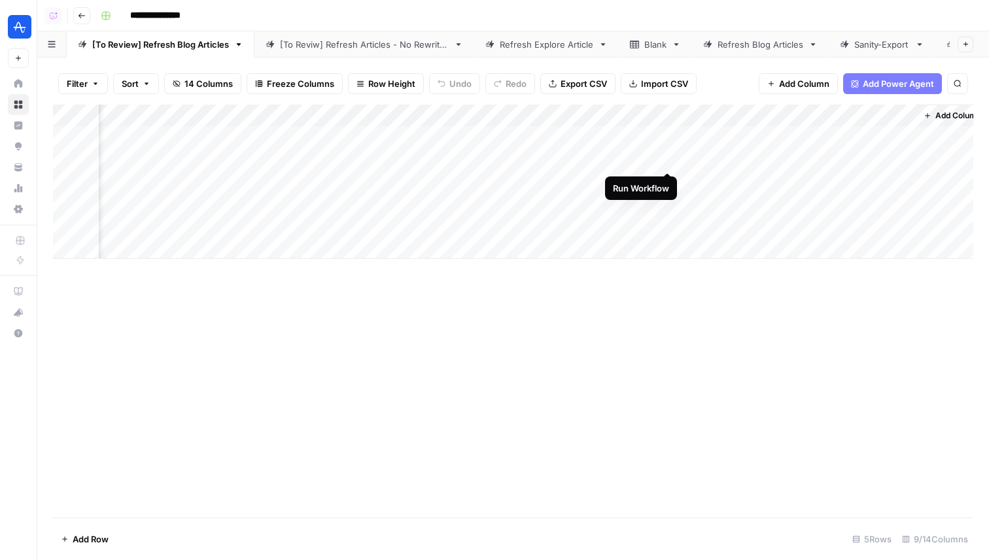
click at [671, 160] on div "Add Column" at bounding box center [513, 182] width 920 height 154
click at [667, 156] on div "Add Column" at bounding box center [513, 182] width 920 height 154
click at [668, 182] on div "Add Column" at bounding box center [513, 182] width 920 height 154
click at [657, 137] on div "Add Column" at bounding box center [513, 182] width 920 height 154
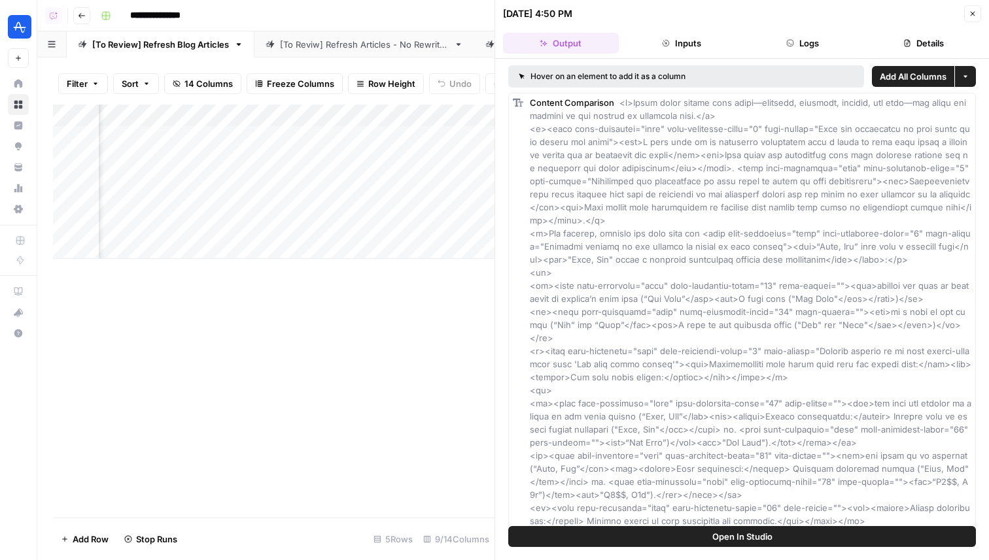
click at [822, 42] on button "Logs" at bounding box center [803, 43] width 116 height 21
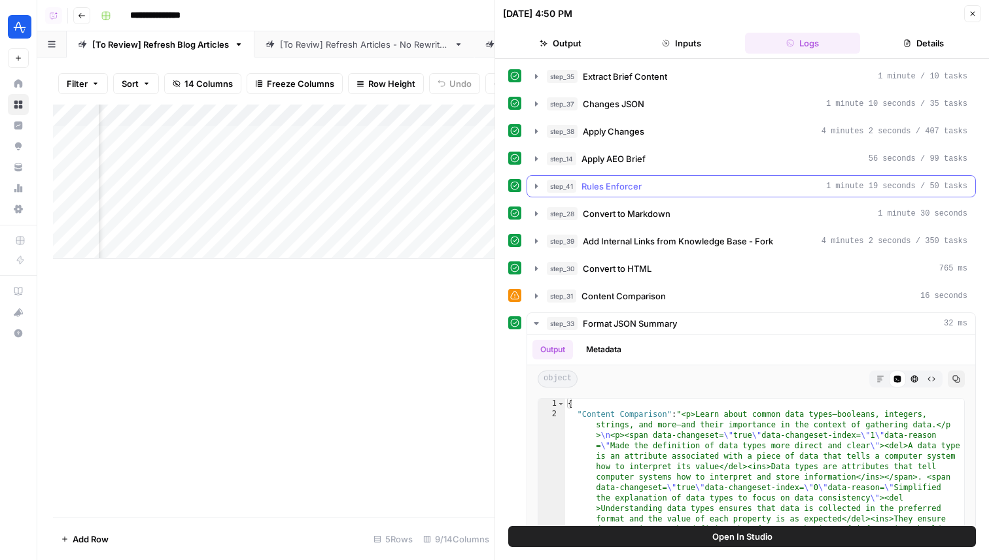
click at [672, 184] on div "step_41 Rules Enforcer 1 minute 19 seconds / 50 tasks" at bounding box center [757, 186] width 420 height 13
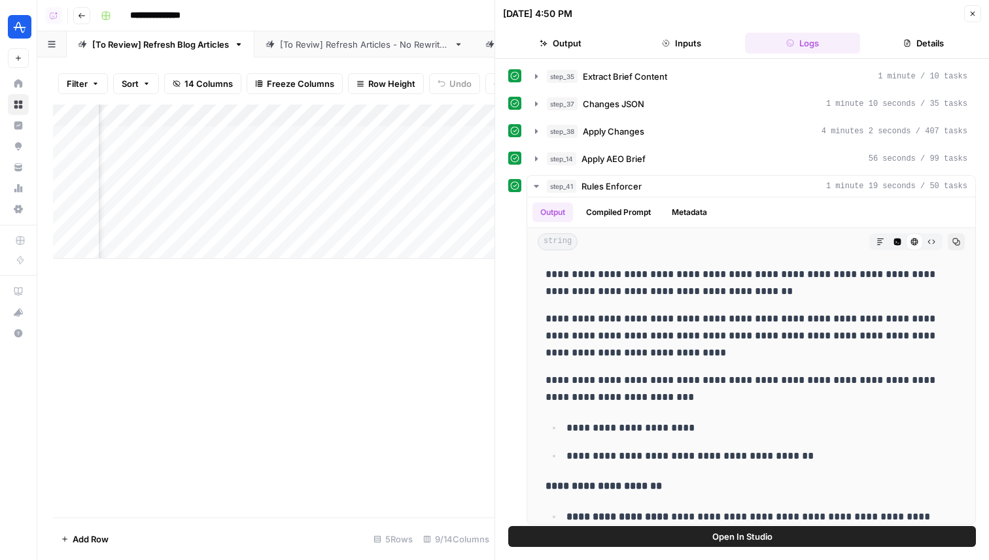
click at [972, 7] on button "Close" at bounding box center [972, 13] width 17 height 17
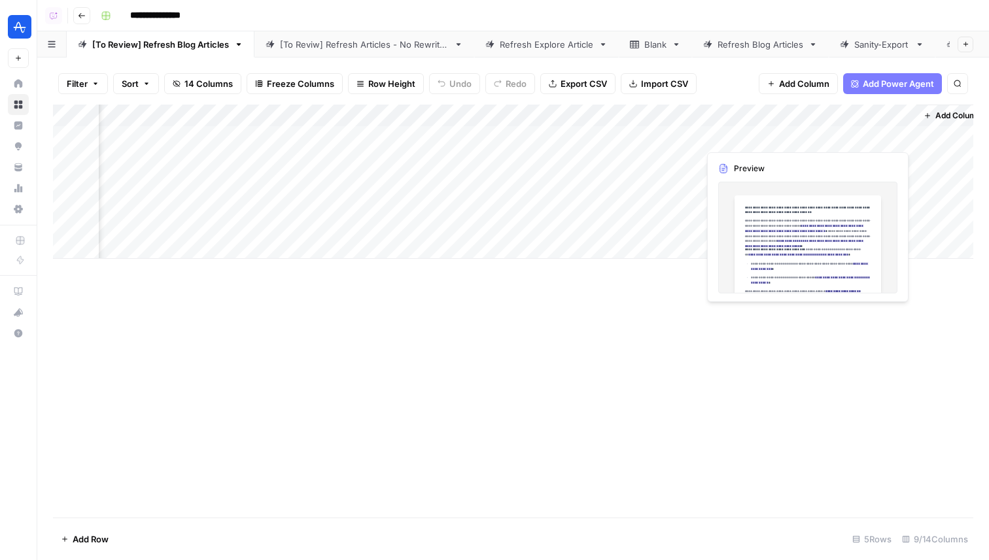
click at [843, 139] on div "Add Column" at bounding box center [513, 182] width 920 height 154
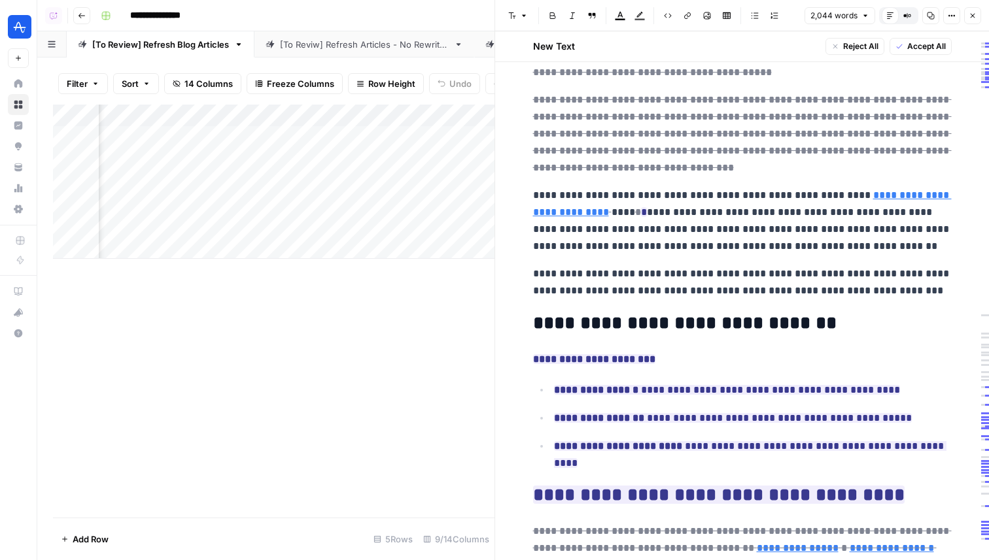
scroll to position [4302, 0]
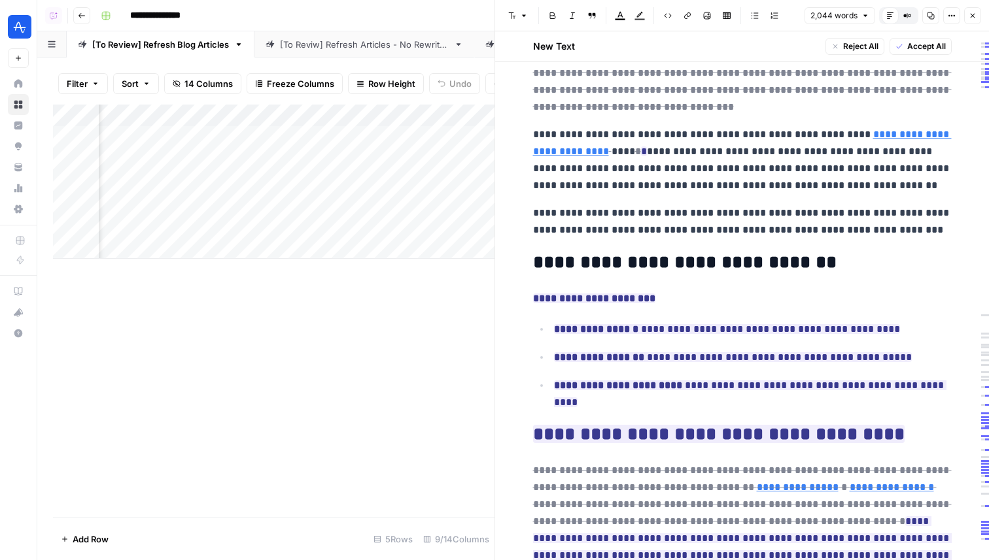
click at [974, 14] on icon "button" at bounding box center [972, 16] width 8 height 8
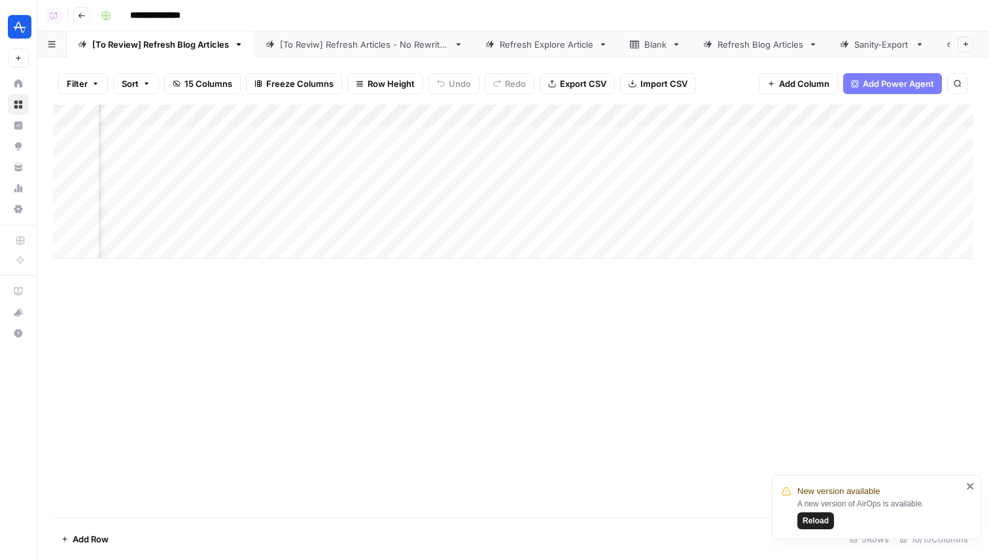
click at [738, 179] on div "Add Column" at bounding box center [513, 182] width 920 height 154
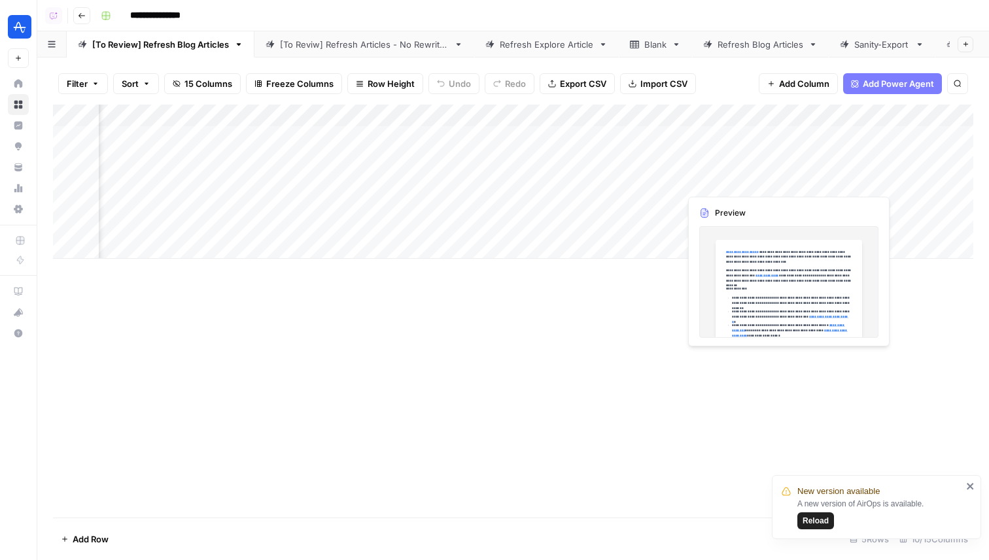
click at [738, 179] on div "Add Column" at bounding box center [513, 182] width 920 height 154
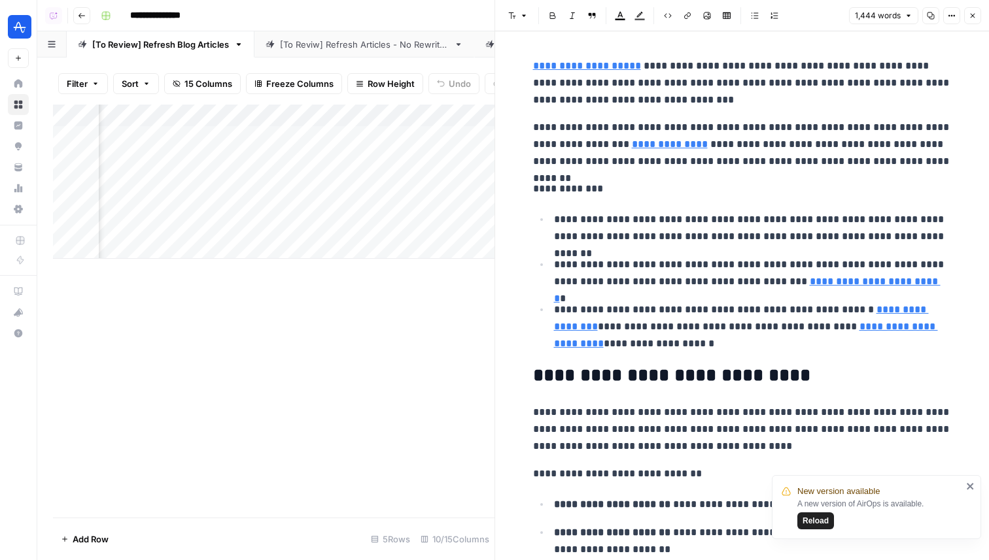
click at [807, 515] on span "Reload" at bounding box center [815, 521] width 26 height 12
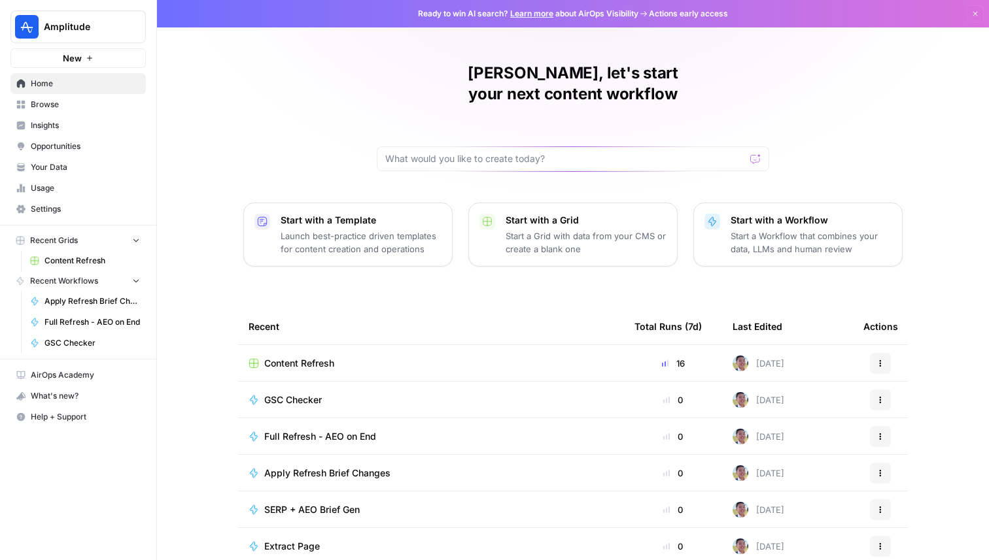
click at [71, 24] on span "Amplitude" at bounding box center [83, 26] width 79 height 13
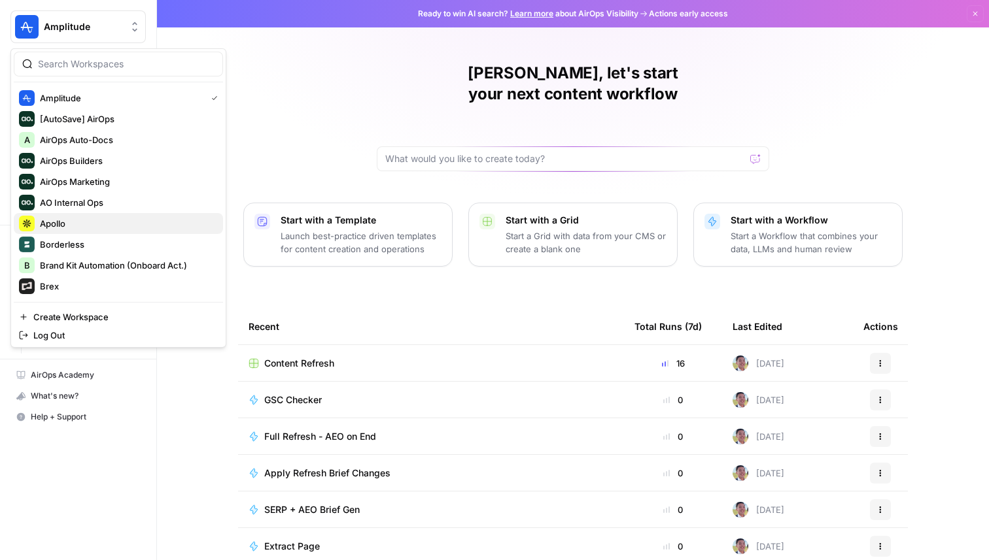
click at [95, 224] on span "Apollo" at bounding box center [126, 223] width 173 height 13
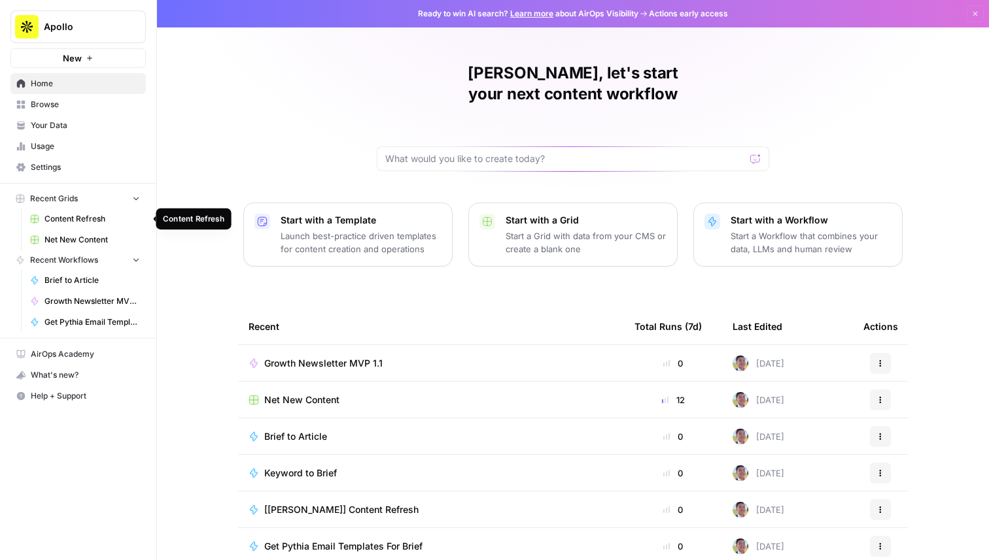
click at [114, 225] on link "Content Refresh" at bounding box center [85, 219] width 122 height 21
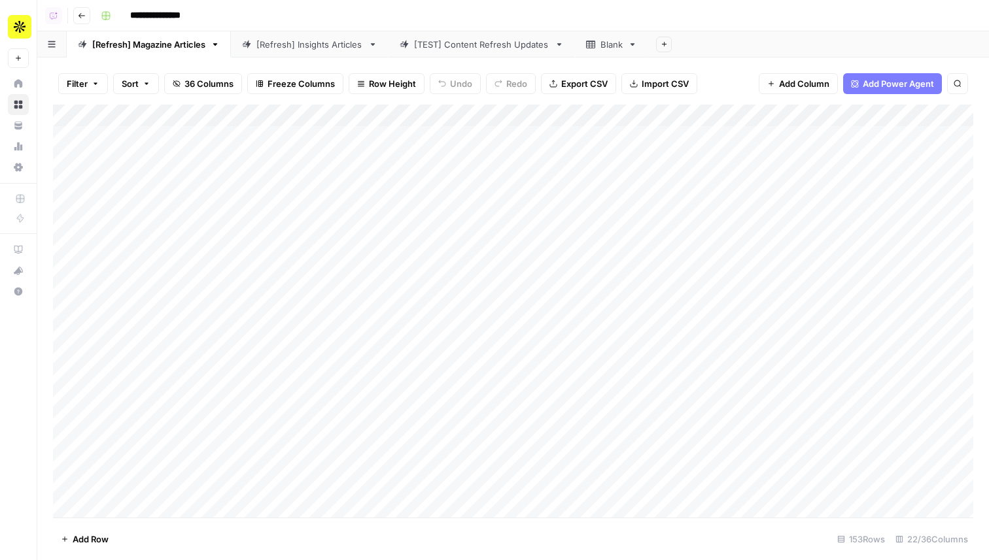
click at [84, 20] on button "Go back" at bounding box center [81, 15] width 17 height 17
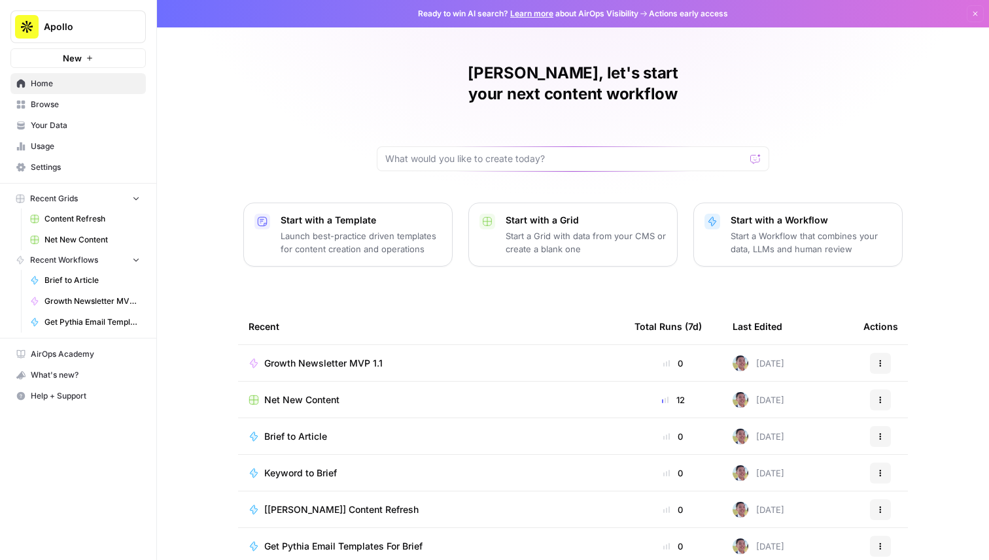
click at [94, 241] on span "Net New Content" at bounding box center [91, 240] width 95 height 12
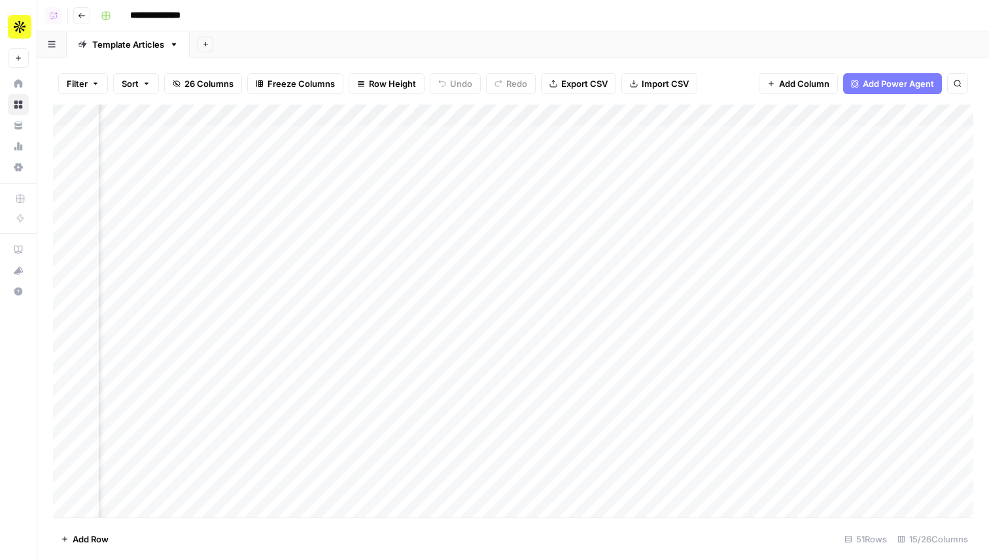
scroll to position [0, 964]
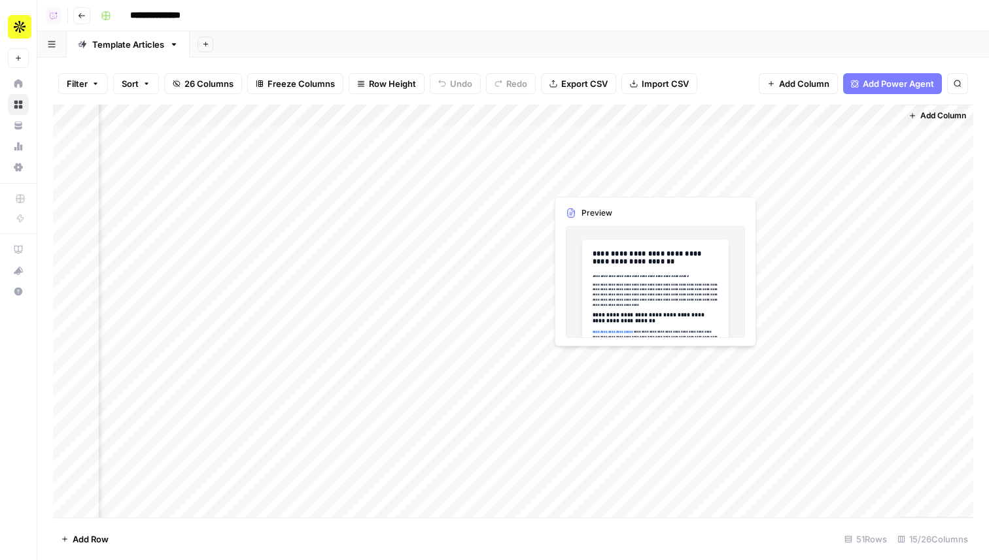
click at [581, 179] on div "Add Column" at bounding box center [513, 311] width 920 height 413
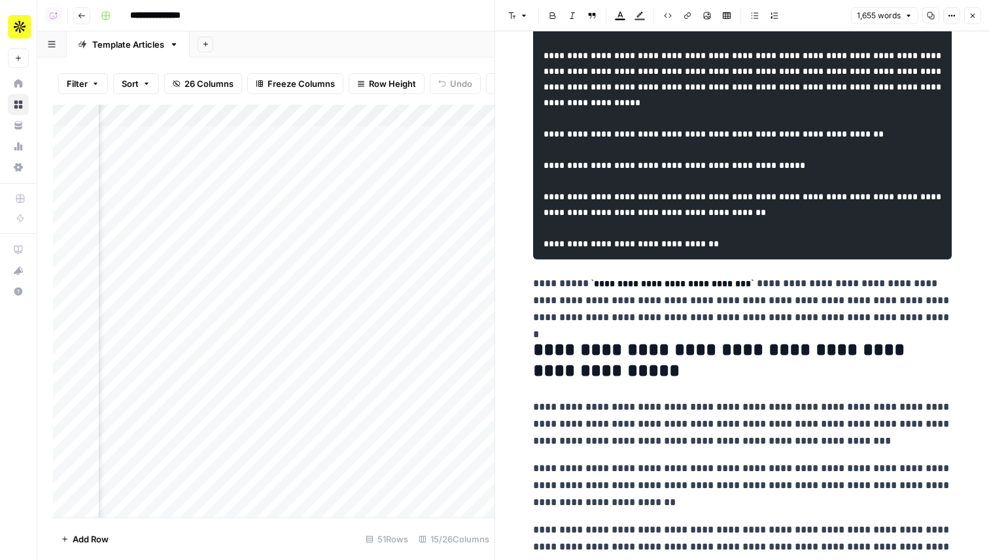
scroll to position [3649, 0]
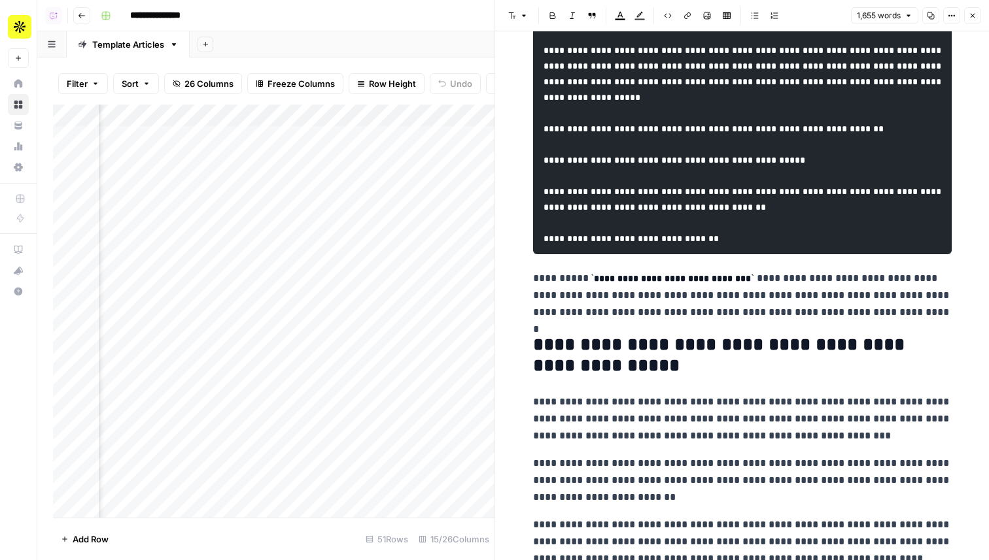
click at [973, 16] on icon "button" at bounding box center [972, 16] width 8 height 8
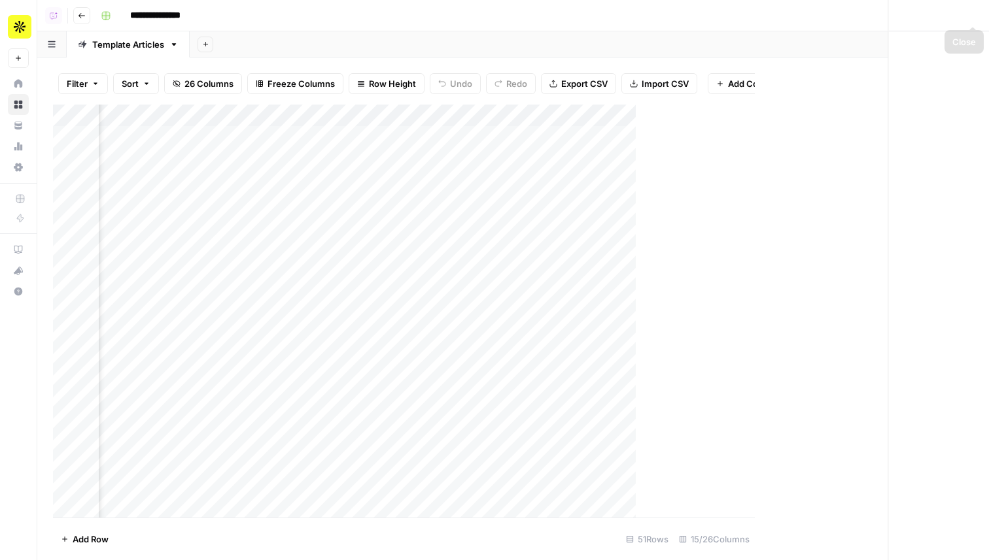
scroll to position [0, 949]
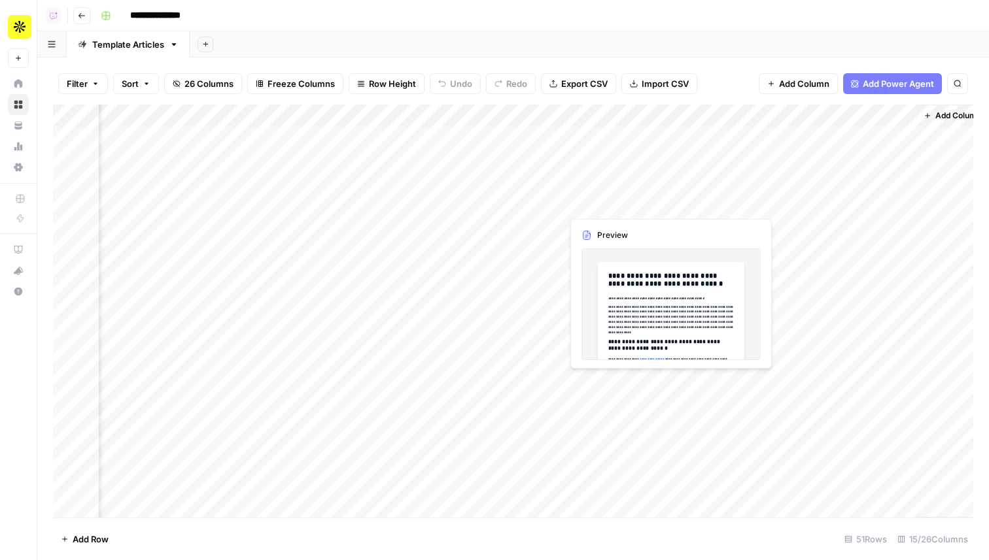
click at [588, 208] on div "Add Column" at bounding box center [513, 311] width 920 height 413
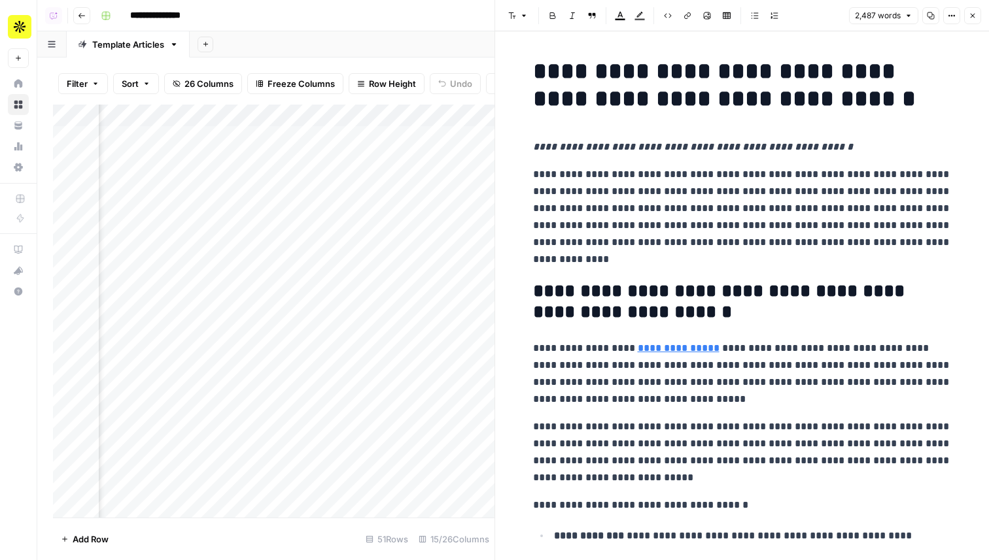
click at [975, 18] on icon "button" at bounding box center [972, 16] width 8 height 8
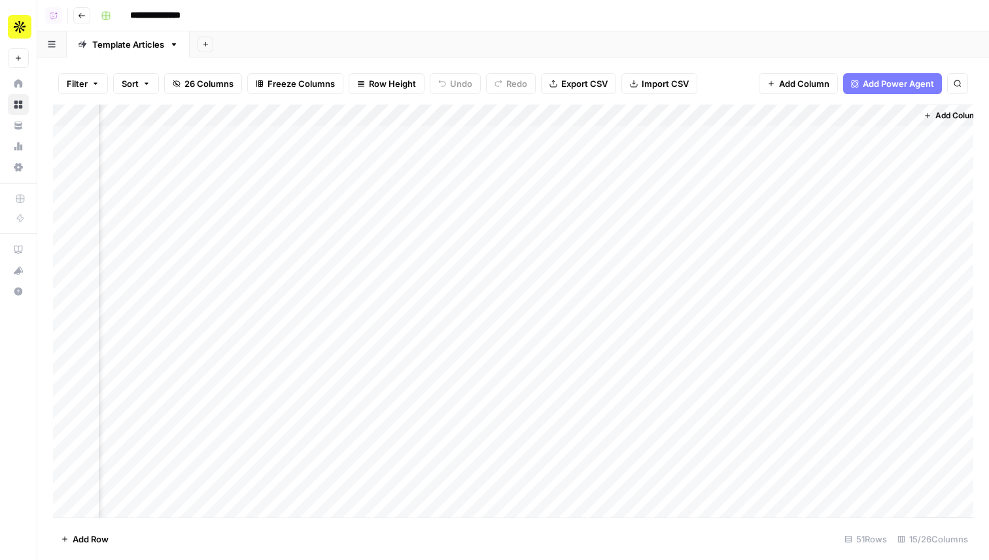
click at [430, 222] on div "Add Column" at bounding box center [513, 311] width 920 height 413
click at [436, 225] on div "Add Column" at bounding box center [513, 311] width 920 height 413
click at [433, 242] on div "Add Column" at bounding box center [513, 311] width 920 height 413
click at [433, 248] on div "Add Column" at bounding box center [513, 311] width 920 height 413
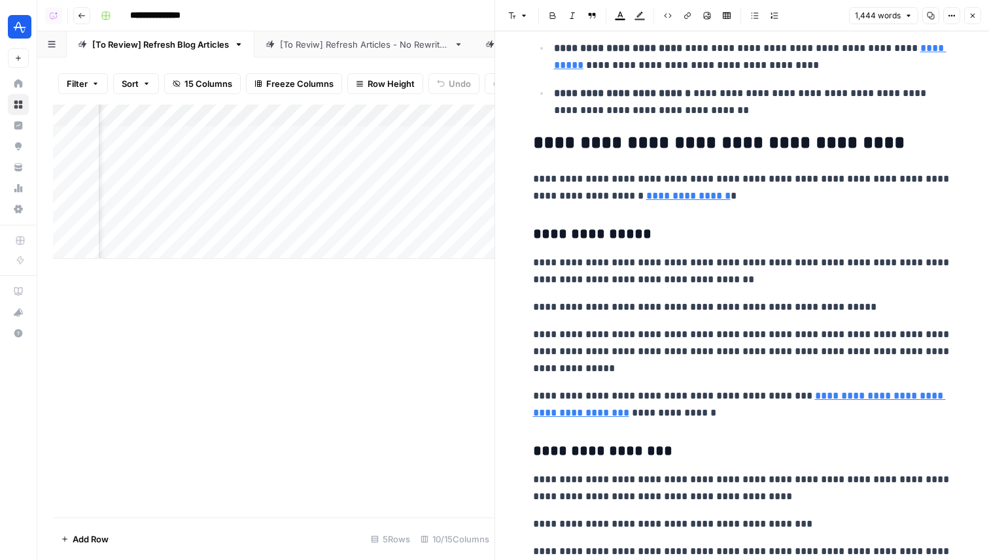
scroll to position [718, 0]
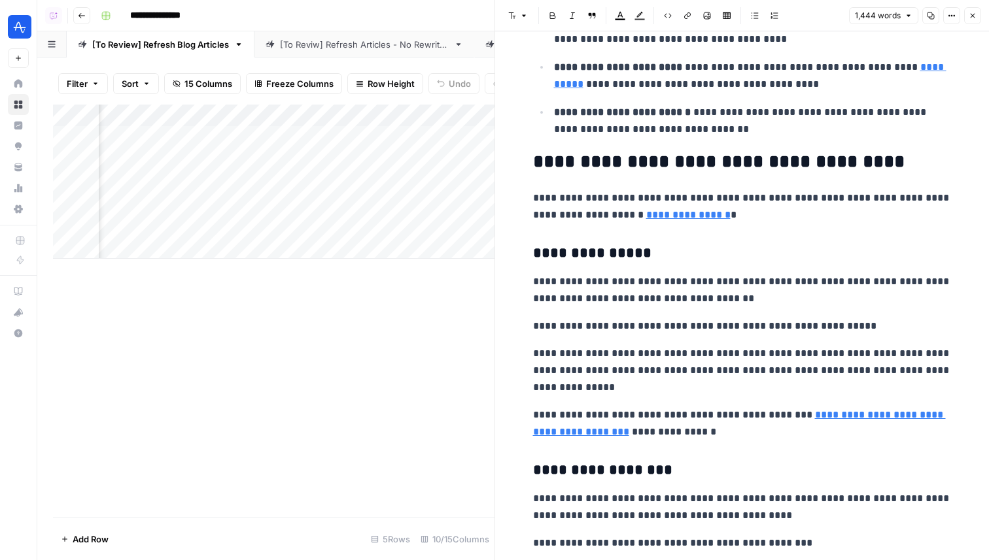
click at [975, 6] on header "Font style Bold Italic Block quote Text color Highlight color Code block Link I…" at bounding box center [742, 15] width 494 height 31
click at [970, 24] on header "Font style Bold Italic Block quote Text color Highlight color Code block Link I…" at bounding box center [742, 15] width 494 height 31
click at [970, 16] on icon "button" at bounding box center [972, 16] width 8 height 8
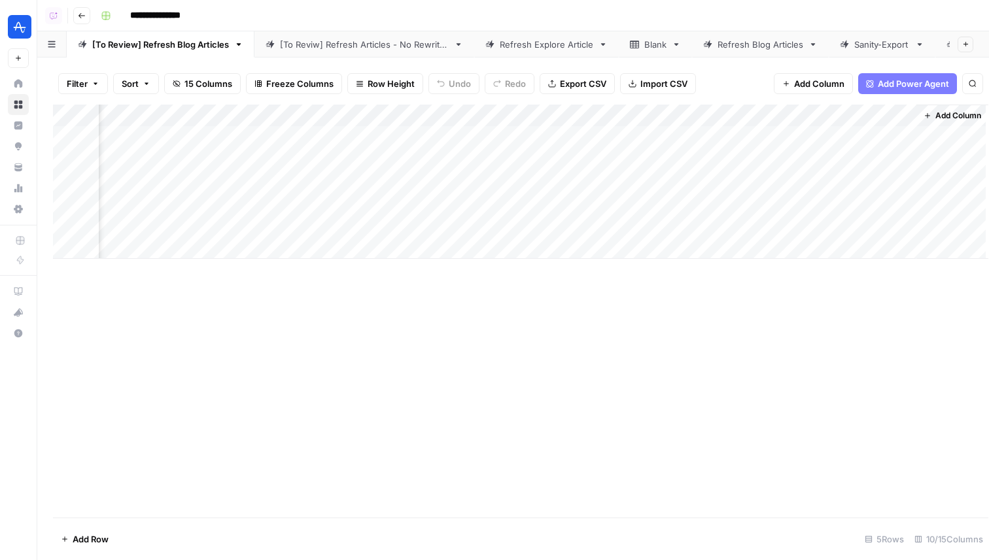
scroll to position [0, 360]
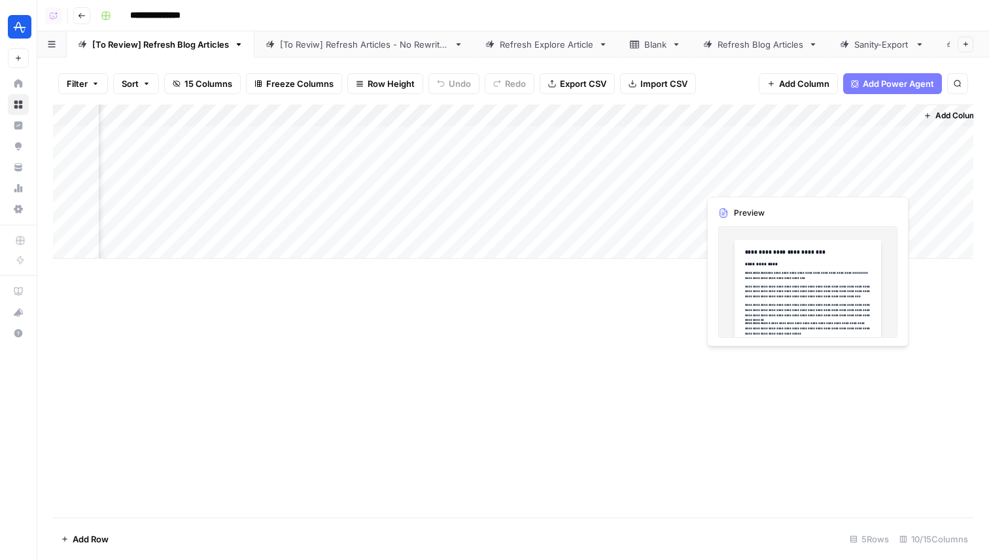
click at [849, 181] on div "Add Column" at bounding box center [513, 182] width 920 height 154
click at [852, 181] on div "Add Column" at bounding box center [513, 182] width 920 height 154
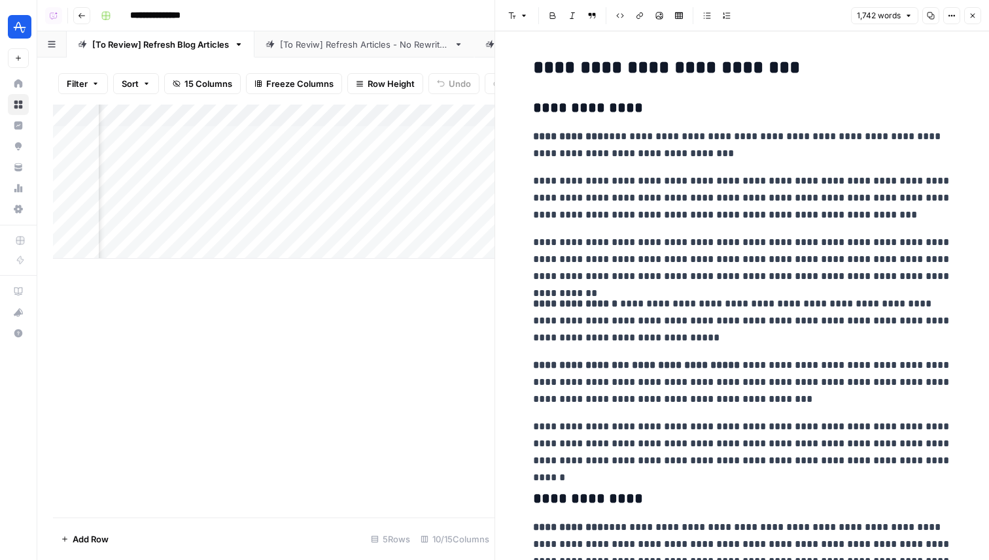
click at [968, 13] on icon "button" at bounding box center [972, 16] width 8 height 8
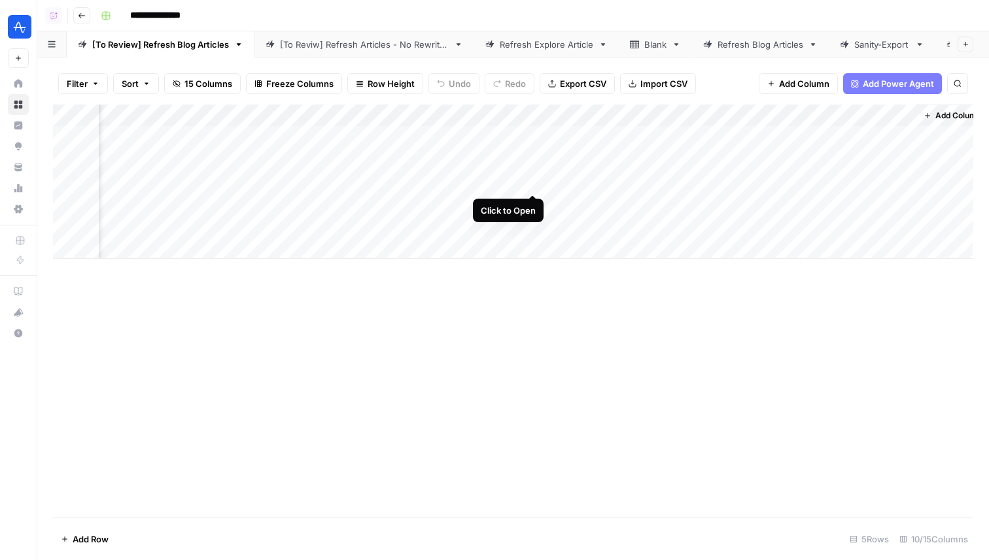
click at [528, 182] on div "Add Column" at bounding box center [513, 182] width 920 height 154
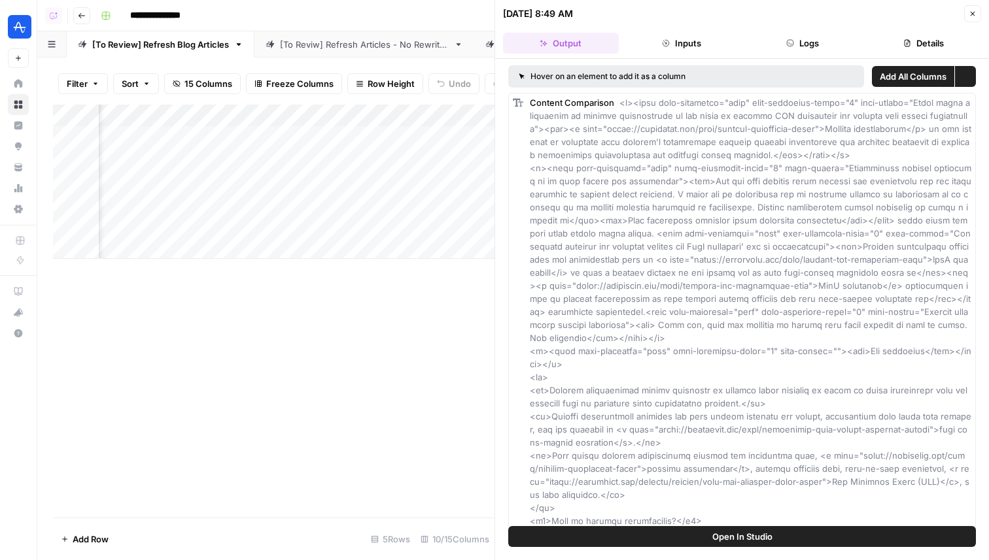
click at [807, 48] on button "Logs" at bounding box center [803, 43] width 116 height 21
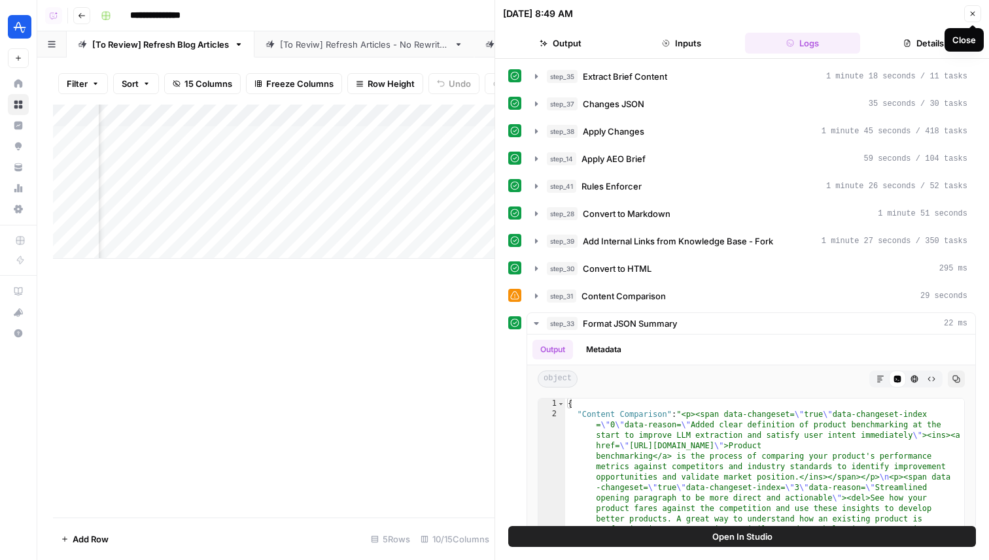
click at [973, 13] on icon "button" at bounding box center [972, 14] width 8 height 8
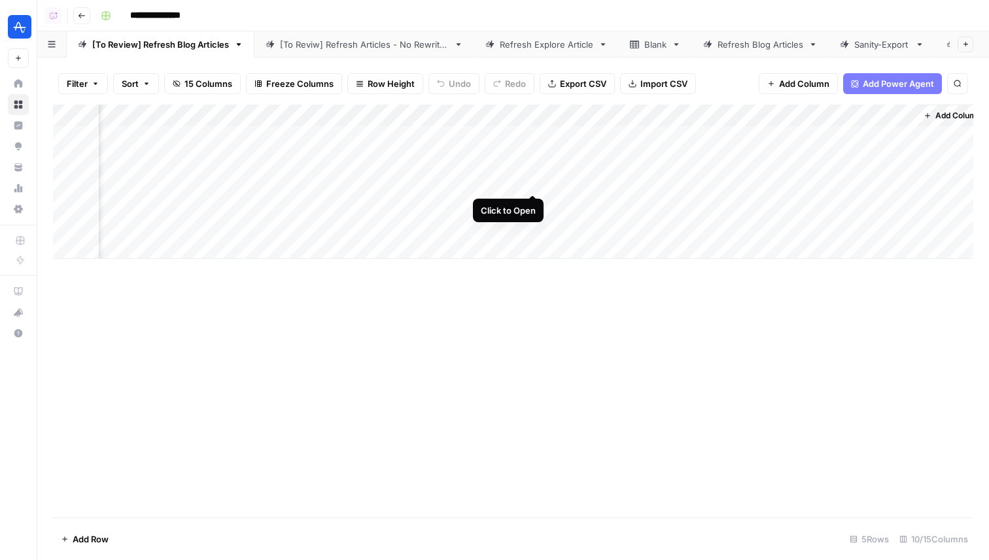
click at [530, 182] on div "Add Column" at bounding box center [513, 182] width 920 height 154
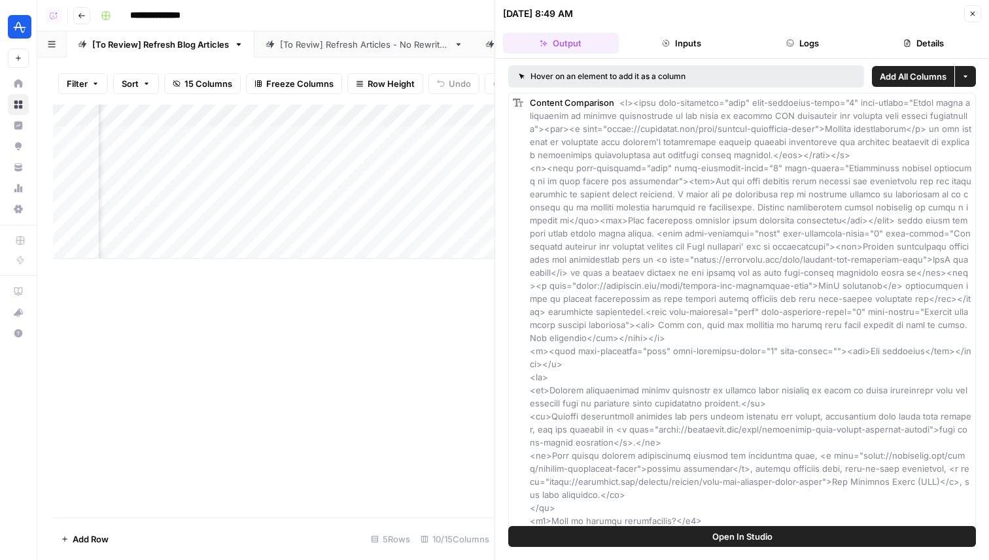
click at [803, 46] on button "Logs" at bounding box center [803, 43] width 116 height 21
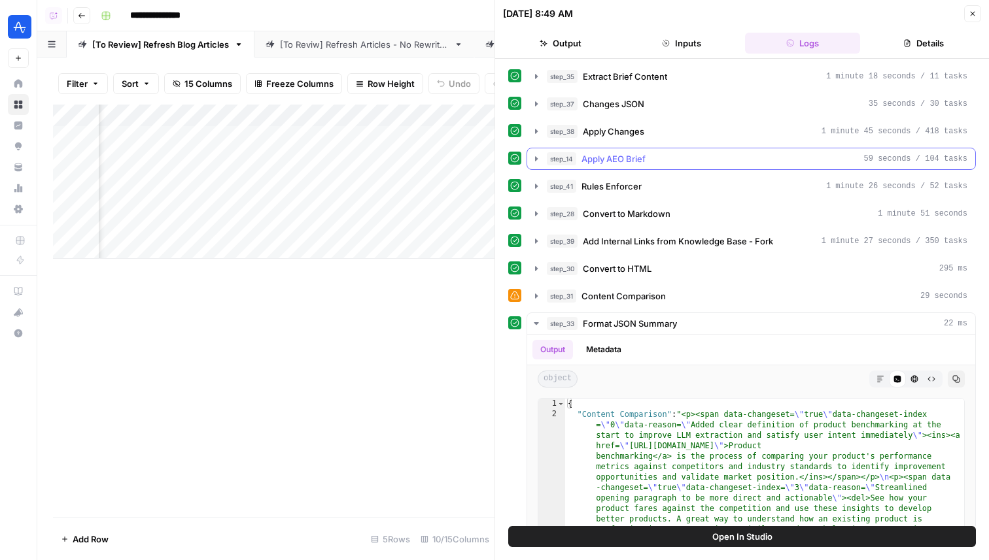
click at [676, 152] on div "step_14 Apply AEO Brief 59 seconds / 104 tasks" at bounding box center [757, 158] width 420 height 13
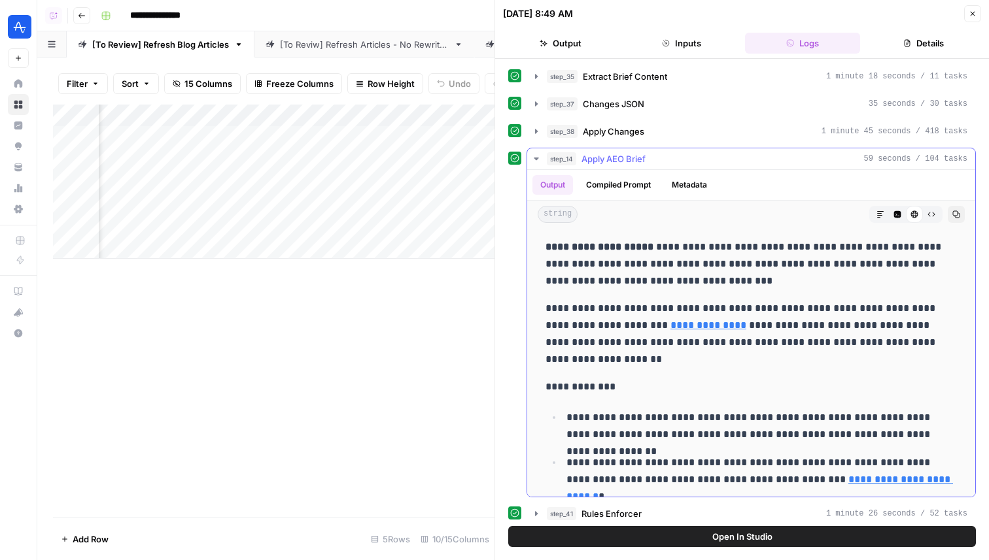
click at [676, 152] on div "step_14 Apply AEO Brief 59 seconds / 104 tasks" at bounding box center [757, 158] width 420 height 13
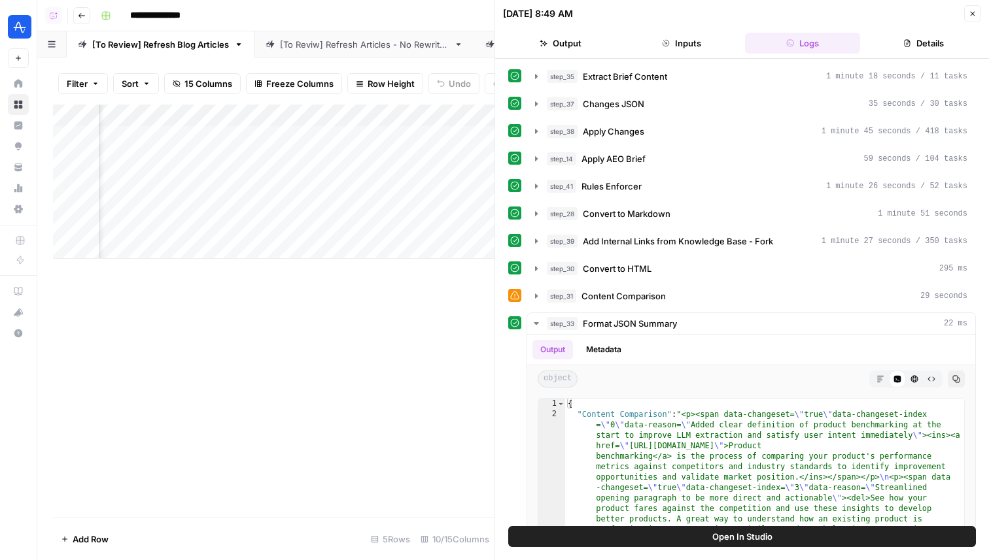
click at [970, 5] on button "Close" at bounding box center [972, 13] width 17 height 17
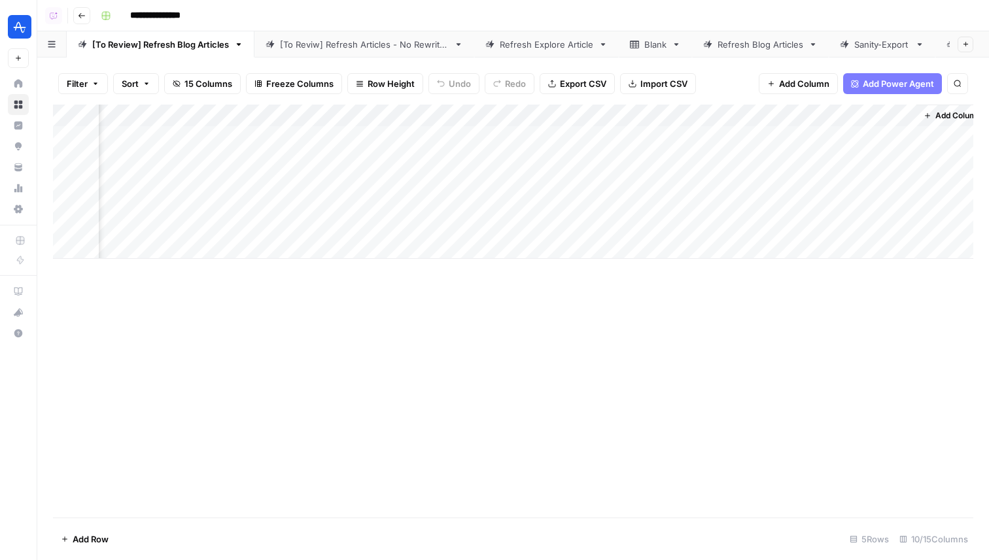
click at [355, 56] on link "[To Reviw] Refresh Articles - No Rewrites" at bounding box center [364, 44] width 220 height 26
click at [715, 184] on div "Add Column" at bounding box center [513, 182] width 920 height 154
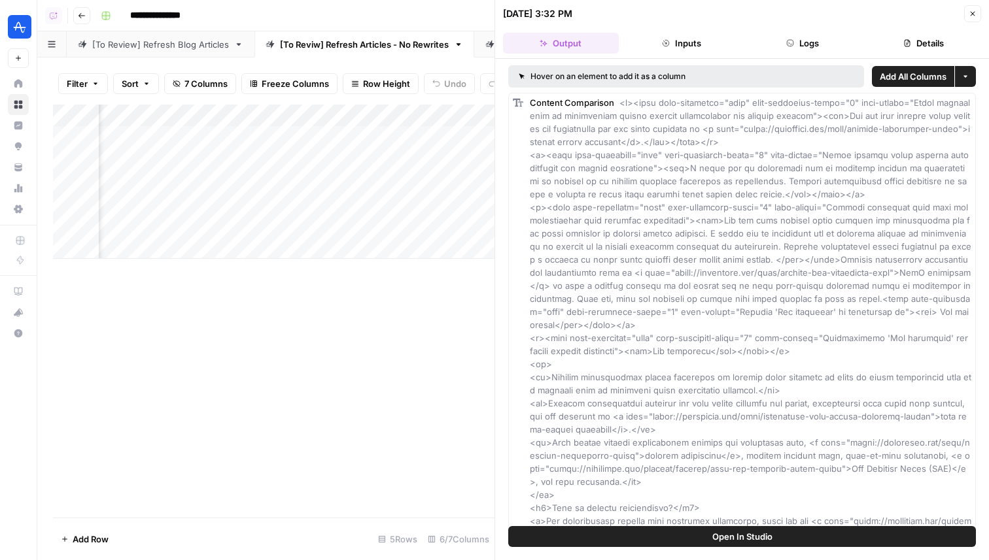
click at [853, 41] on button "Logs" at bounding box center [803, 43] width 116 height 21
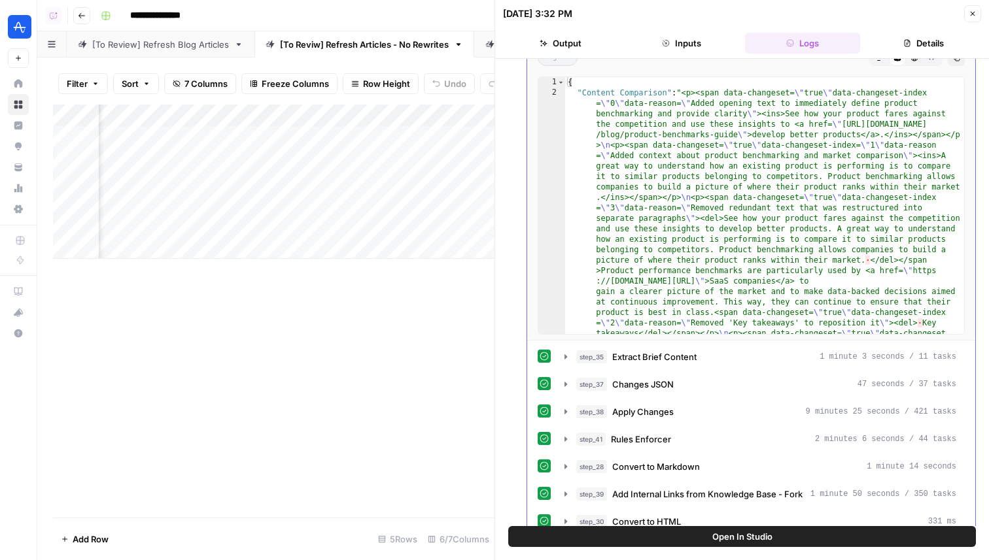
scroll to position [120, 0]
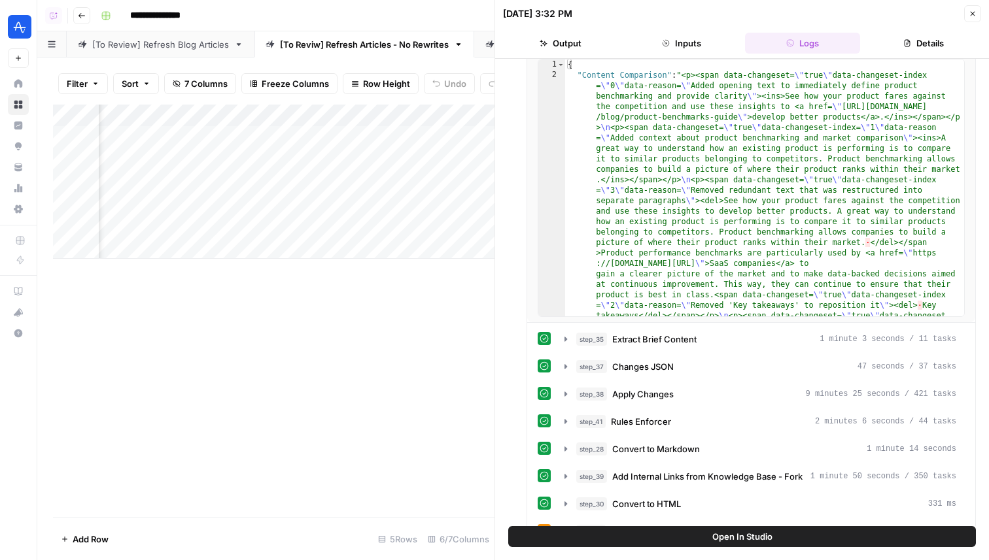
click at [970, 11] on icon "button" at bounding box center [972, 14] width 8 height 8
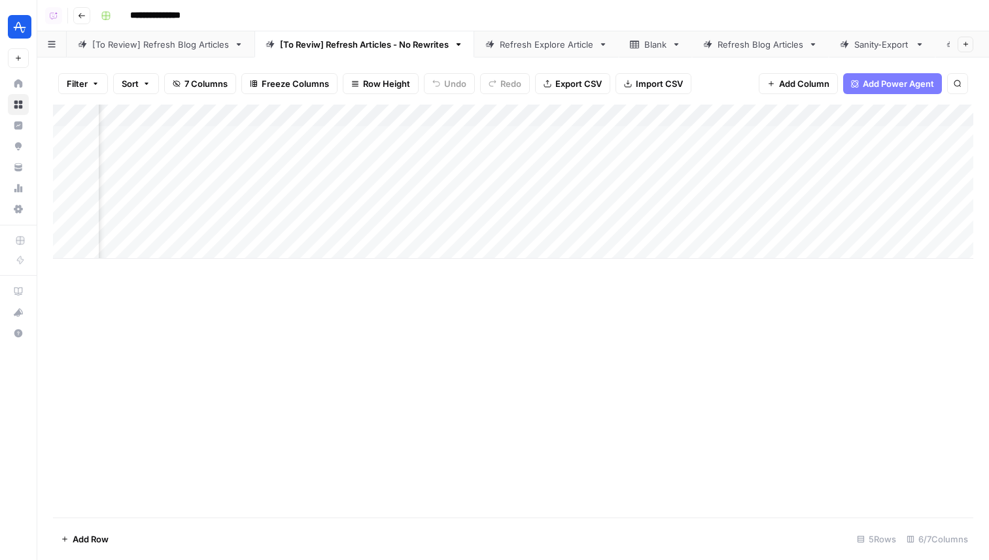
click at [152, 43] on div "[To Review] Refresh Blog Articles" at bounding box center [160, 44] width 137 height 13
click at [930, 116] on div "Add Column" at bounding box center [513, 182] width 920 height 154
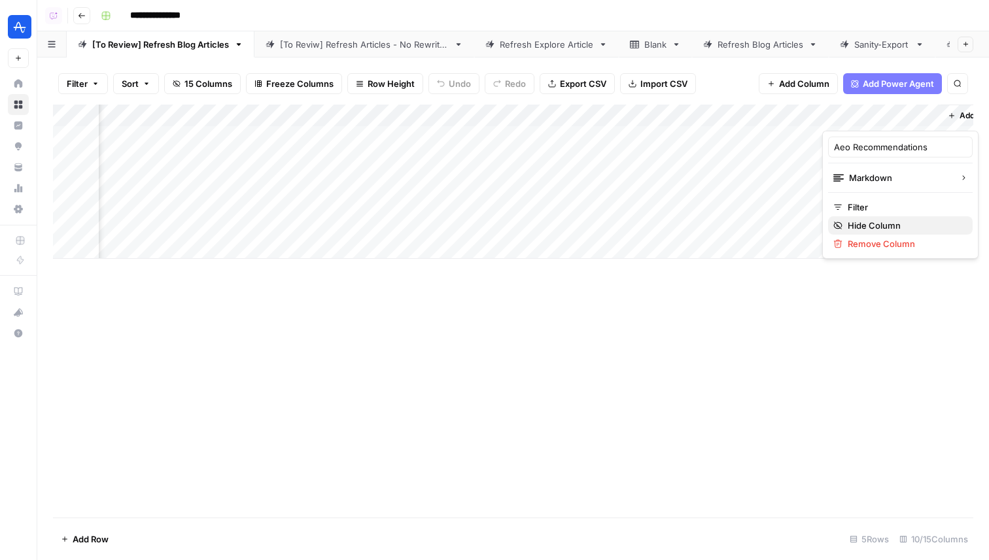
click at [895, 221] on span "Hide Column" at bounding box center [904, 225] width 114 height 13
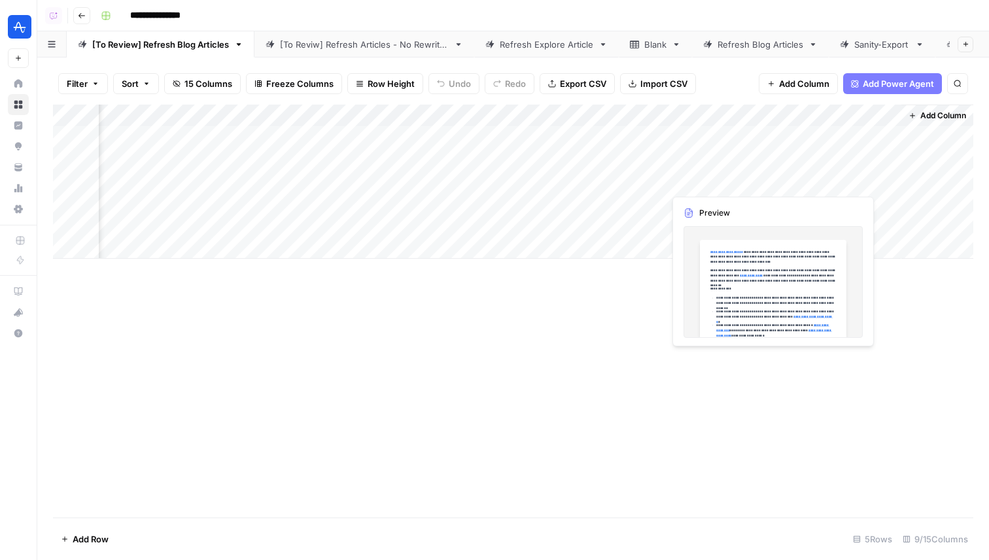
click at [707, 184] on div "Add Column" at bounding box center [513, 182] width 920 height 154
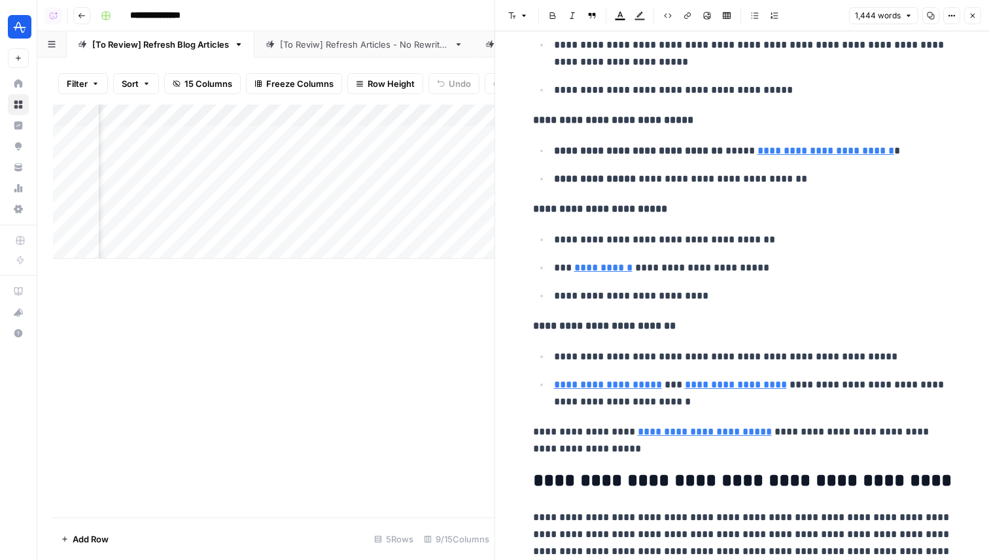
scroll to position [3543, 0]
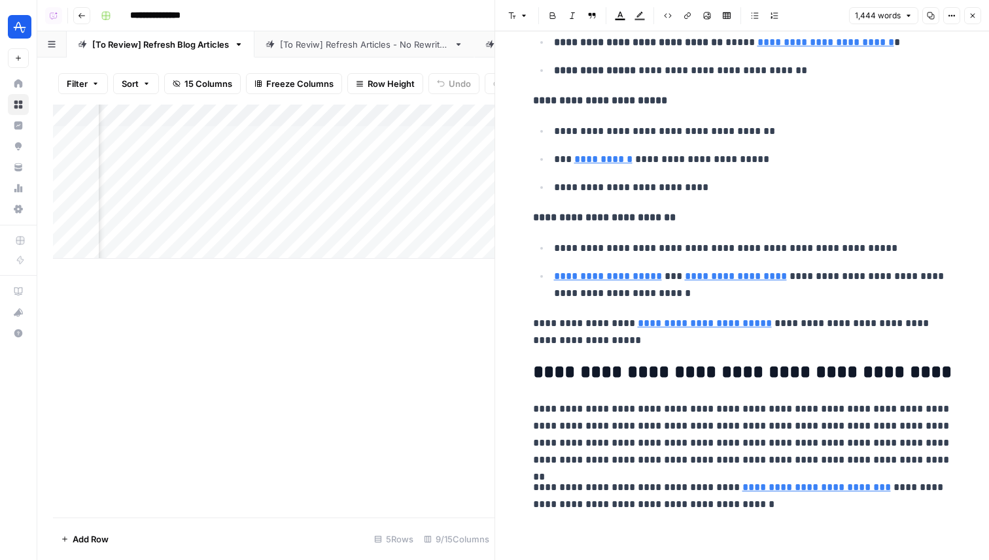
click at [972, 17] on icon "button" at bounding box center [972, 16] width 8 height 8
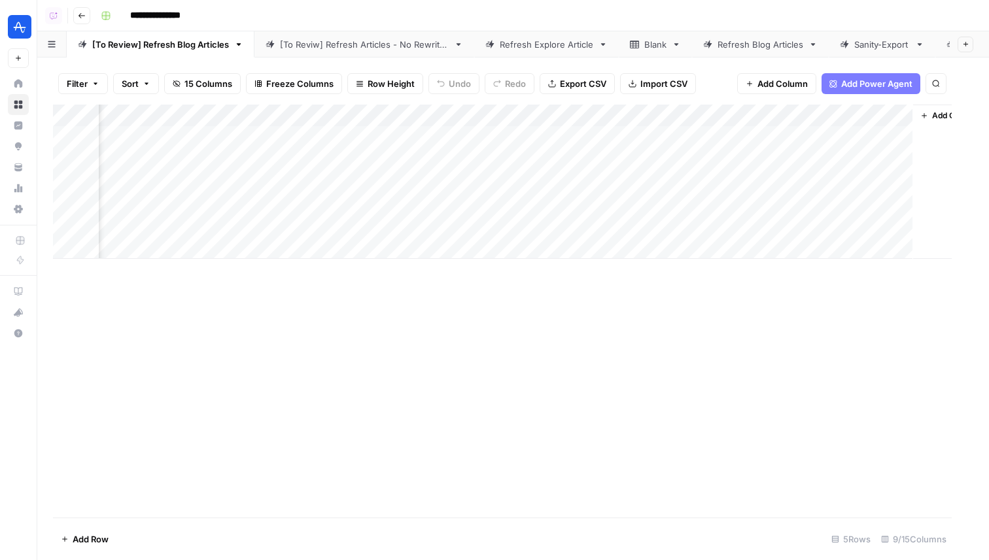
scroll to position [0, 243]
click at [834, 182] on div "Add Column" at bounding box center [513, 182] width 920 height 154
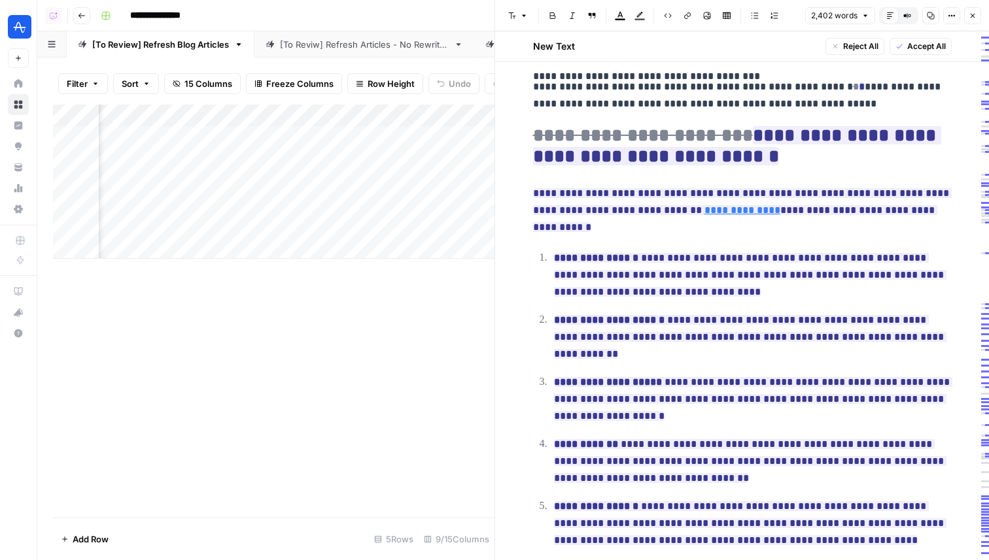
scroll to position [2622, 0]
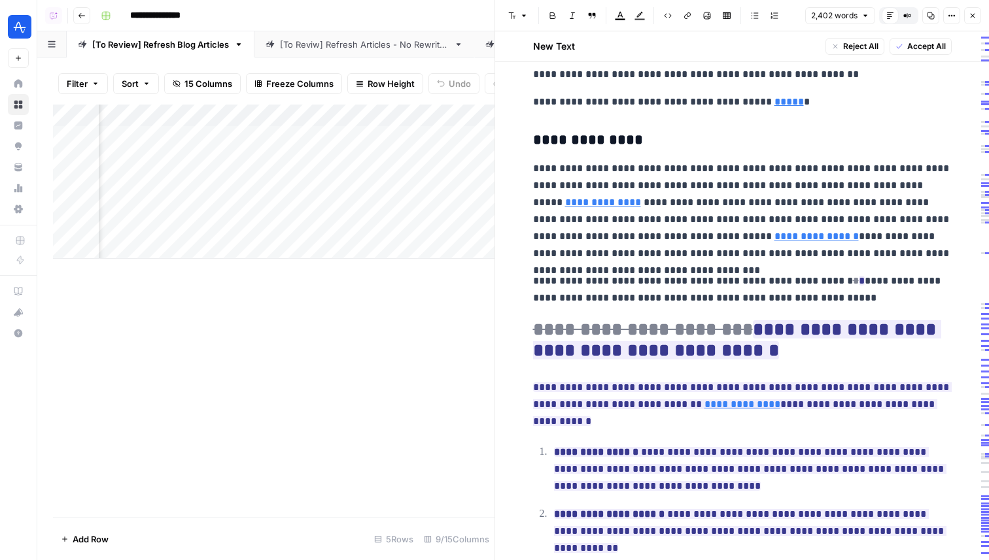
click at [970, 12] on icon "button" at bounding box center [972, 16] width 8 height 8
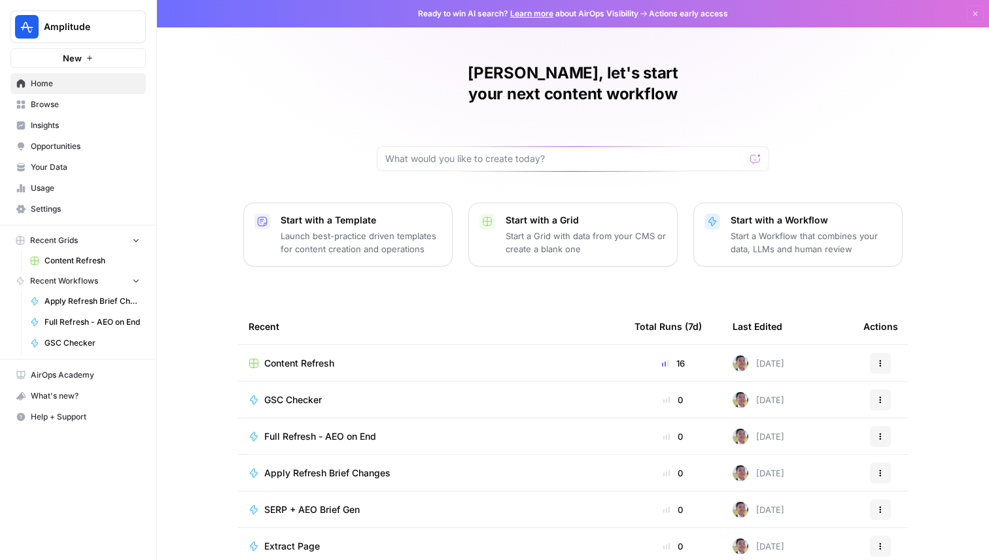
click at [76, 29] on span "Amplitude" at bounding box center [83, 26] width 79 height 13
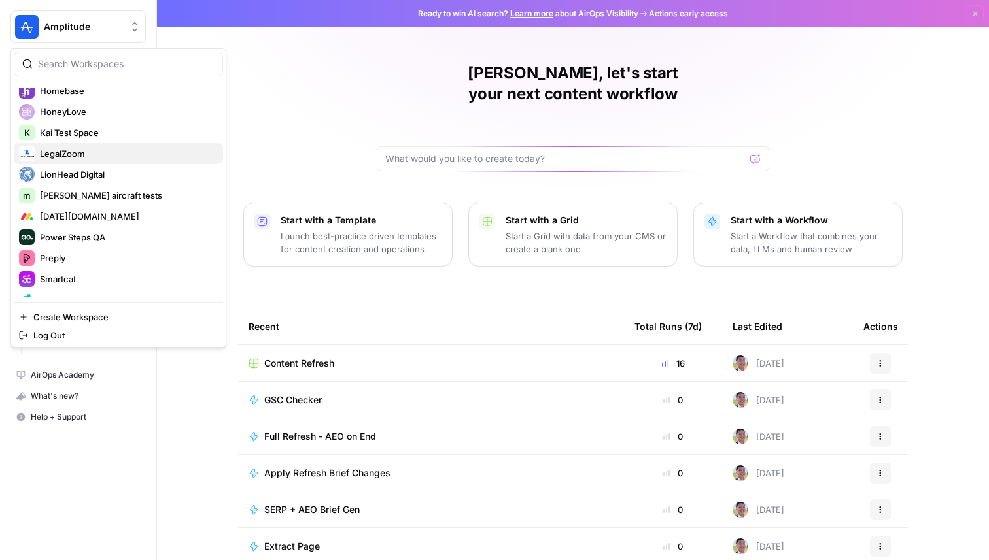
scroll to position [303, 0]
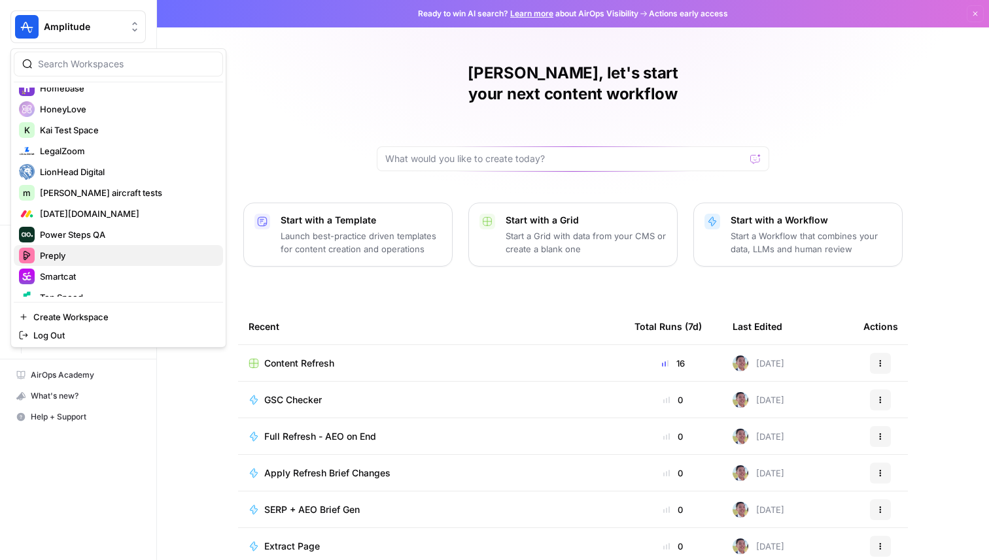
click at [83, 252] on span "Preply" at bounding box center [126, 255] width 173 height 13
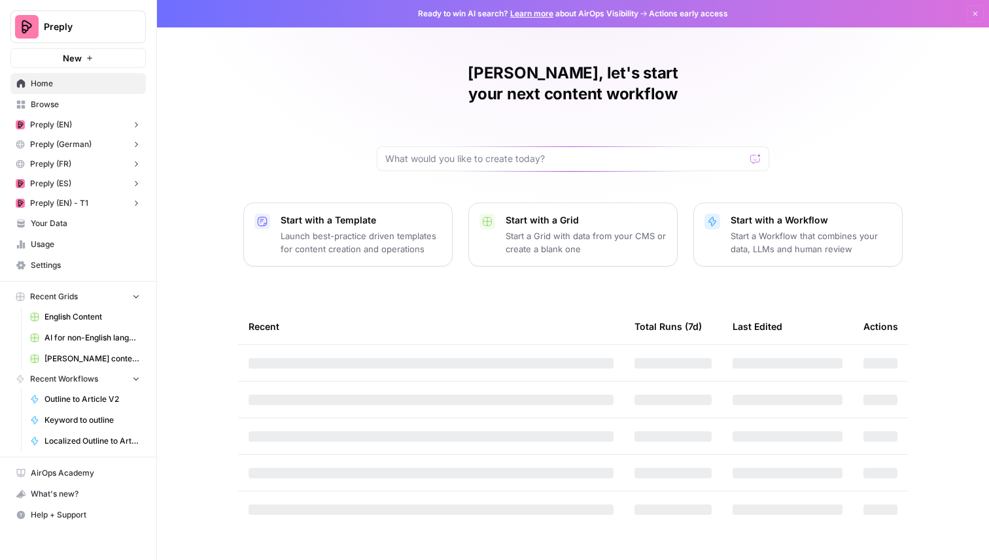
click at [78, 226] on span "Your Data" at bounding box center [85, 224] width 109 height 12
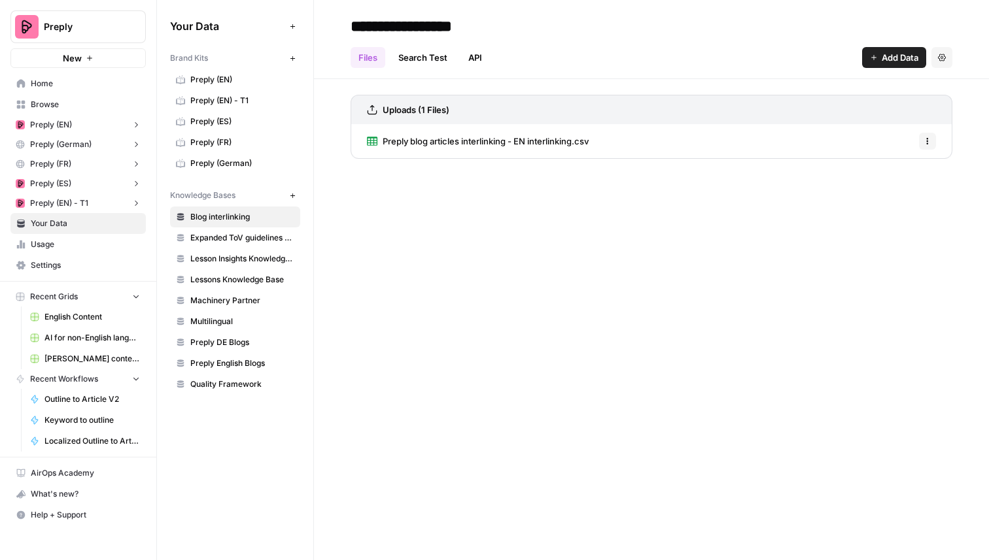
click at [135, 124] on icon "button" at bounding box center [135, 124] width 9 height 9
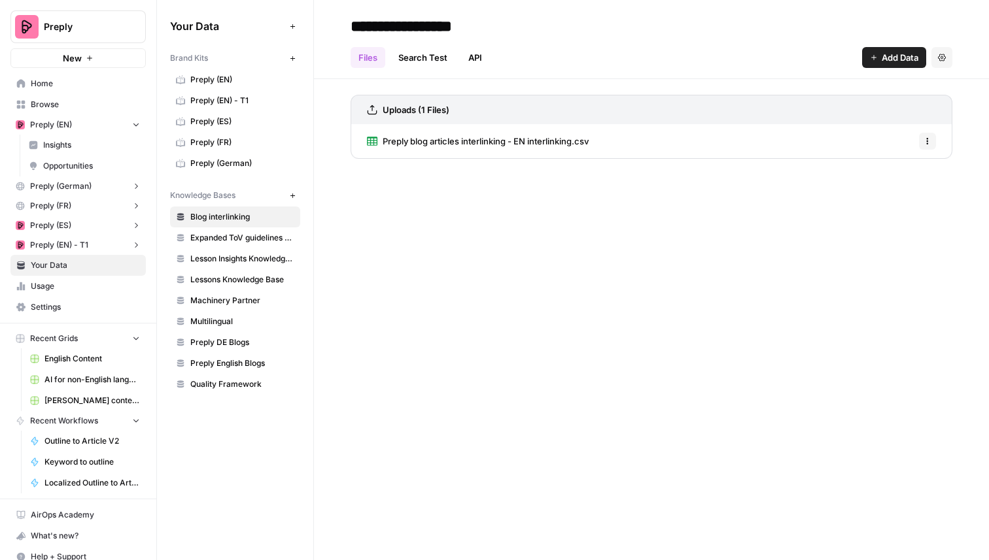
click at [135, 124] on icon "button" at bounding box center [135, 124] width 9 height 9
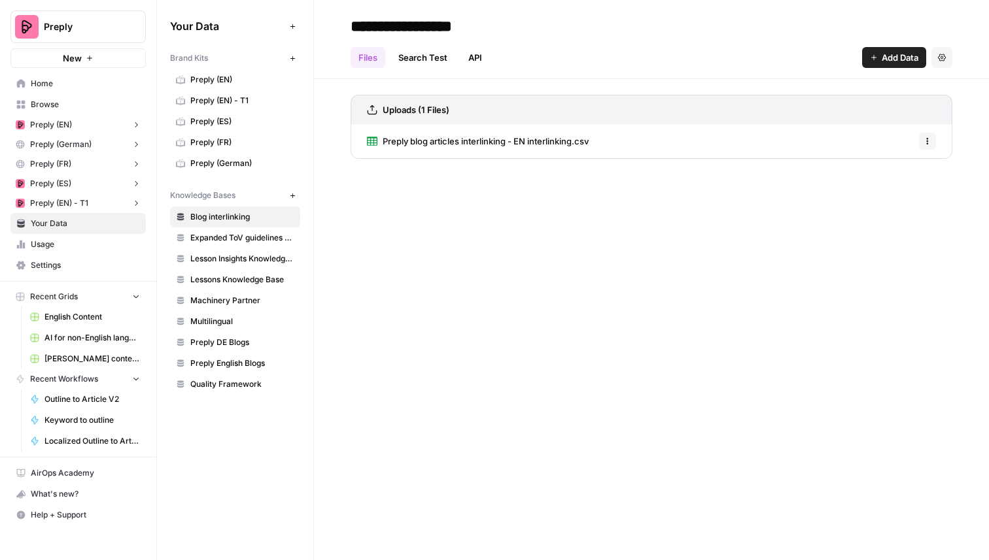
click at [220, 80] on span "Preply (EN)" at bounding box center [242, 80] width 104 height 12
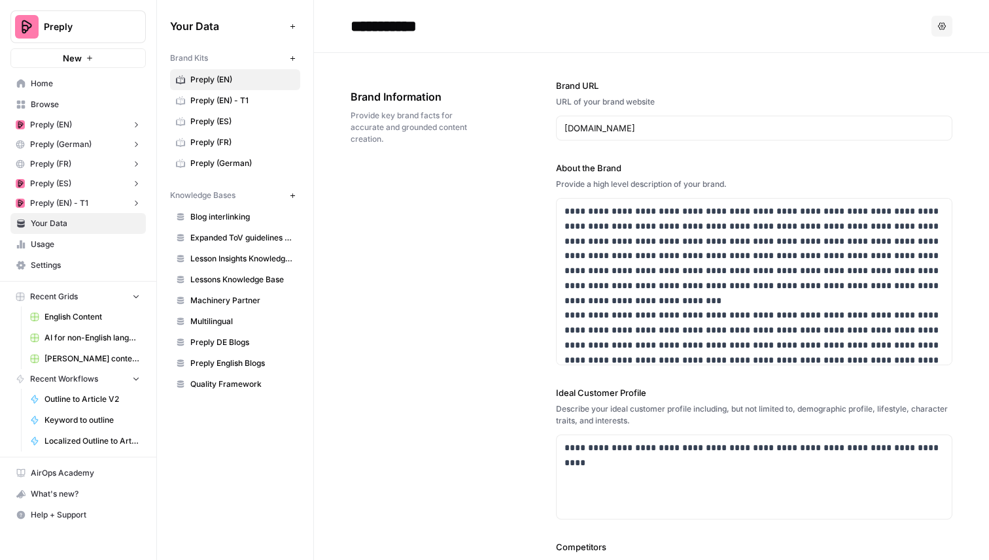
scroll to position [8, 0]
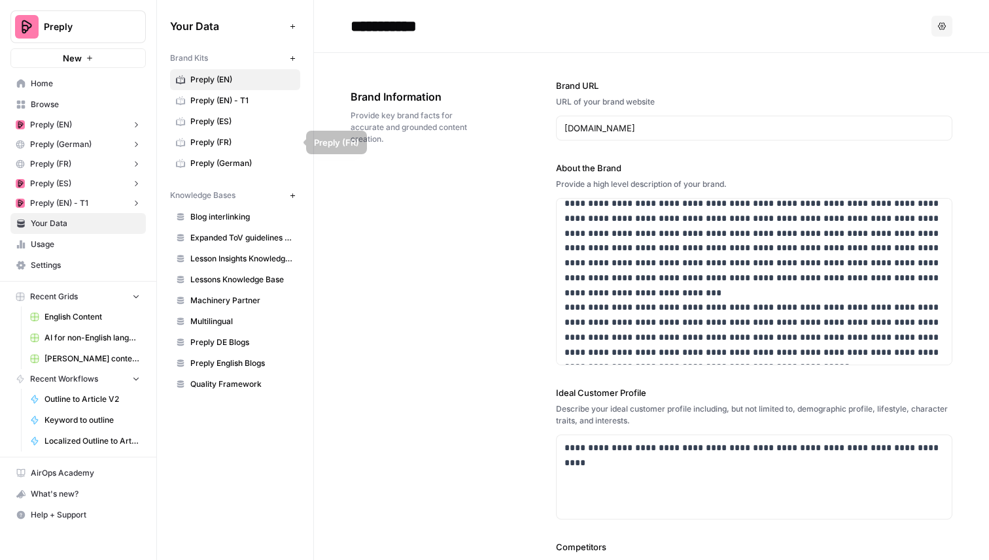
click at [231, 120] on span "Preply (ES)" at bounding box center [242, 122] width 104 height 12
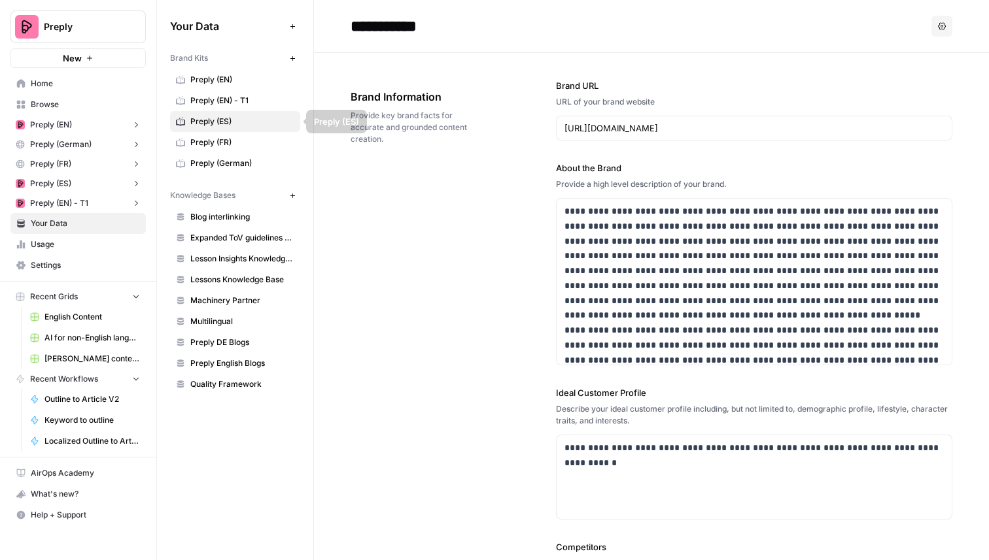
click at [72, 5] on div "Preply New" at bounding box center [78, 34] width 156 height 68
click at [64, 124] on span "Preply (EN)" at bounding box center [51, 125] width 42 height 12
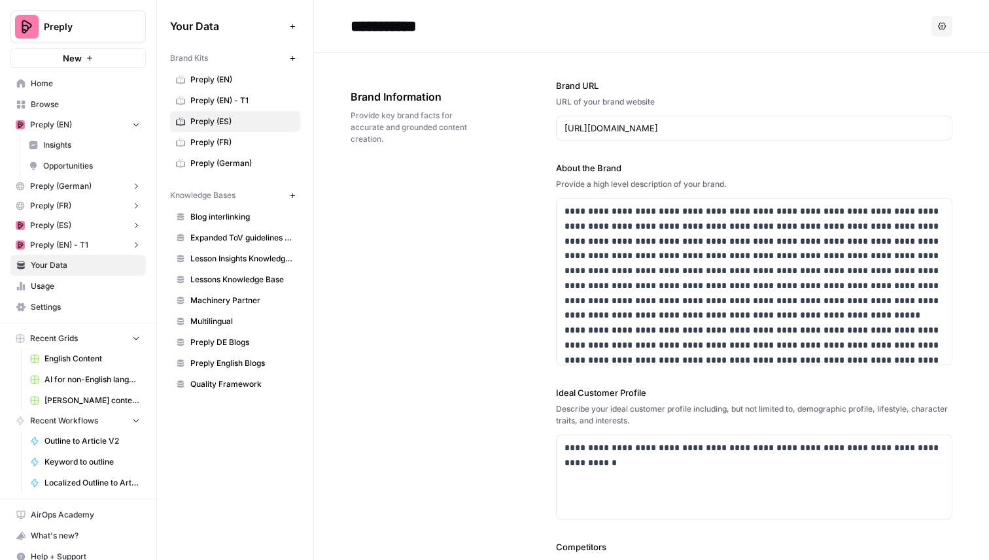
click at [72, 145] on span "Insights" at bounding box center [91, 145] width 97 height 12
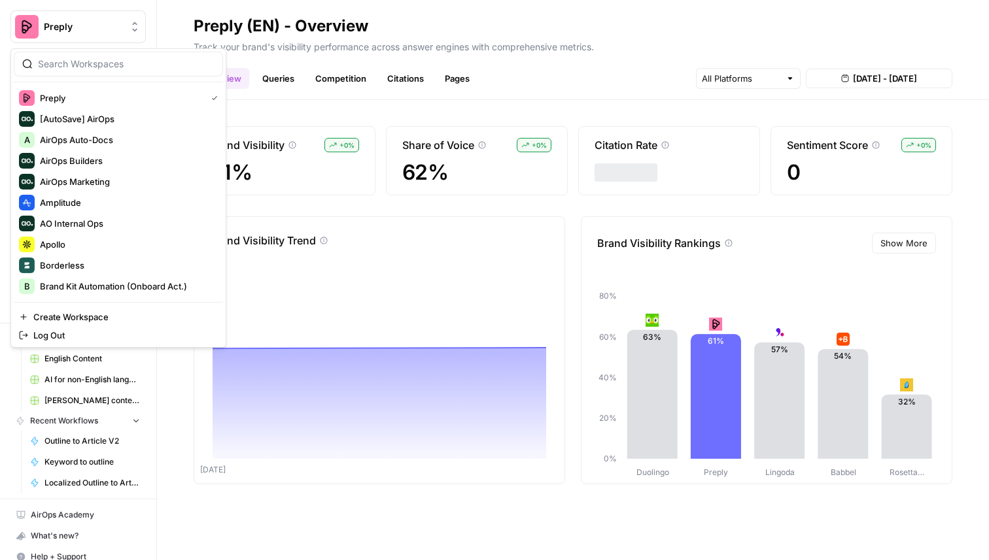
click at [92, 25] on span "Preply" at bounding box center [83, 26] width 79 height 13
click at [84, 246] on span "Apollo" at bounding box center [126, 244] width 173 height 13
